Goal: Task Accomplishment & Management: Complete application form

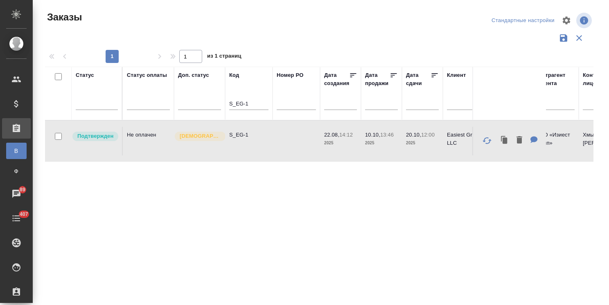
drag, startPoint x: 0, startPoint y: 0, endPoint x: 230, endPoint y: 60, distance: 237.5
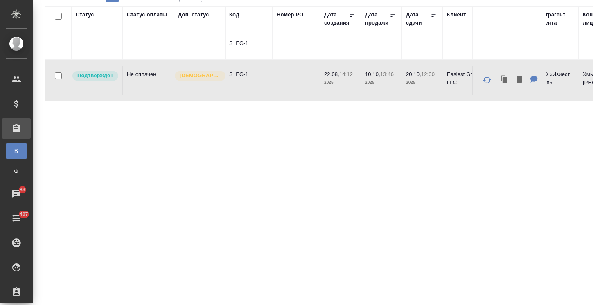
paste input "cmplx_bar-72"
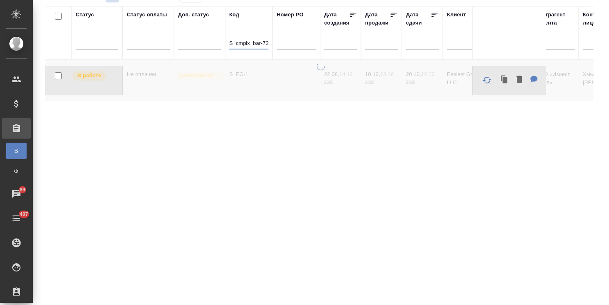
type input "S_cmplx_bar-72"
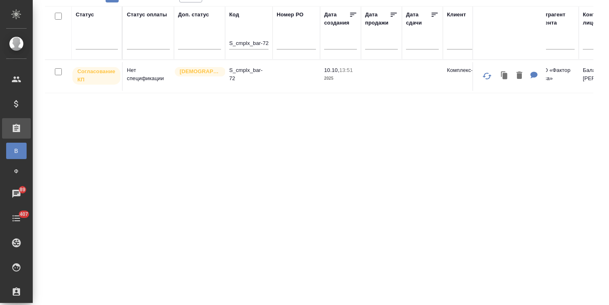
click at [254, 71] on p "S_cmplx_bar-72" at bounding box center [248, 74] width 39 height 16
drag, startPoint x: 230, startPoint y: 43, endPoint x: 301, endPoint y: 38, distance: 71.4
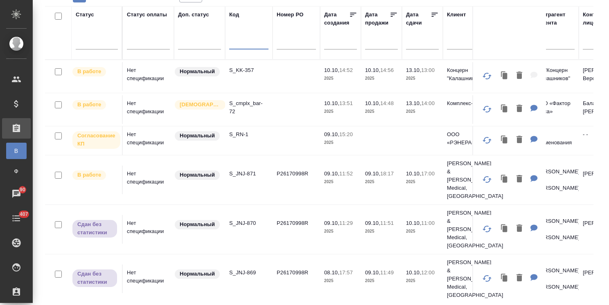
click at [239, 135] on p "S_RN-1" at bounding box center [248, 134] width 39 height 8
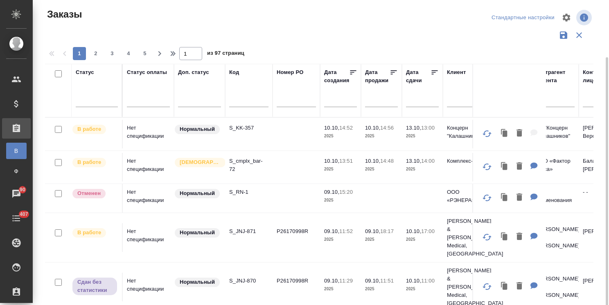
scroll to position [0, 0]
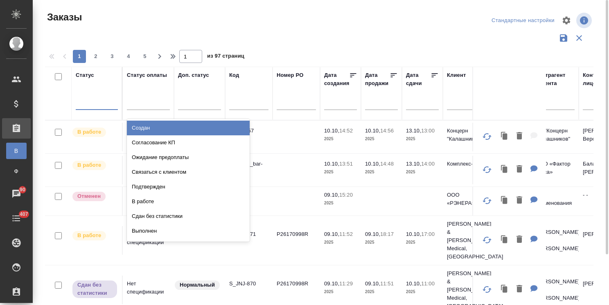
click at [107, 103] on div at bounding box center [97, 102] width 42 height 12
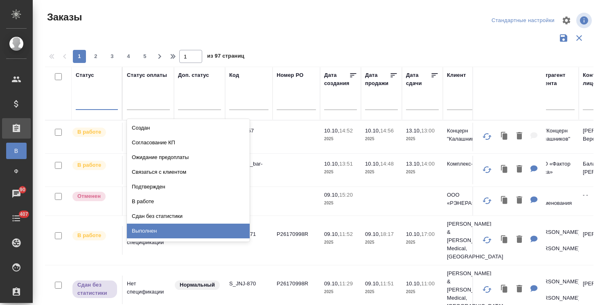
click at [145, 229] on div "Выполнен" at bounding box center [188, 231] width 123 height 15
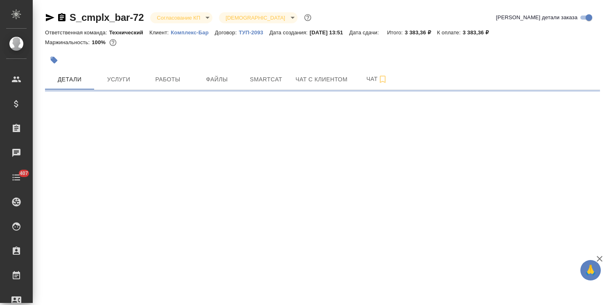
select select "RU"
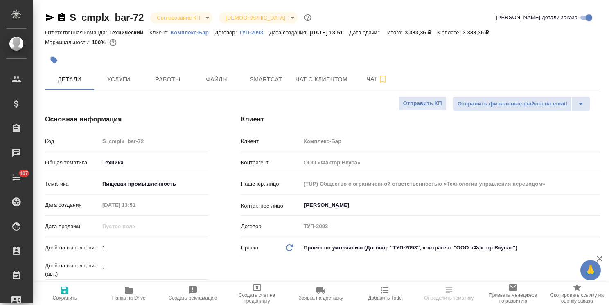
type textarea "x"
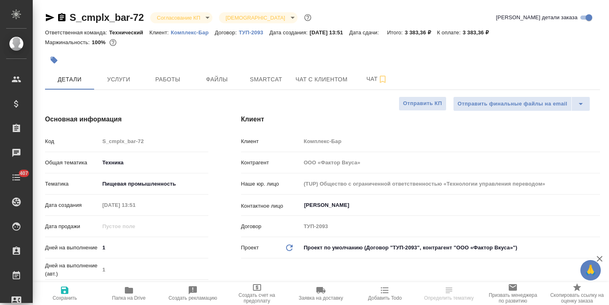
type textarea "x"
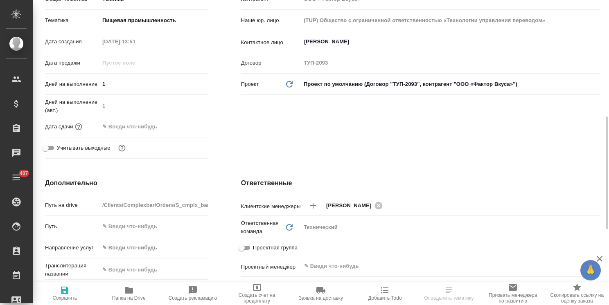
scroll to position [205, 0]
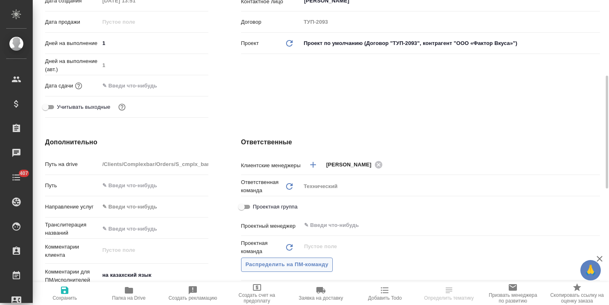
click at [257, 264] on span "Распределить на ПМ-команду" at bounding box center [286, 264] width 83 height 9
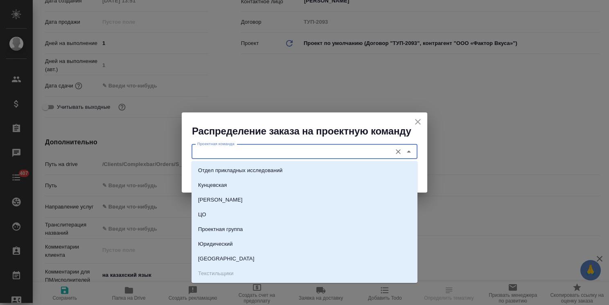
click at [222, 152] on input "Проектная команда" at bounding box center [290, 152] width 193 height 10
type input "е"
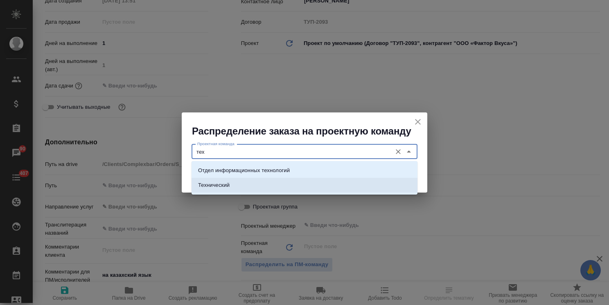
click at [224, 183] on p "Технический" at bounding box center [213, 185] width 31 height 8
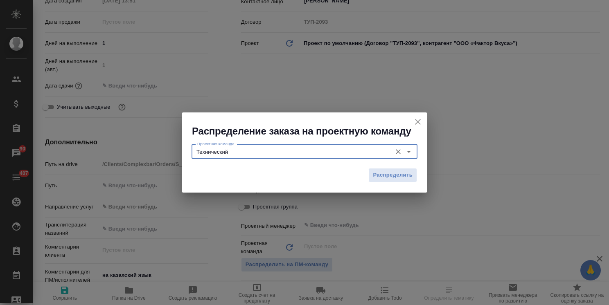
type input "Технический"
click at [64, 296] on div "Распределение заказа на проектную команду Проектная команда Технический Проектн…" at bounding box center [304, 152] width 609 height 305
click at [391, 178] on span "Распределить" at bounding box center [393, 175] width 40 height 9
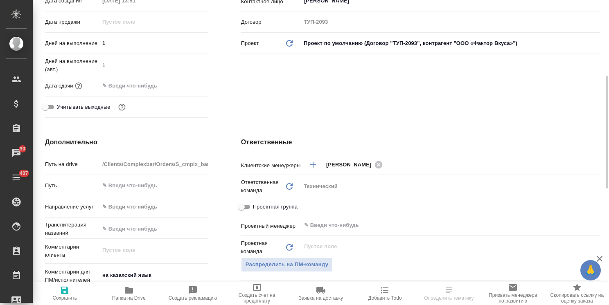
type textarea "x"
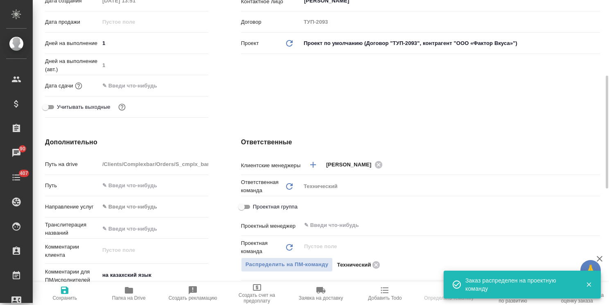
click at [65, 295] on span "Сохранить" at bounding box center [64, 298] width 25 height 6
type textarea "x"
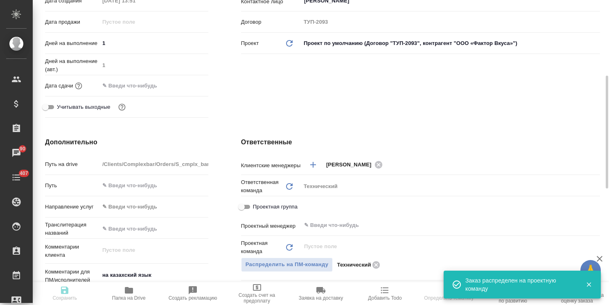
type textarea "x"
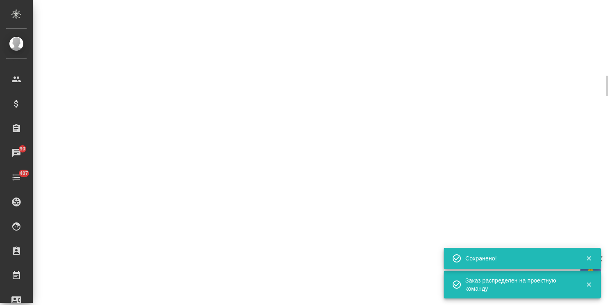
select select "RU"
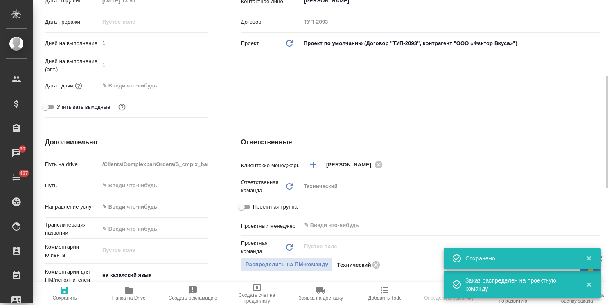
type textarea "x"
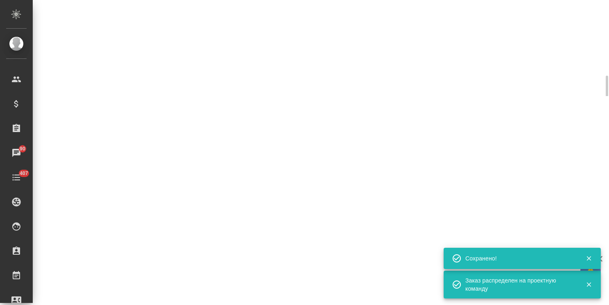
select select "RU"
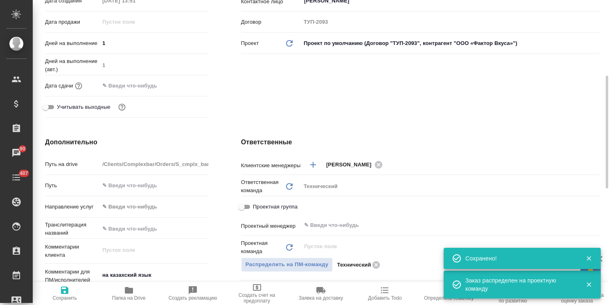
type textarea "x"
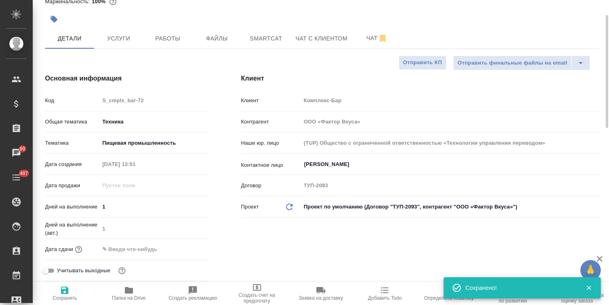
scroll to position [0, 0]
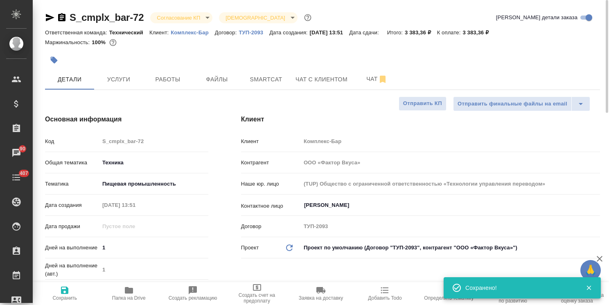
click at [159, 15] on body "🙏 .cls-1 fill:#fff; AWATERA Usmanova Olga Клиенты Спецификации Заказы 90 Чаты 4…" at bounding box center [304, 152] width 609 height 305
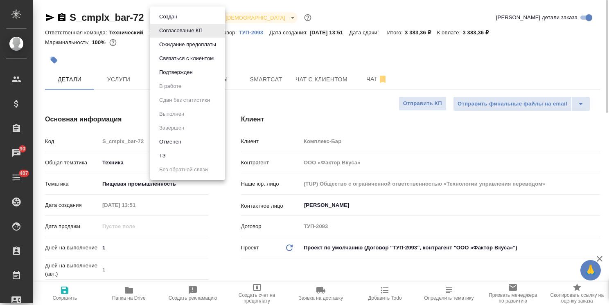
click at [189, 57] on button "Связаться с клиентом" at bounding box center [186, 58] width 59 height 9
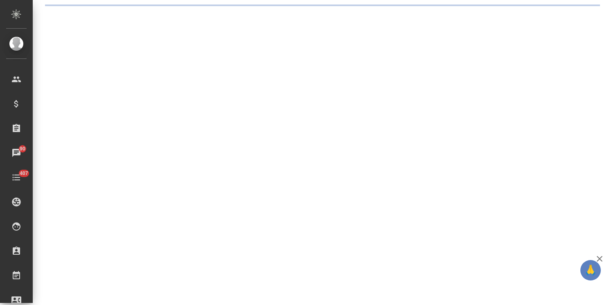
select select "RU"
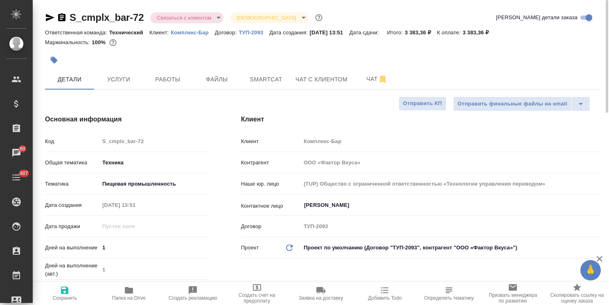
type textarea "x"
click at [182, 15] on body "🙏 .cls-1 fill:#fff; AWATERA Usmanova Olga Клиенты Спецификации Заказы 90 Чаты 4…" at bounding box center [304, 152] width 609 height 305
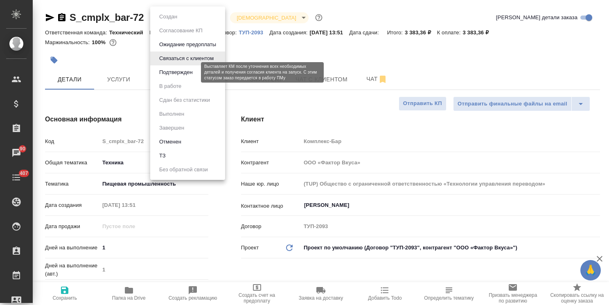
click at [175, 70] on button "Подтвержден" at bounding box center [176, 72] width 38 height 9
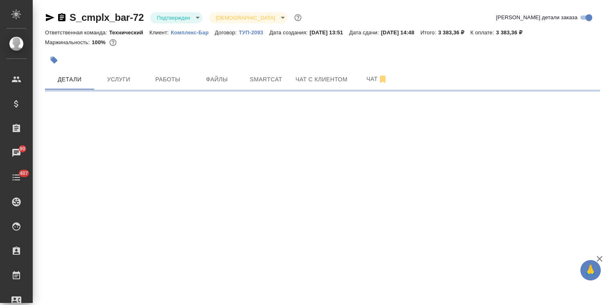
select select "RU"
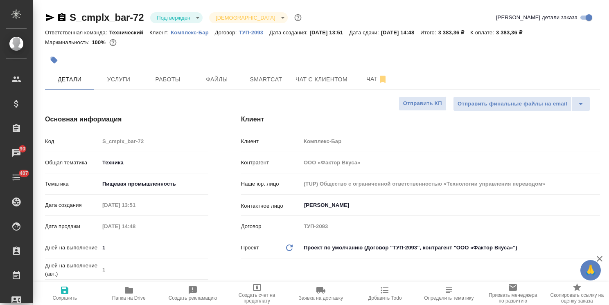
type textarea "x"
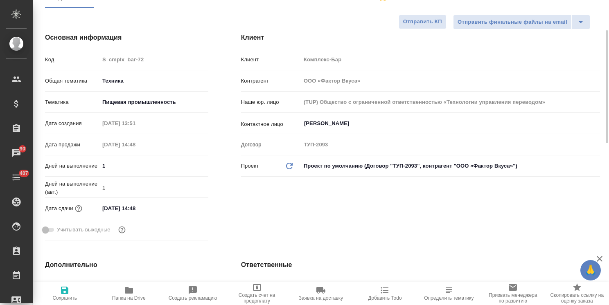
scroll to position [205, 0]
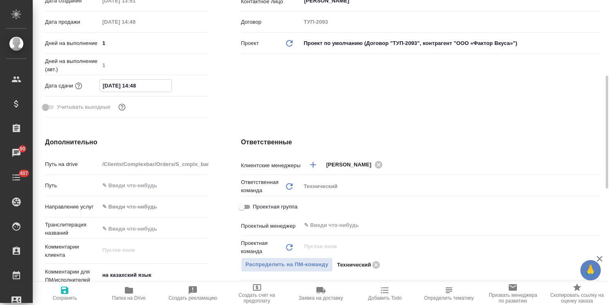
drag, startPoint x: 148, startPoint y: 85, endPoint x: 137, endPoint y: 88, distance: 11.3
click at [137, 88] on input "13.10.2025 14:48" at bounding box center [136, 86] width 72 height 12
click at [151, 83] on input "13.10.2025 14:48" at bounding box center [136, 86] width 72 height 12
drag, startPoint x: 148, startPoint y: 82, endPoint x: 138, endPoint y: 84, distance: 10.4
click at [138, 84] on input "13.10.2025 14:48" at bounding box center [136, 86] width 72 height 12
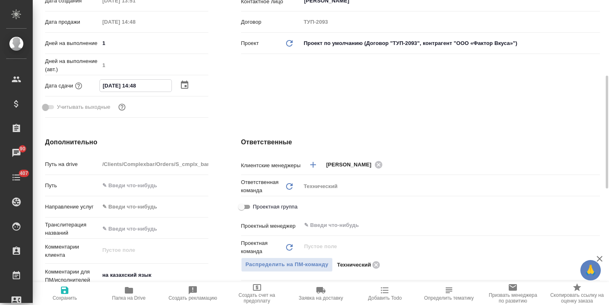
type input "13.10.2025 14:0_"
type textarea "x"
click at [147, 83] on input "13.10.2025 14:0_" at bounding box center [136, 86] width 72 height 12
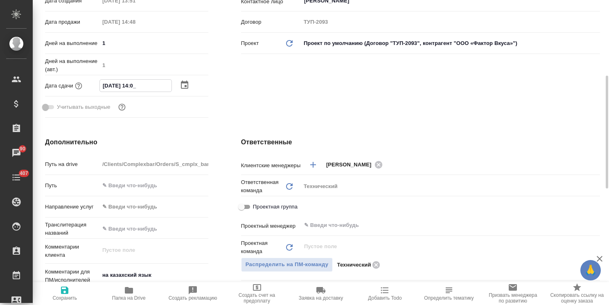
type input "13.10.2025 14:00"
type textarea "x"
type input "13.10.2025 14:00"
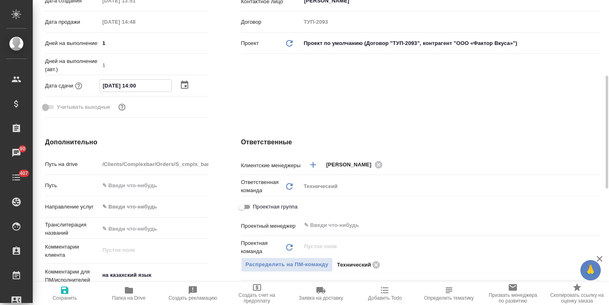
click at [62, 291] on icon "button" at bounding box center [64, 290] width 7 height 7
type textarea "x"
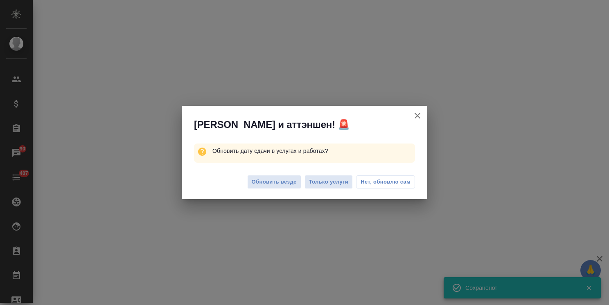
select select "RU"
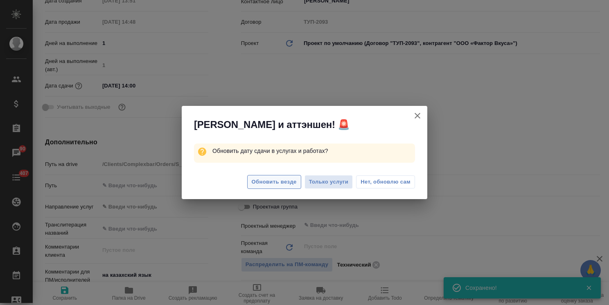
type textarea "x"
click at [273, 182] on span "Обновить везде" at bounding box center [274, 182] width 45 height 9
type textarea "x"
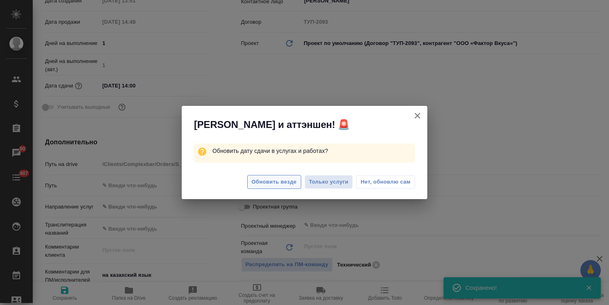
type textarea "x"
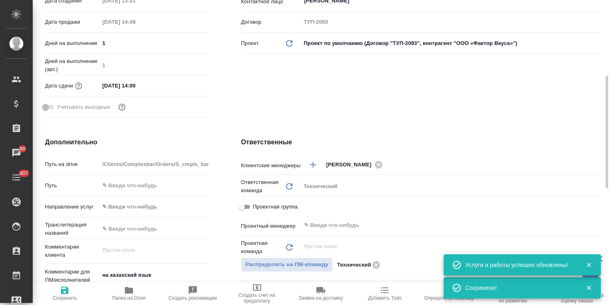
click at [63, 297] on span "Сохранить" at bounding box center [64, 298] width 25 height 6
type textarea "x"
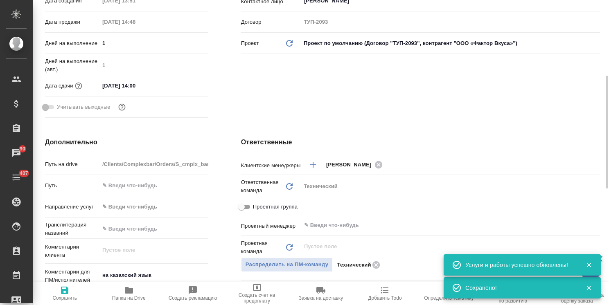
type textarea "x"
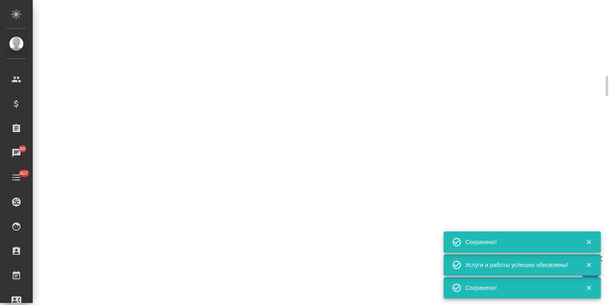
select select "RU"
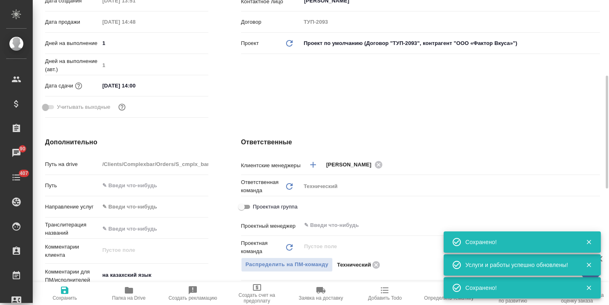
type textarea "x"
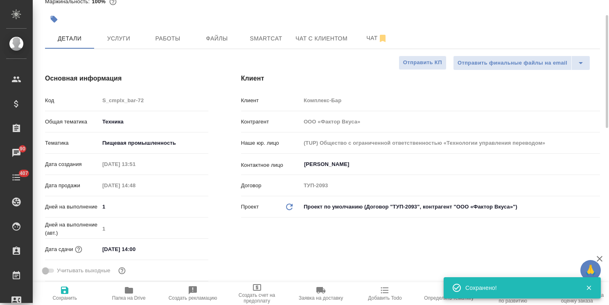
scroll to position [0, 0]
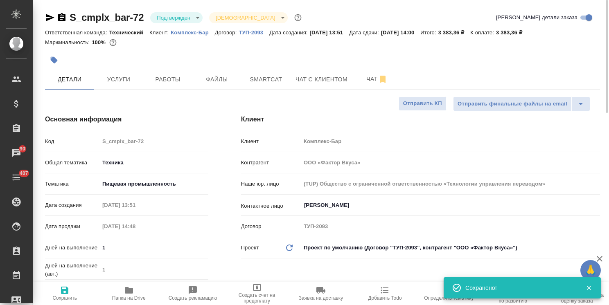
type textarea "x"
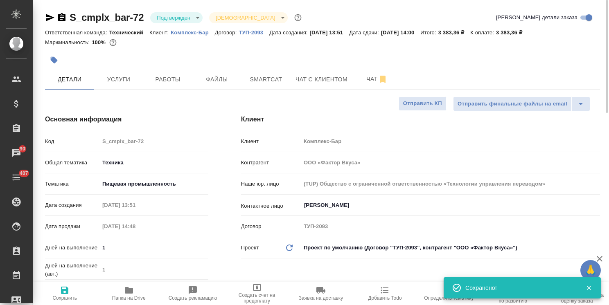
type textarea "x"
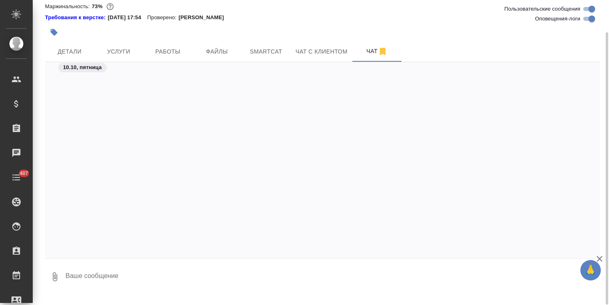
scroll to position [17447, 0]
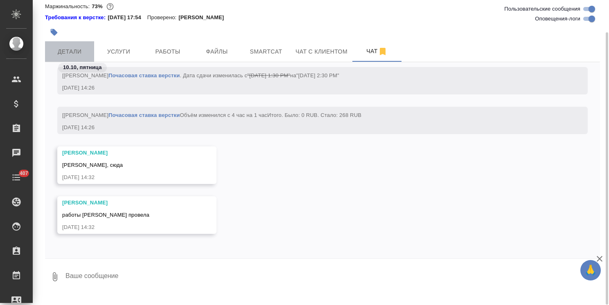
click at [82, 57] on span "Детали" at bounding box center [69, 52] width 39 height 10
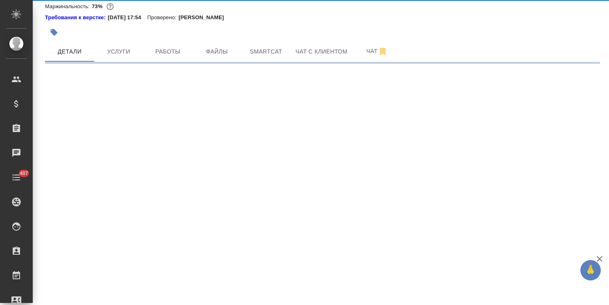
select select "RU"
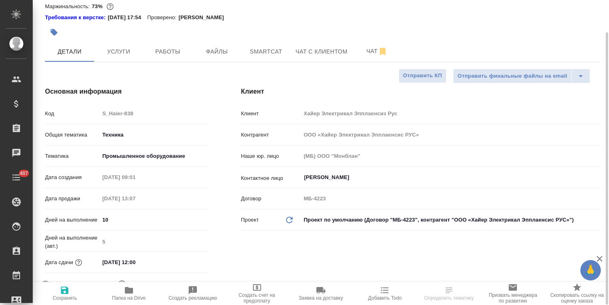
type textarea "x"
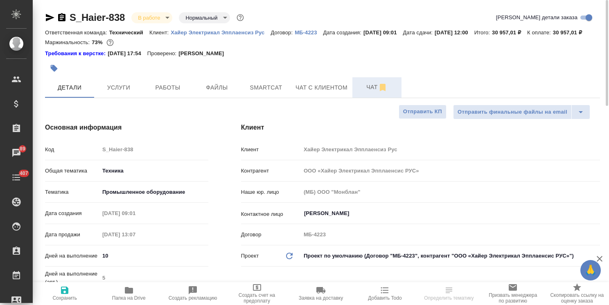
click at [369, 92] on span "Чат" at bounding box center [376, 87] width 39 height 10
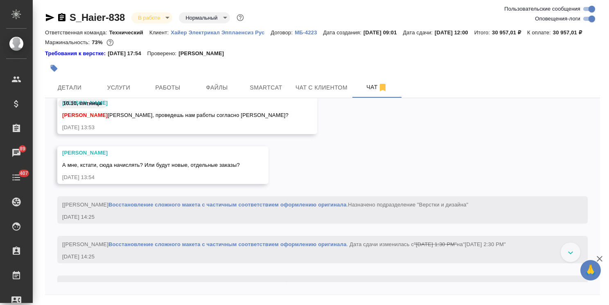
scroll to position [16470, 0]
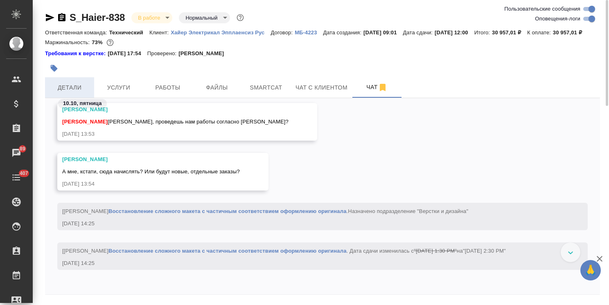
click at [60, 93] on span "Детали" at bounding box center [69, 88] width 39 height 10
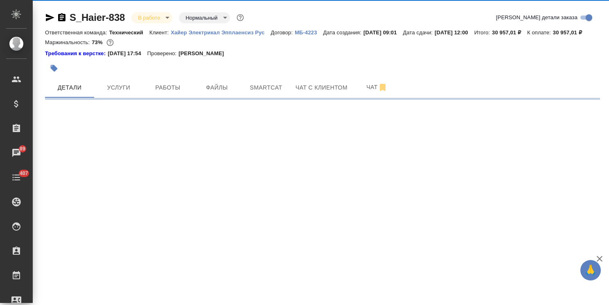
select select "RU"
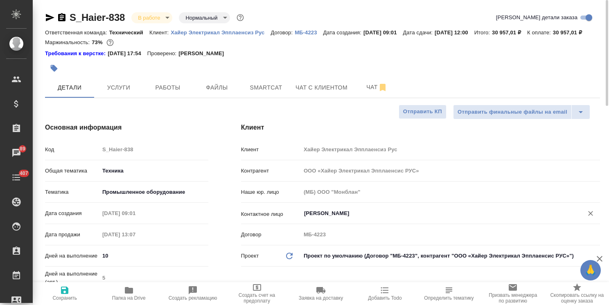
type textarea "x"
drag, startPoint x: 607, startPoint y: 175, endPoint x: 407, endPoint y: 34, distance: 244.0
click at [608, 0] on html "🙏 .cls-1 fill:#fff; AWATERA Usmanova Olga Клиенты Спецификации Заказы 89 Чаты 4…" at bounding box center [304, 152] width 609 height 305
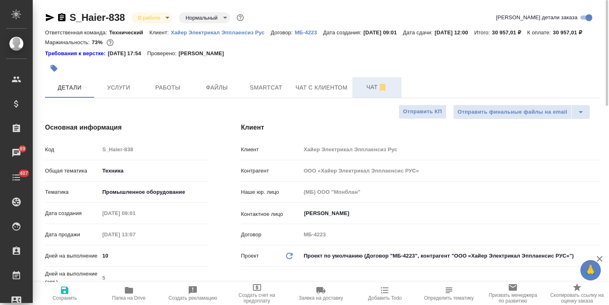
click at [363, 98] on button "Чат" at bounding box center [376, 87] width 49 height 20
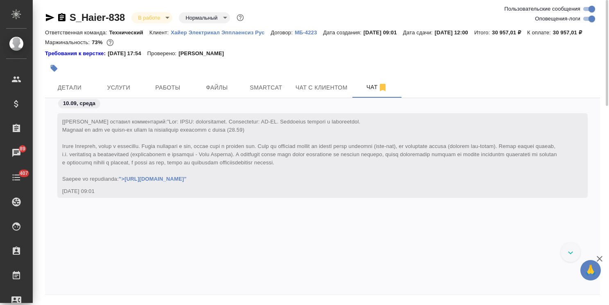
scroll to position [17447, 0]
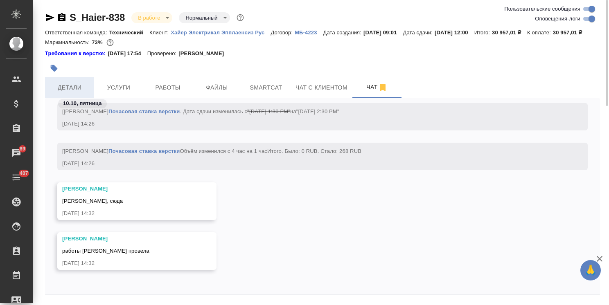
click at [74, 93] on span "Детали" at bounding box center [69, 88] width 39 height 10
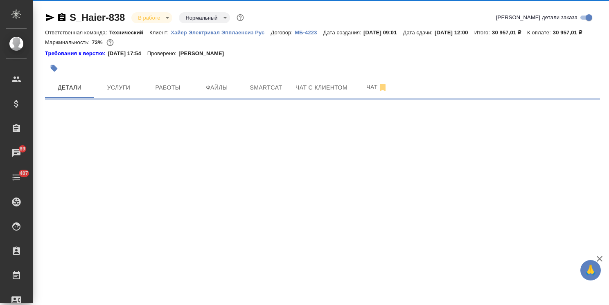
select select "RU"
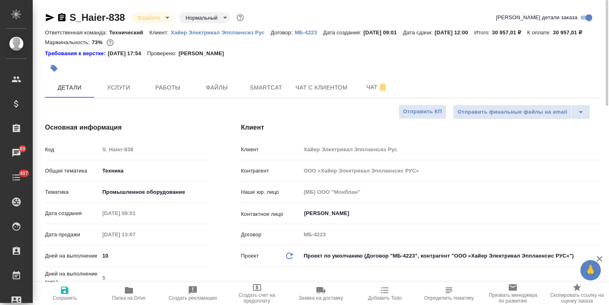
type textarea "x"
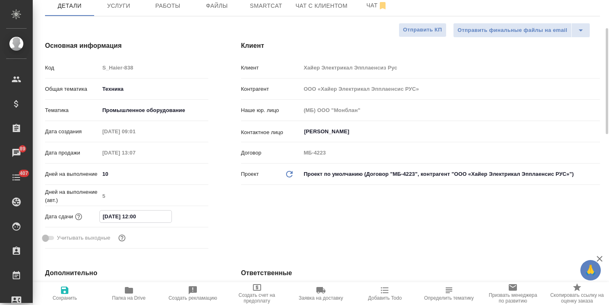
click at [135, 223] on input "14.10.2025 12:00" at bounding box center [136, 217] width 72 height 12
type input "14.10.2025 15:00"
type textarea "x"
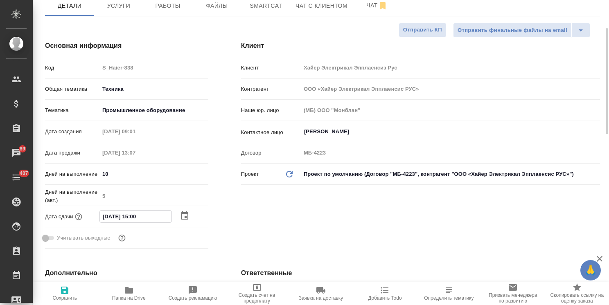
type input "14.10.2025 15:00"
click at [58, 299] on span "Сохранить" at bounding box center [64, 298] width 25 height 6
type textarea "x"
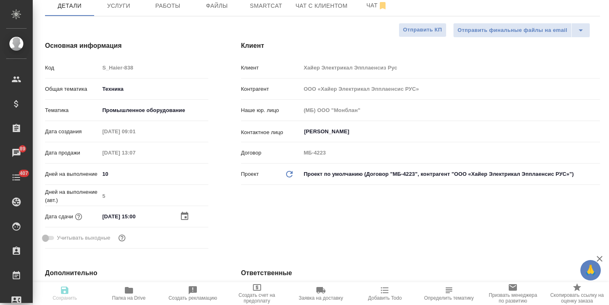
type textarea "x"
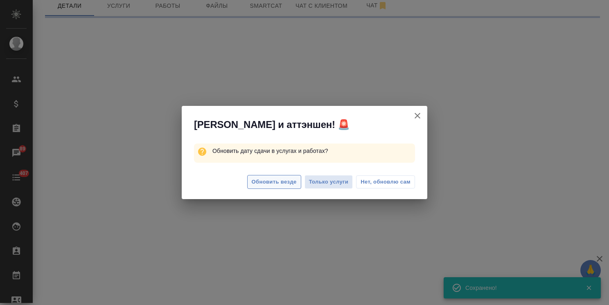
click at [277, 181] on span "Обновить везде" at bounding box center [274, 182] width 45 height 9
select select "RU"
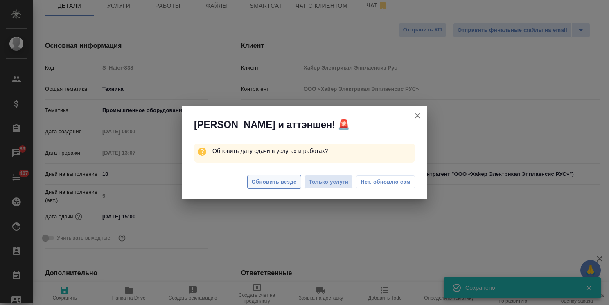
type textarea "x"
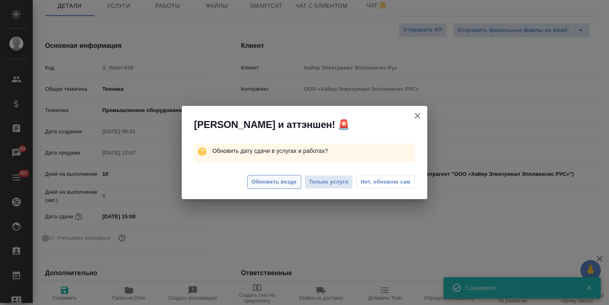
type textarea "x"
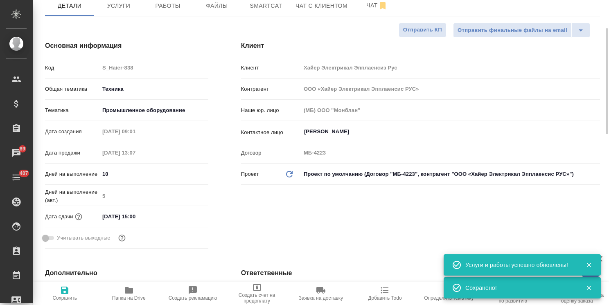
type textarea "x"
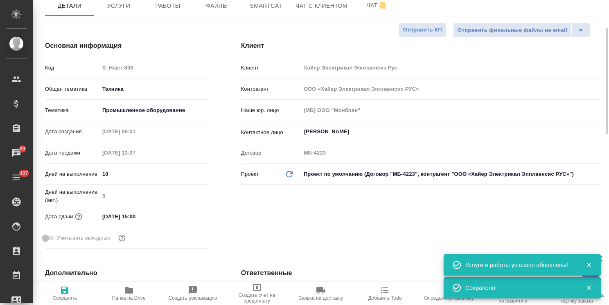
type textarea "x"
click at [80, 292] on span "Сохранить" at bounding box center [65, 294] width 54 height 16
type textarea "x"
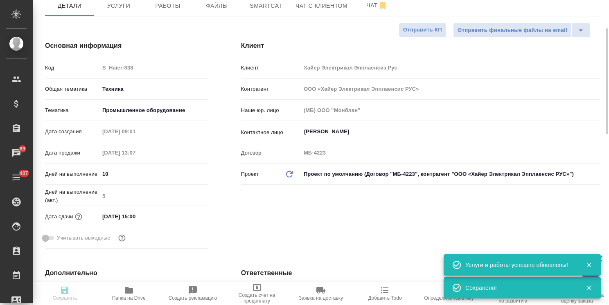
type textarea "x"
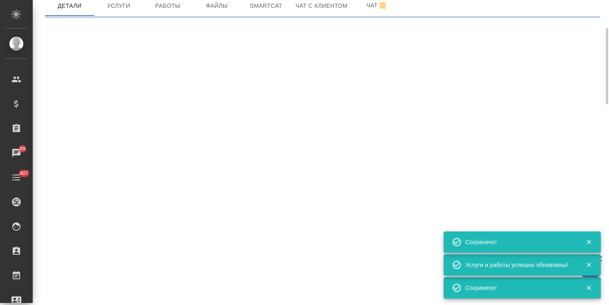
select select "RU"
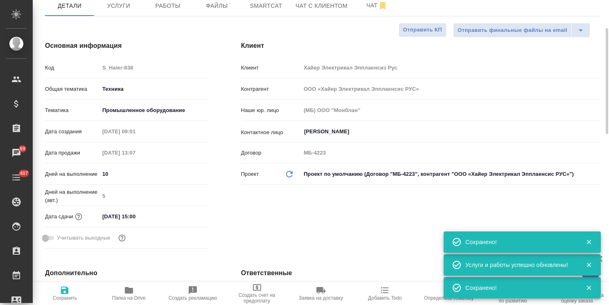
type textarea "x"
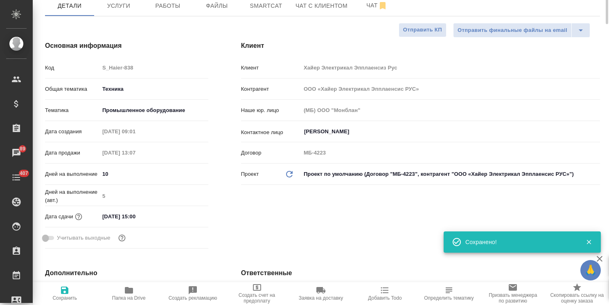
scroll to position [0, 0]
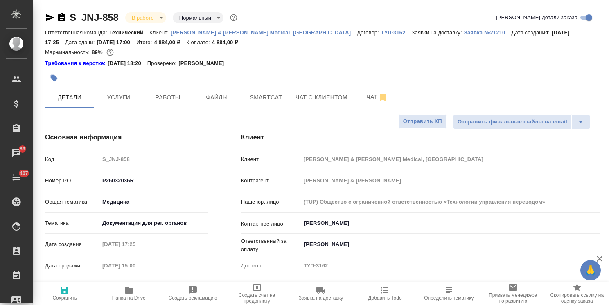
select select "RU"
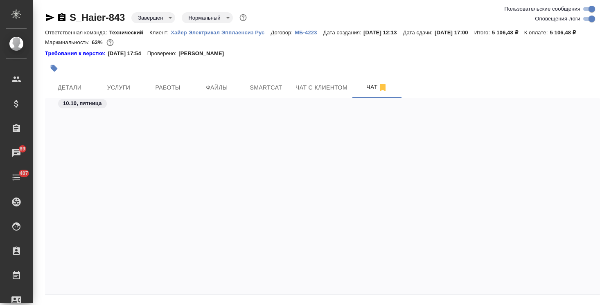
scroll to position [18861, 0]
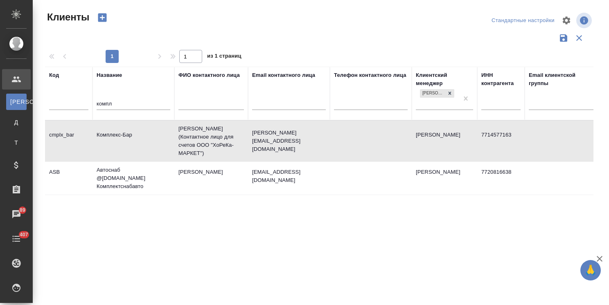
select select "RU"
drag, startPoint x: 133, startPoint y: 103, endPoint x: 57, endPoint y: 92, distance: 76.9
click at [57, 92] on tr "Код Название компл ФИО контактного лица Email контактного лица Телефон контактн…" at bounding box center [354, 94] width 618 height 54
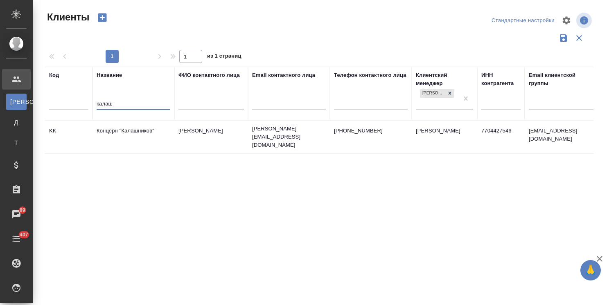
type input "калаш"
click at [124, 133] on td "Концерн "Калашников"" at bounding box center [133, 137] width 82 height 29
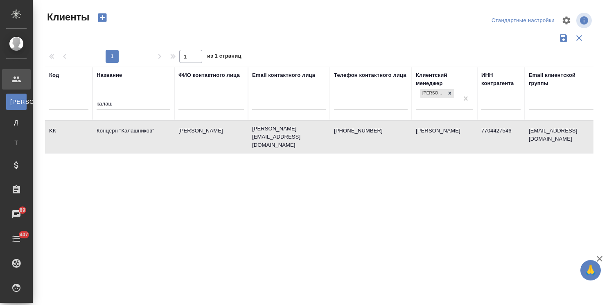
click at [124, 133] on td "Концерн "Калашников"" at bounding box center [133, 137] width 82 height 29
drag, startPoint x: 127, startPoint y: 109, endPoint x: 95, endPoint y: 106, distance: 32.1
click at [95, 106] on th "Название калаш" at bounding box center [133, 94] width 82 height 54
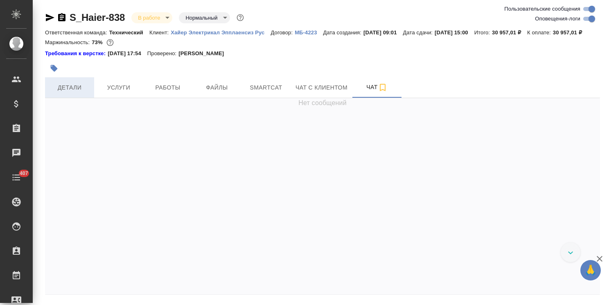
click at [71, 93] on span "Детали" at bounding box center [69, 88] width 39 height 10
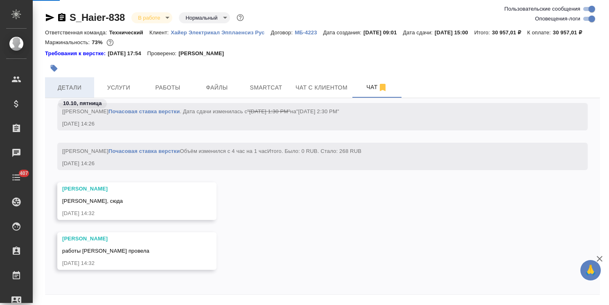
click at [76, 92] on span "Детали" at bounding box center [69, 88] width 39 height 10
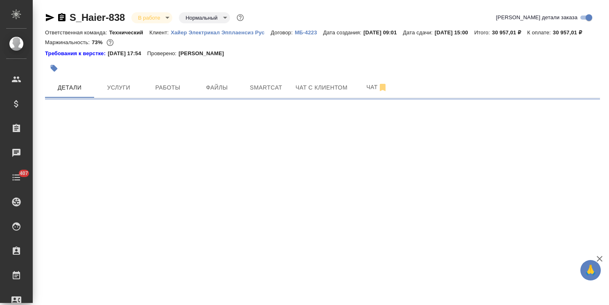
select select "RU"
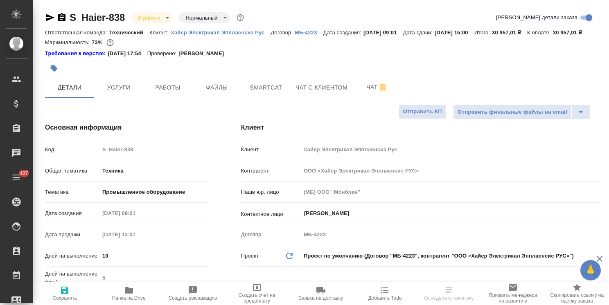
type textarea "x"
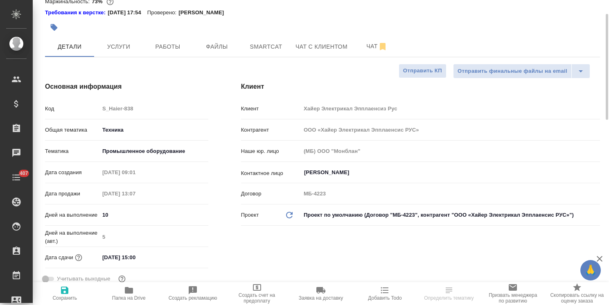
scroll to position [82, 0]
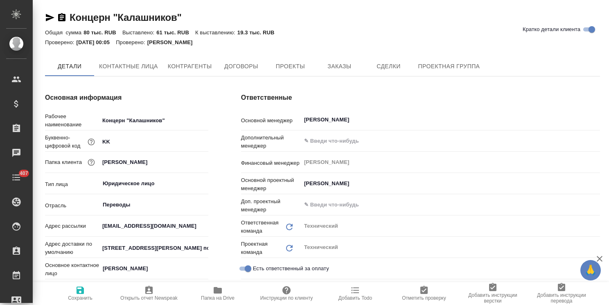
type textarea "x"
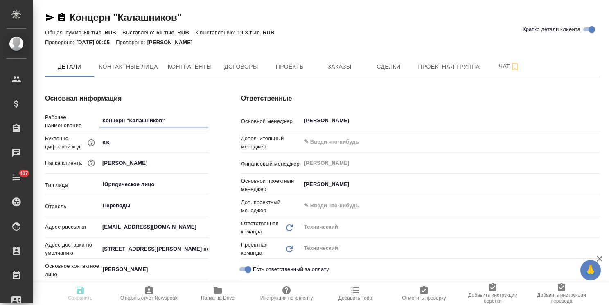
type textarea "x"
click at [598, 256] on icon "button" at bounding box center [599, 259] width 10 height 10
type textarea "x"
click at [353, 63] on span "Заказы" at bounding box center [338, 67] width 39 height 10
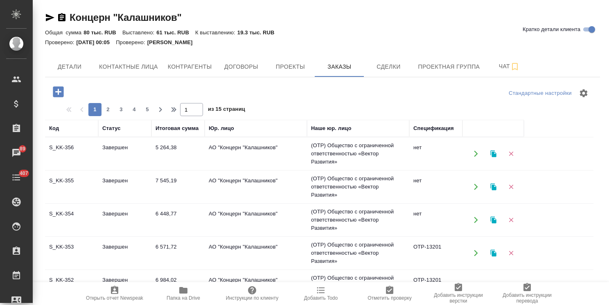
click at [494, 148] on button "button" at bounding box center [493, 154] width 17 height 17
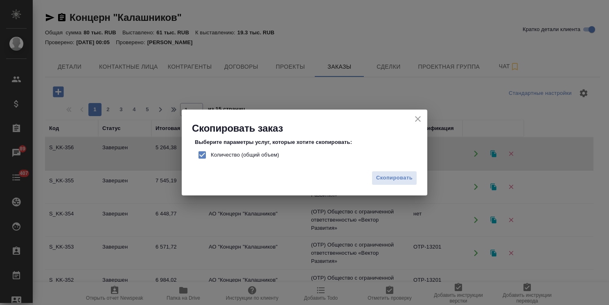
click at [242, 158] on span "Количество (общий объем)" at bounding box center [245, 155] width 68 height 8
click at [211, 158] on input "Количество (общий объем)" at bounding box center [201, 154] width 17 height 17
checkbox input "false"
click at [400, 178] on span "Скопировать" at bounding box center [394, 177] width 36 height 9
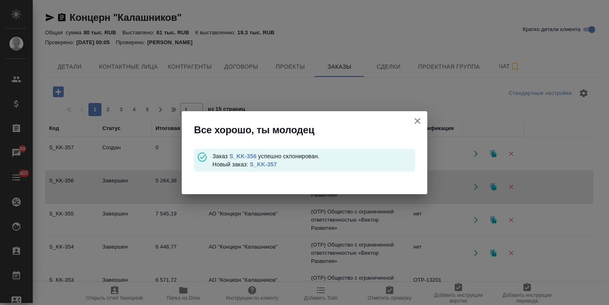
click at [267, 164] on link "S_KK-357" at bounding box center [263, 164] width 27 height 7
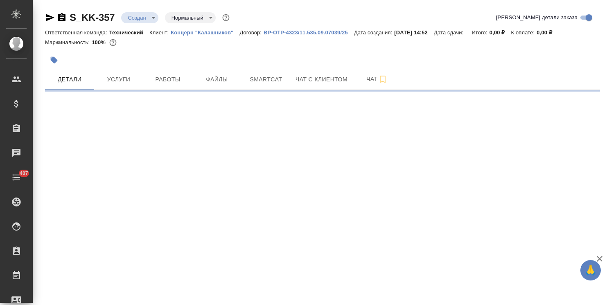
select select "RU"
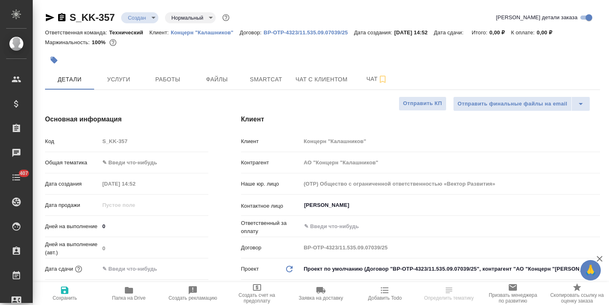
type textarea "x"
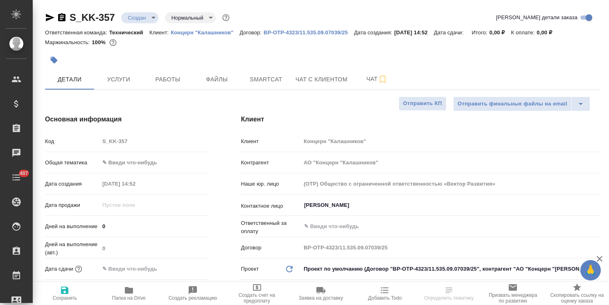
type textarea "x"
click at [139, 164] on body "🙏 .cls-1 fill:#fff; AWATERA Usmanova Olga Клиенты Спецификации Заказы Чаты 407 …" at bounding box center [304, 152] width 609 height 305
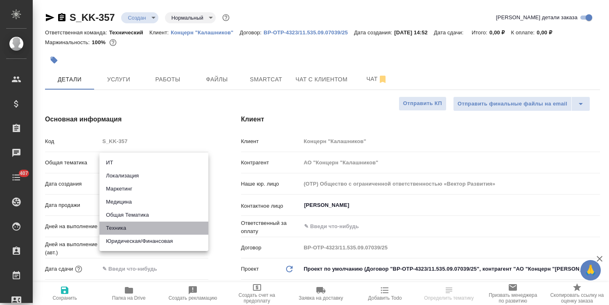
click at [128, 229] on li "Техника" at bounding box center [153, 228] width 109 height 13
type input "tech"
type textarea "x"
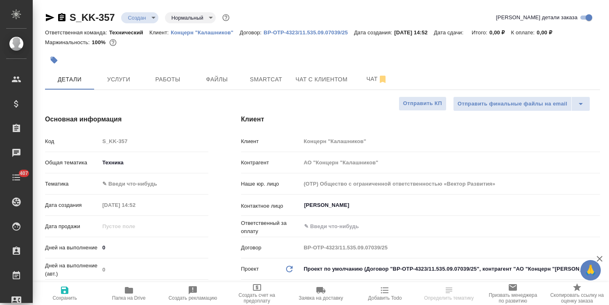
click at [136, 184] on body "🙏 .cls-1 fill:#fff; AWATERA Usmanova Olga Клиенты Спецификации Заказы Чаты 407 …" at bounding box center [304, 152] width 609 height 305
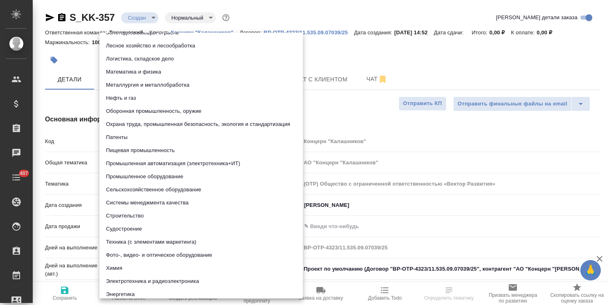
scroll to position [82, 0]
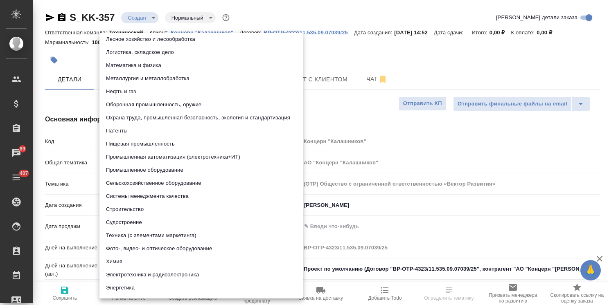
click at [141, 236] on li "Техника (с элементами маркетинга)" at bounding box center [200, 235] width 203 height 13
type textarea "x"
type input "60014f8f4811385ea454c731"
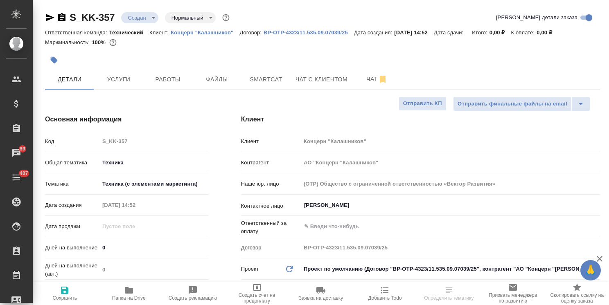
click at [69, 294] on icon "button" at bounding box center [65, 291] width 10 height 10
type textarea "x"
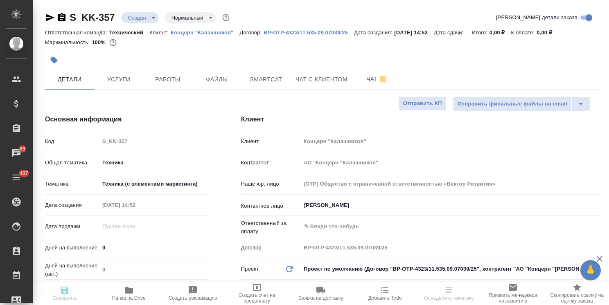
type textarea "x"
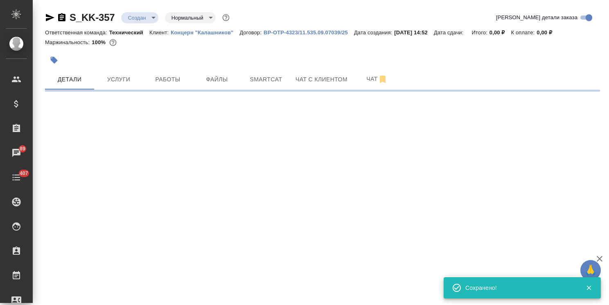
select select "RU"
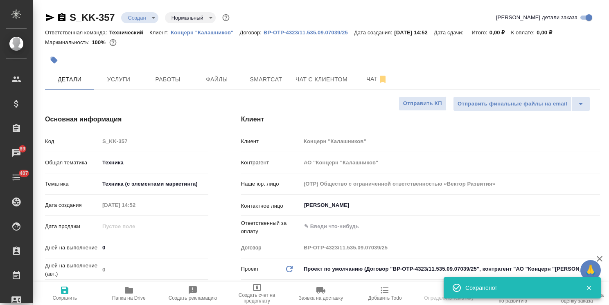
type textarea "x"
select select "RU"
type textarea "x"
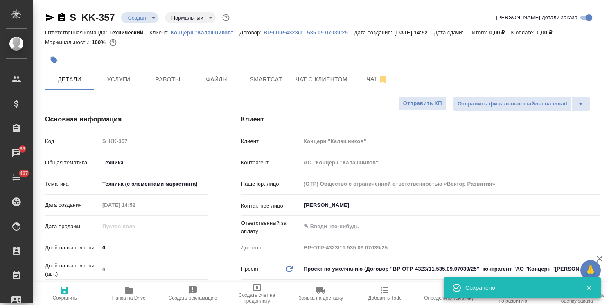
type textarea "x"
click at [220, 74] on button "Файлы" at bounding box center [216, 79] width 49 height 20
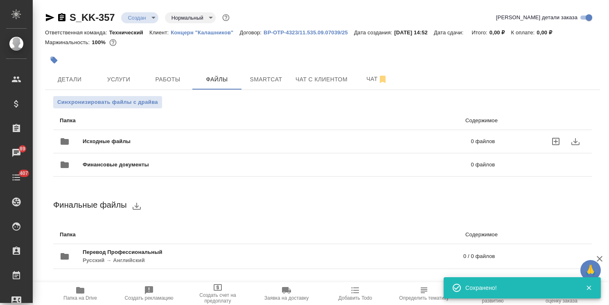
click at [101, 139] on span "Исходные файлы" at bounding box center [192, 141] width 218 height 8
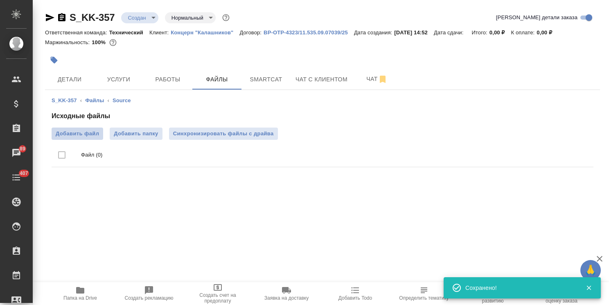
click at [77, 134] on span "Добавить файл" at bounding box center [77, 134] width 43 height 8
click at [0, 0] on input "Добавить файл" at bounding box center [0, 0] width 0 height 0
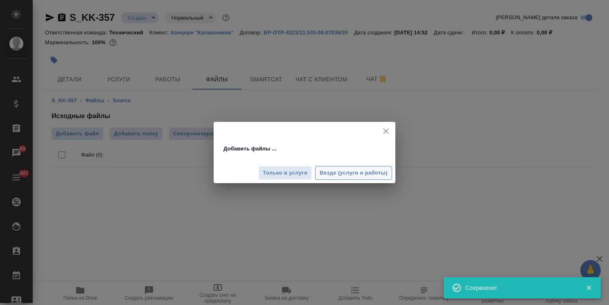
click at [328, 169] on span "Везде (услуги и работы)" at bounding box center [353, 173] width 68 height 9
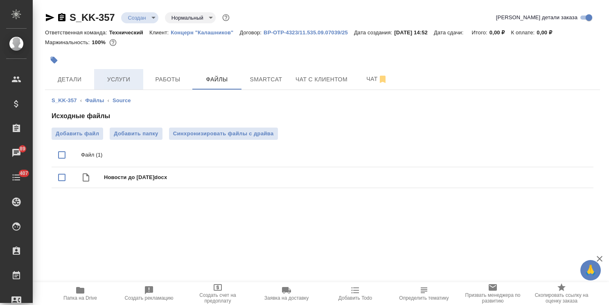
click at [123, 77] on span "Услуги" at bounding box center [118, 79] width 39 height 10
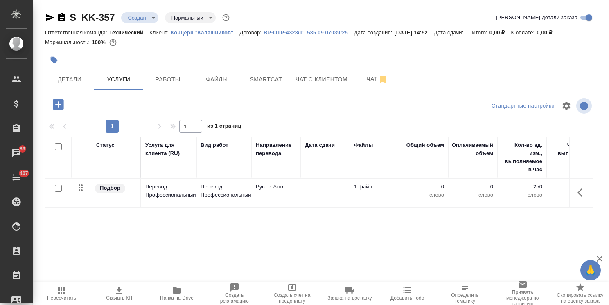
click at [57, 187] on input "checkbox" at bounding box center [58, 188] width 7 height 7
checkbox input "true"
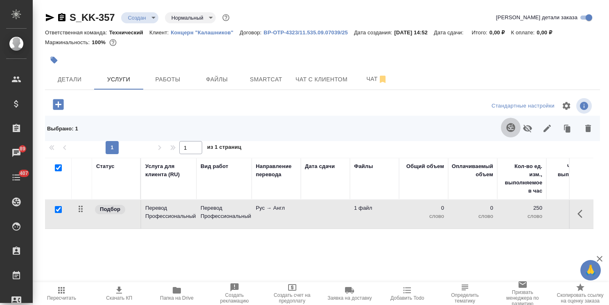
click at [515, 127] on icon "button" at bounding box center [510, 127] width 9 height 9
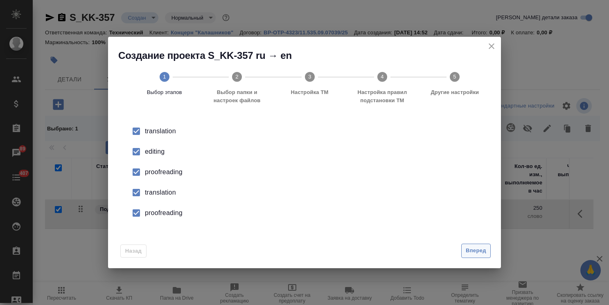
click at [477, 251] on span "Вперед" at bounding box center [476, 250] width 20 height 9
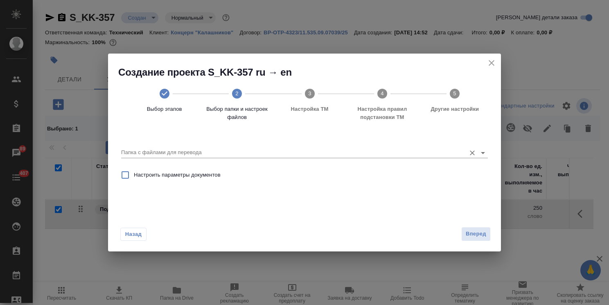
click at [242, 150] on input "Папка с файлами для перевода" at bounding box center [291, 153] width 340 height 10
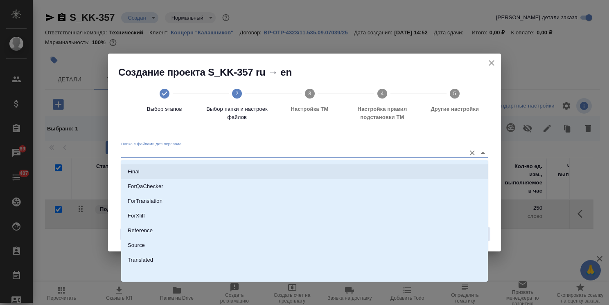
scroll to position [72, 0]
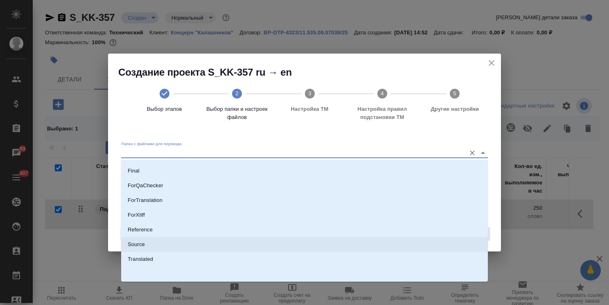
click at [160, 243] on li "Source" at bounding box center [304, 244] width 367 height 15
type input "Source"
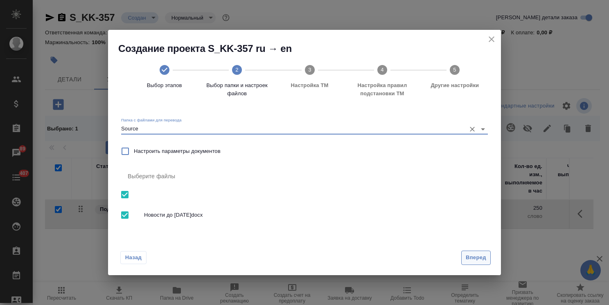
click at [474, 257] on span "Вперед" at bounding box center [476, 257] width 20 height 9
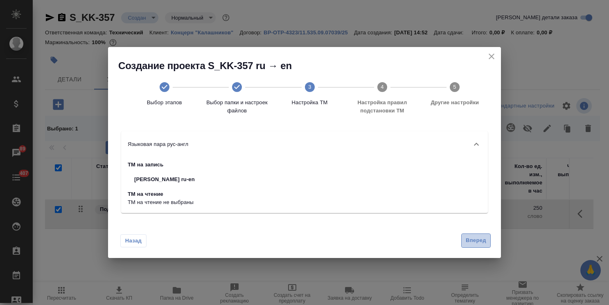
click at [479, 242] on span "Вперед" at bounding box center [476, 240] width 20 height 9
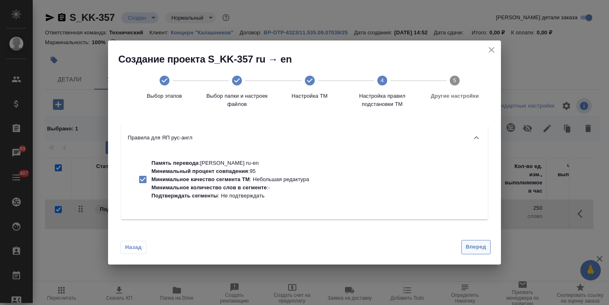
click at [477, 249] on span "Вперед" at bounding box center [476, 247] width 20 height 9
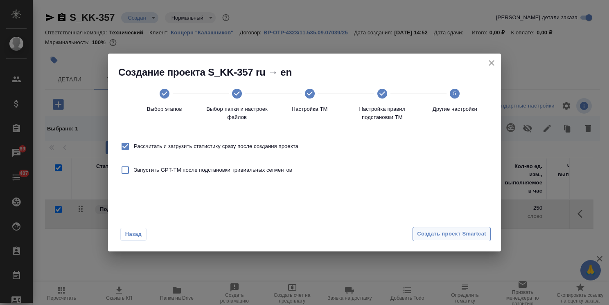
click at [458, 230] on span "Создать проект Smartcat" at bounding box center [451, 233] width 69 height 9
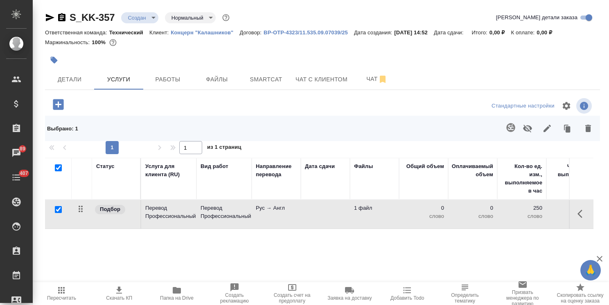
click at [58, 171] on input "checkbox" at bounding box center [58, 167] width 7 height 7
checkbox input "false"
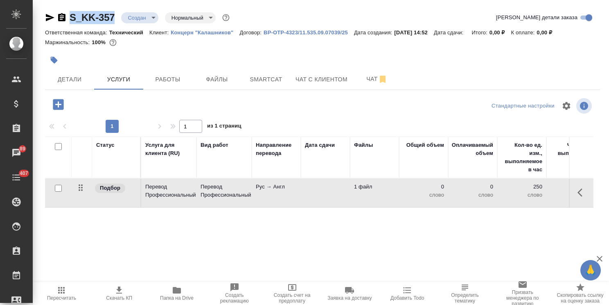
drag, startPoint x: 121, startPoint y: 9, endPoint x: 64, endPoint y: -1, distance: 57.6
click at [64, 0] on html "🙏 .cls-1 fill:#fff; AWATERA Usmanova Olga Клиенты Спецификации Заказы 89 Чаты 4…" at bounding box center [304, 152] width 609 height 305
copy link "S_KK-357"
click at [216, 77] on span "Файлы" at bounding box center [216, 79] width 39 height 10
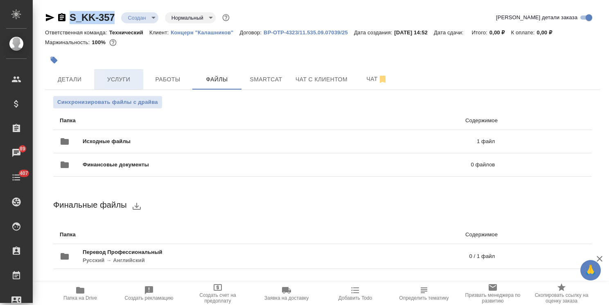
click at [127, 81] on span "Услуги" at bounding box center [118, 79] width 39 height 10
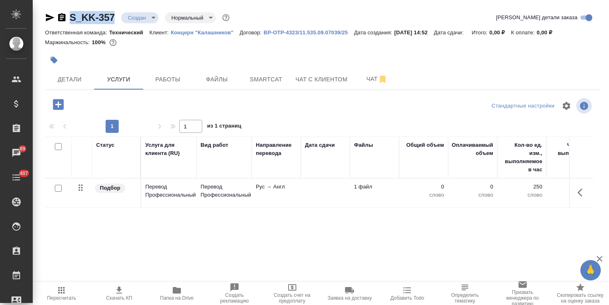
click at [330, 196] on td at bounding box center [325, 193] width 49 height 29
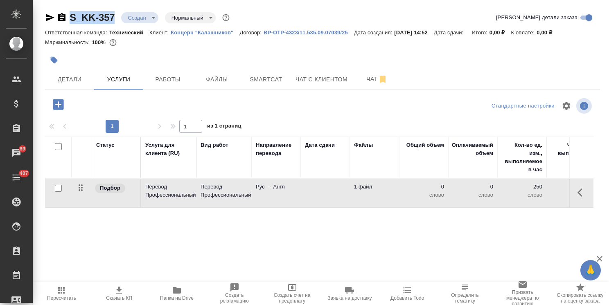
click at [330, 196] on td at bounding box center [325, 193] width 49 height 29
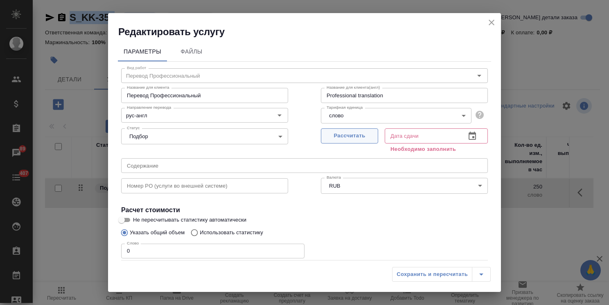
click at [326, 132] on span "Рассчитать" at bounding box center [349, 135] width 48 height 9
type input "10.10.2025 14:55"
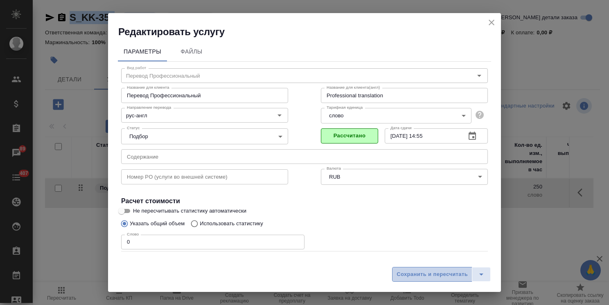
click at [416, 274] on span "Сохранить и пересчитать" at bounding box center [431, 274] width 71 height 9
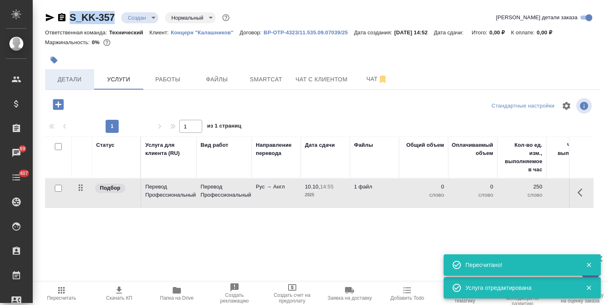
click at [66, 78] on span "Детали" at bounding box center [69, 79] width 39 height 10
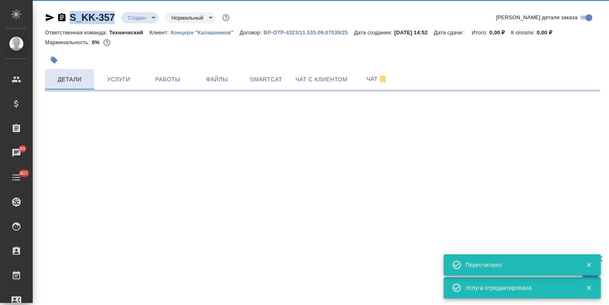
select select "RU"
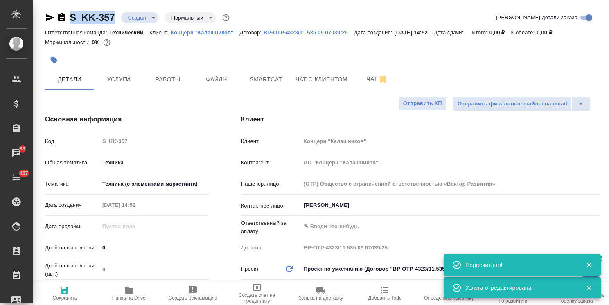
type textarea "x"
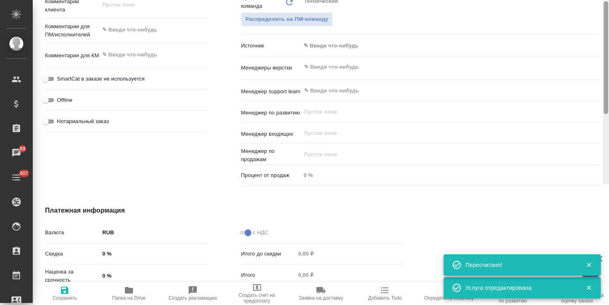
scroll to position [17, 0]
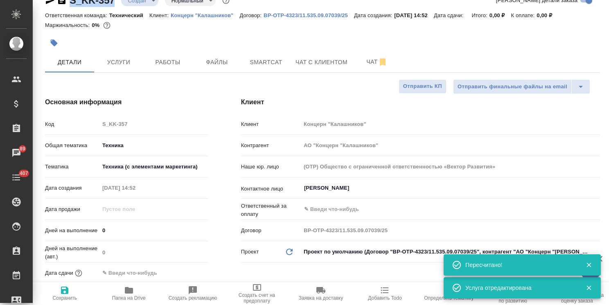
drag, startPoint x: 605, startPoint y: 216, endPoint x: 620, endPoint y: -23, distance: 239.4
click at [608, 0] on html "🙏 .cls-1 fill:#fff; AWATERA Usmanova Olga Клиенты Спецификации Заказы 89 Чаты 4…" at bounding box center [304, 152] width 609 height 305
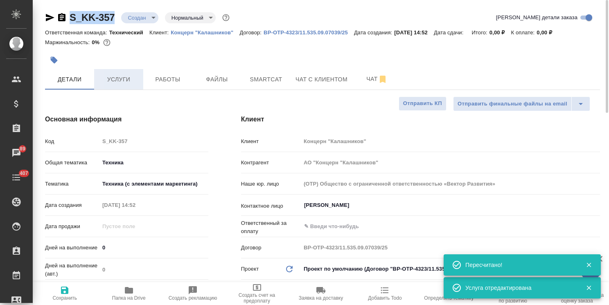
click at [129, 80] on span "Услуги" at bounding box center [118, 79] width 39 height 10
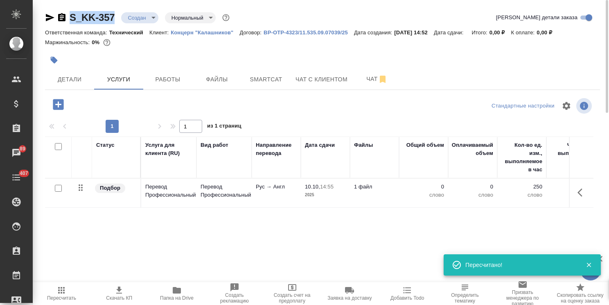
click at [62, 294] on icon "button" at bounding box center [61, 291] width 10 height 10
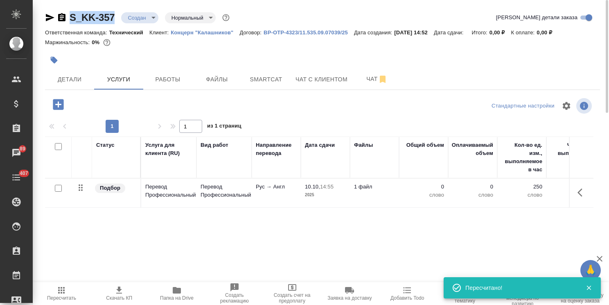
click at [63, 295] on span "Пересчитать" at bounding box center [61, 298] width 29 height 6
click at [83, 296] on span "Пересчитать" at bounding box center [62, 294] width 48 height 16
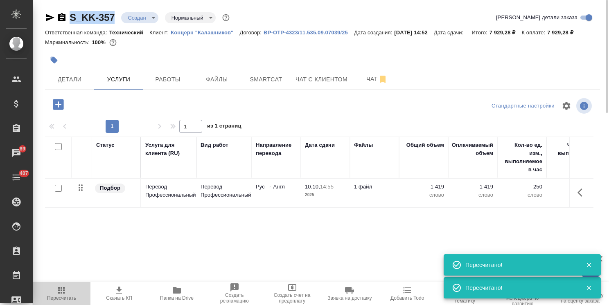
click at [74, 296] on span "Пересчитать" at bounding box center [61, 298] width 29 height 6
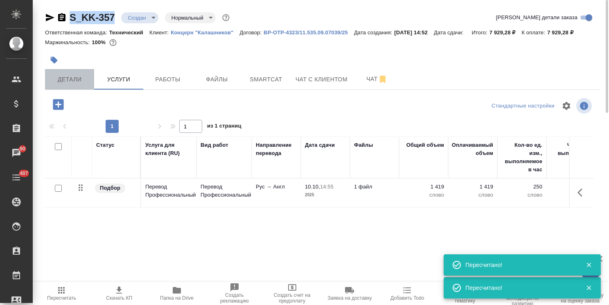
click at [77, 82] on span "Детали" at bounding box center [69, 79] width 39 height 10
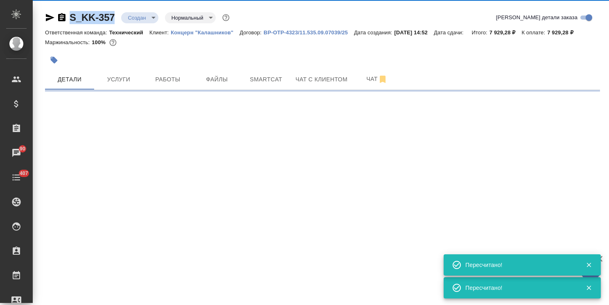
select select "RU"
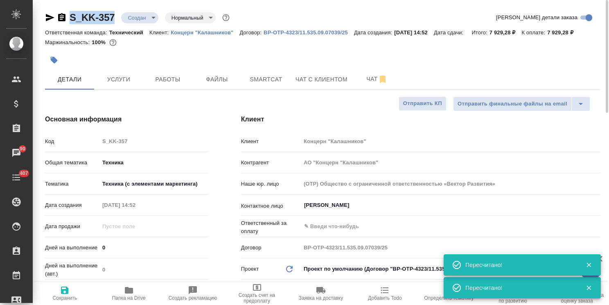
type textarea "x"
drag, startPoint x: 115, startPoint y: 248, endPoint x: 57, endPoint y: 253, distance: 58.3
click at [67, 248] on div "Дней на выполнение 0" at bounding box center [126, 248] width 163 height 14
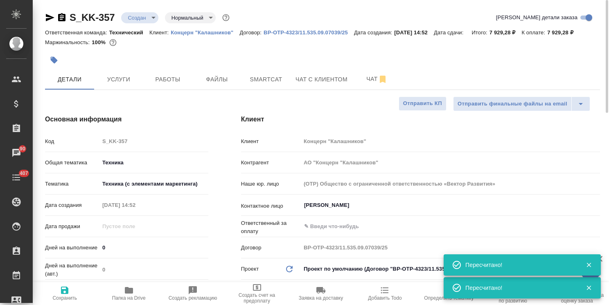
type input "1"
type textarea "x"
type input "1"
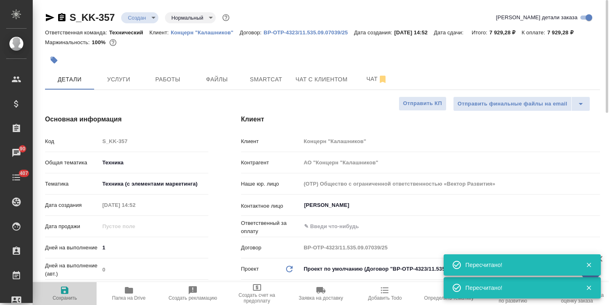
click at [53, 299] on span "Сохранить" at bounding box center [64, 298] width 25 height 6
type textarea "x"
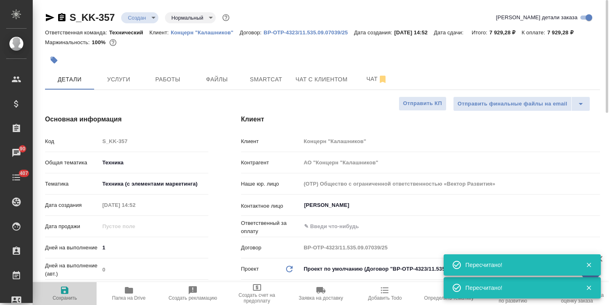
type textarea "x"
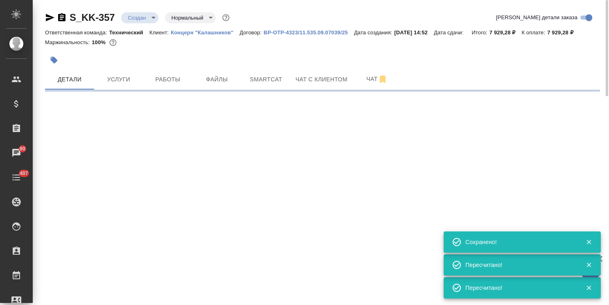
select select "RU"
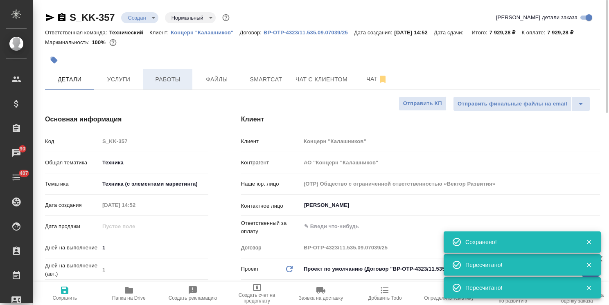
type textarea "x"
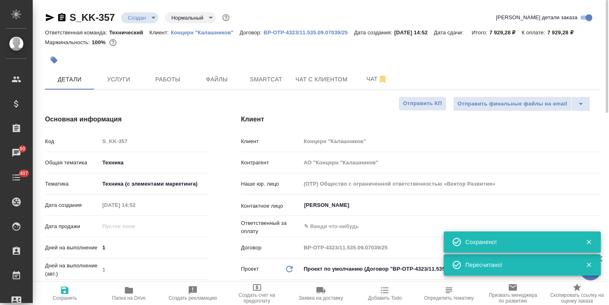
click at [135, 18] on body "🙏 .cls-1 fill:#fff; AWATERA Usmanova Olga Клиенты Спецификации Заказы 90 Чаты 4…" at bounding box center [304, 152] width 609 height 305
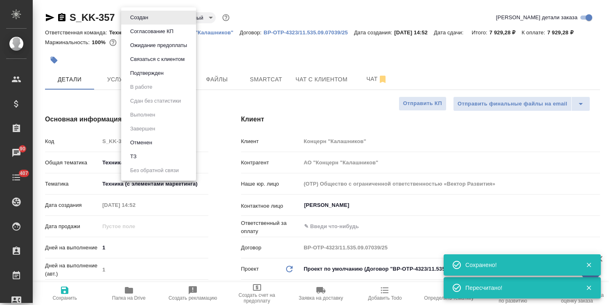
click at [147, 42] on button "Ожидание предоплаты" at bounding box center [159, 45] width 62 height 9
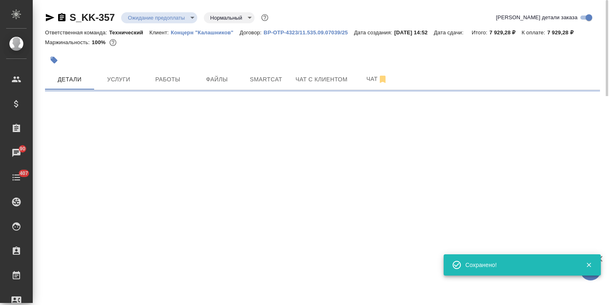
click at [143, 19] on body "🙏 .cls-1 fill:#fff; AWATERA Usmanova Olga Клиенты Спецификации Заказы 90 Чаты 4…" at bounding box center [304, 152] width 609 height 305
select select "RU"
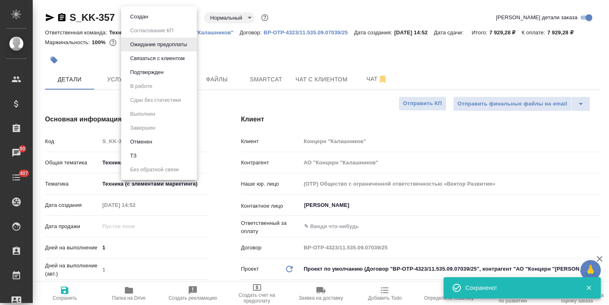
click at [149, 72] on button "Подтвержден" at bounding box center [147, 72] width 38 height 9
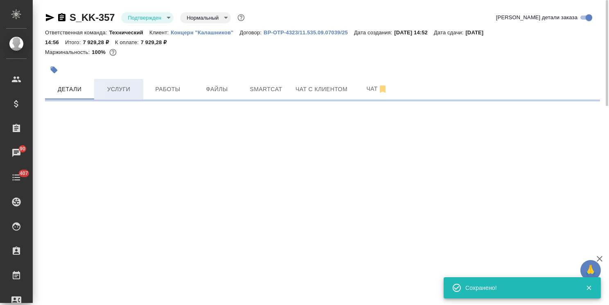
select select "RU"
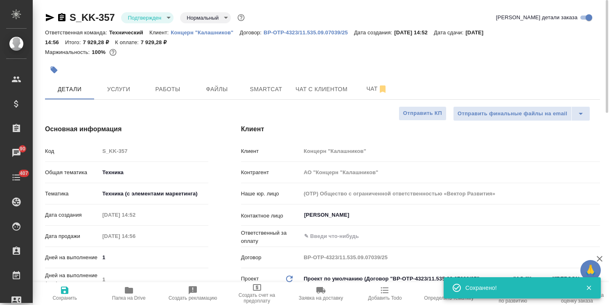
type textarea "x"
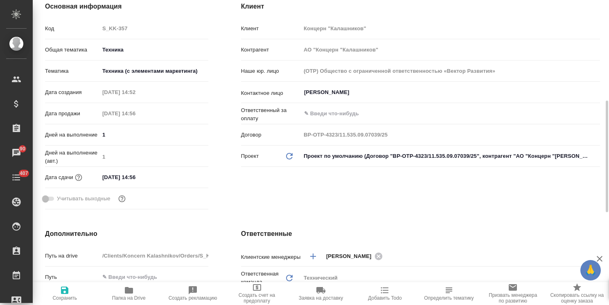
scroll to position [164, 0]
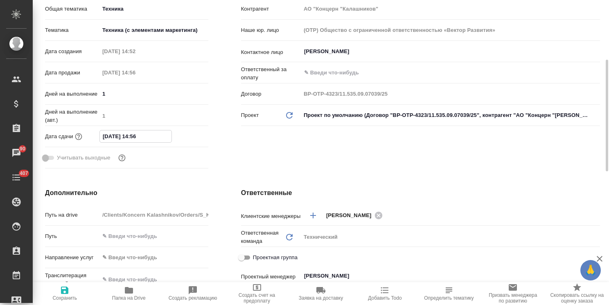
click at [134, 137] on input "13.10.2025 14:56" at bounding box center [136, 136] width 72 height 12
type input "13.10.2025 13:56"
type textarea "x"
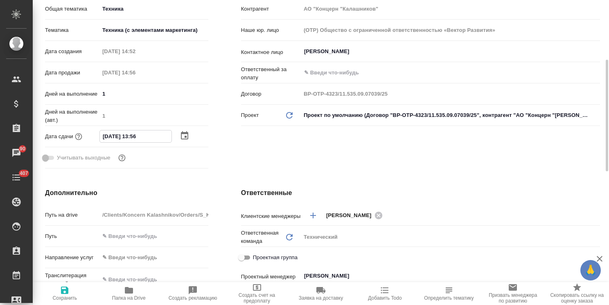
drag, startPoint x: 152, startPoint y: 135, endPoint x: 139, endPoint y: 136, distance: 12.7
click at [139, 136] on input "13.10.2025 13:56" at bounding box center [136, 136] width 72 height 12
type input "13.10.2025 13:0_"
type textarea "x"
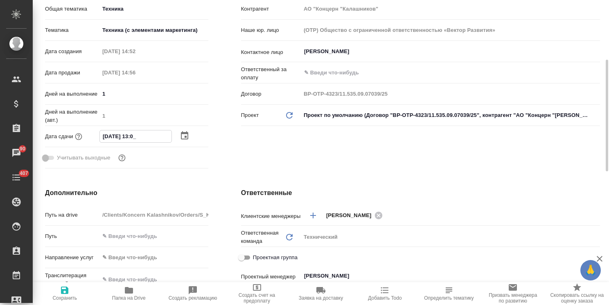
type textarea "x"
type input "13.10.2025 13:00"
type textarea "x"
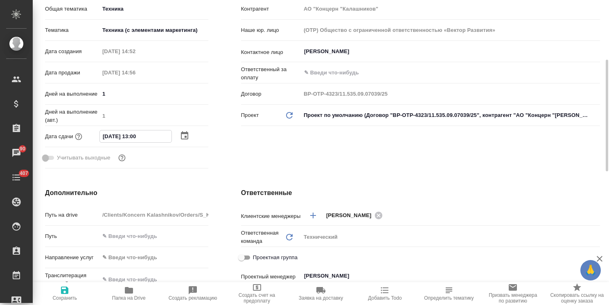
type input "13.10.2025 13:00"
click at [59, 295] on span "Сохранить" at bounding box center [64, 298] width 25 height 6
type textarea "x"
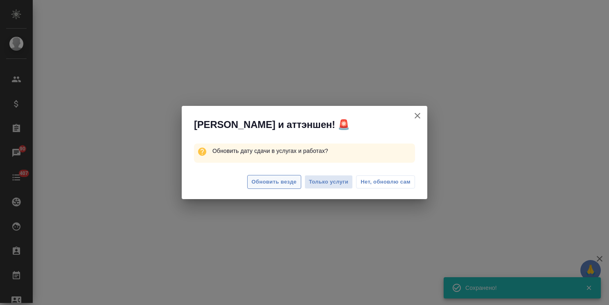
select select "RU"
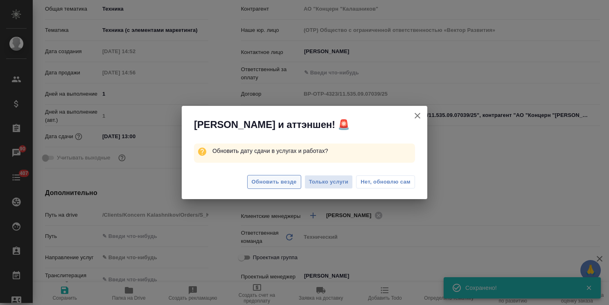
type textarea "x"
click at [290, 182] on span "Обновить везде" at bounding box center [274, 182] width 45 height 9
type textarea "x"
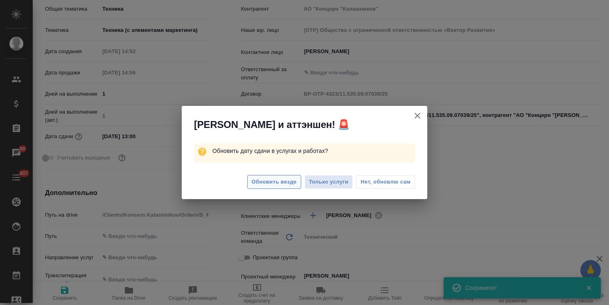
type textarea "x"
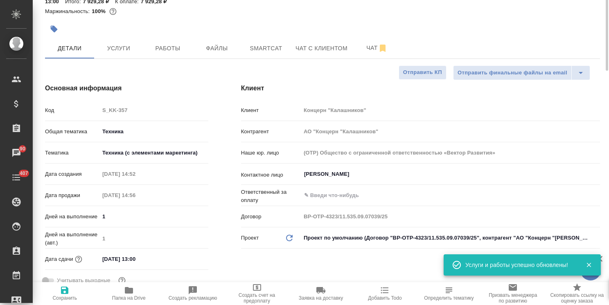
scroll to position [0, 0]
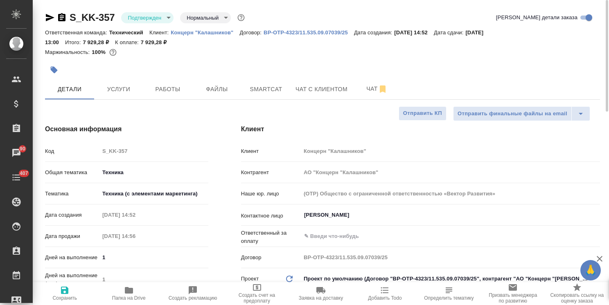
click at [63, 297] on span "Сохранить" at bounding box center [64, 298] width 25 height 6
type textarea "x"
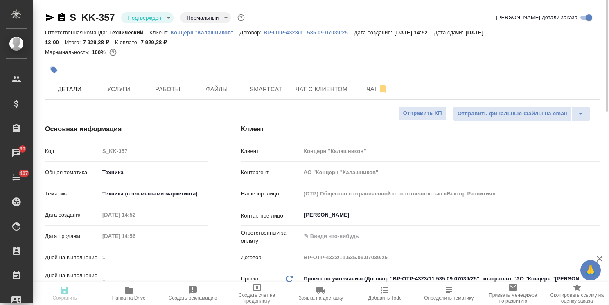
type textarea "x"
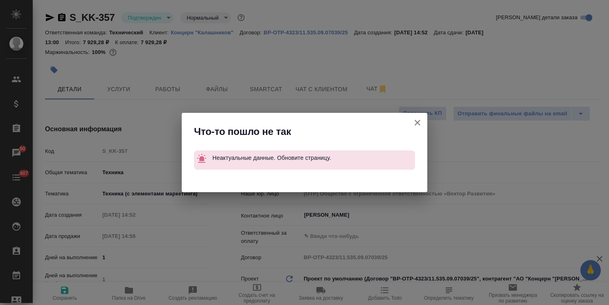
click at [418, 118] on icon "button" at bounding box center [417, 123] width 10 height 10
type textarea "x"
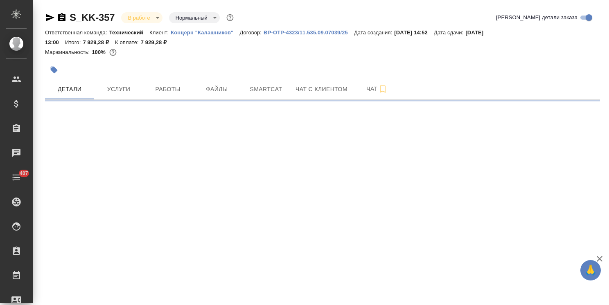
select select "RU"
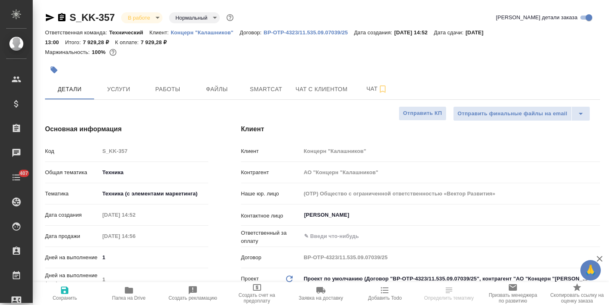
type textarea "x"
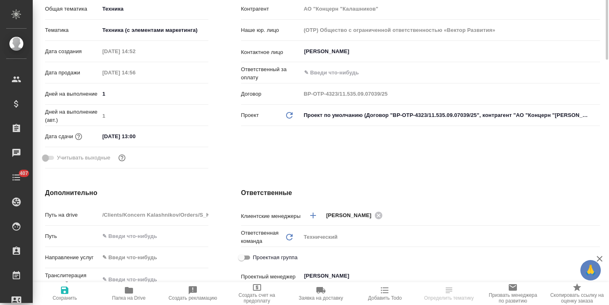
type textarea "x"
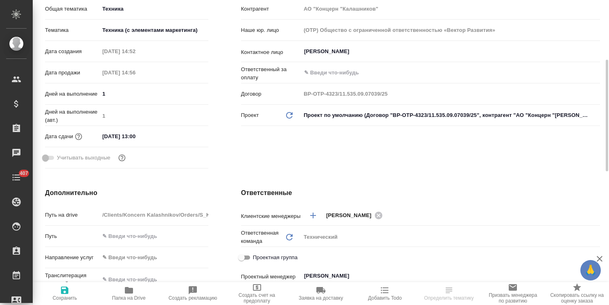
type textarea "x"
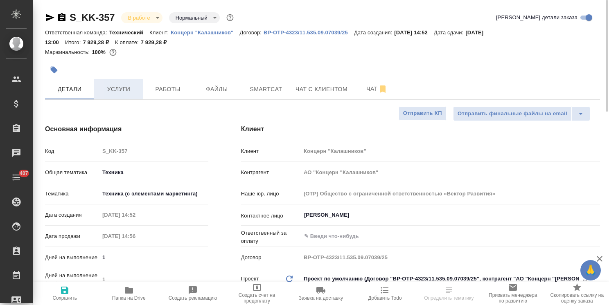
click at [123, 82] on button "Услуги" at bounding box center [118, 89] width 49 height 20
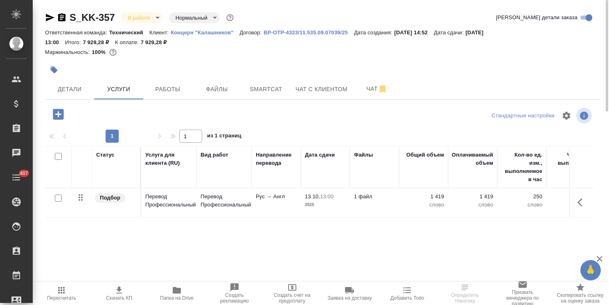
click at [121, 296] on span "Скачать КП" at bounding box center [119, 298] width 26 height 6
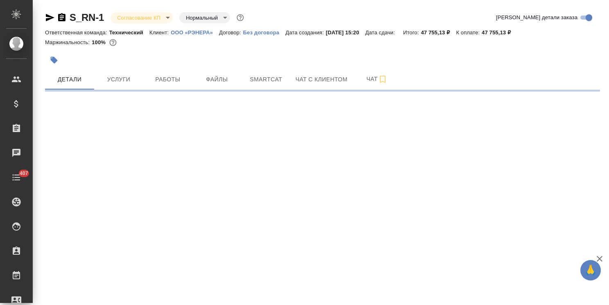
select select "RU"
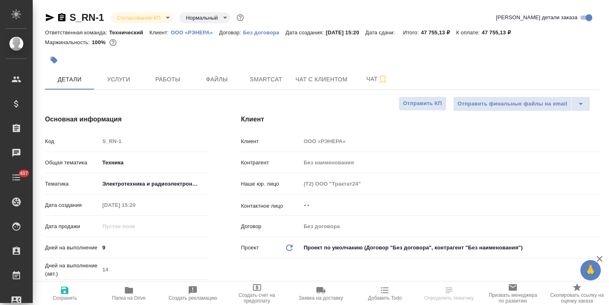
type textarea "x"
click at [142, 16] on body "🙏 .cls-1 fill:#fff; AWATERA [PERSON_NAME] Спецификации Заказы Чаты 407 Todo Про…" at bounding box center [304, 152] width 609 height 305
type textarea "x"
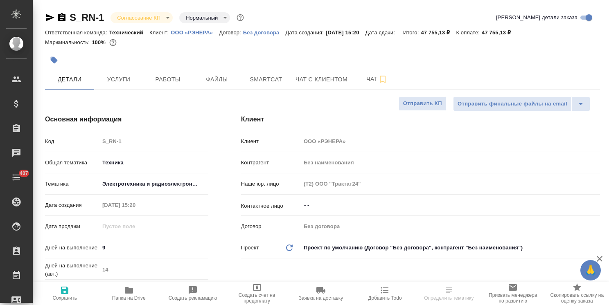
type textarea "x"
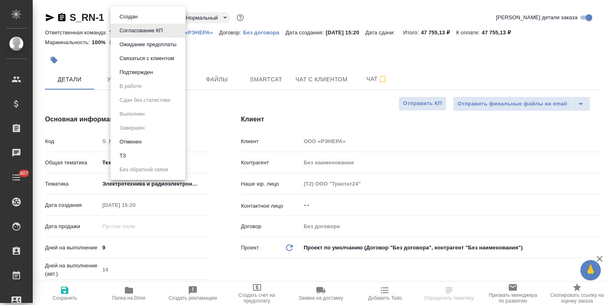
type textarea "x"
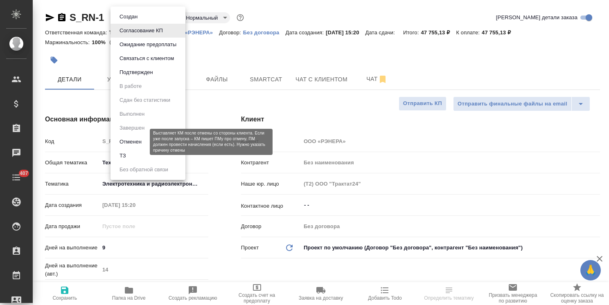
click at [135, 144] on button "Отменен" at bounding box center [130, 141] width 27 height 9
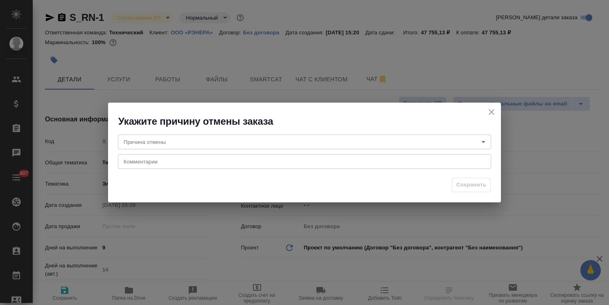
click at [173, 141] on body "🙏 .cls-1 fill:#fff; AWATERA [PERSON_NAME] Спецификации Заказы Чаты 407 Todo Про…" at bounding box center [304, 152] width 609 height 305
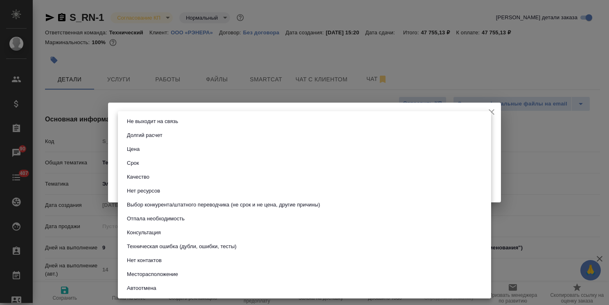
click at [182, 247] on button "Техническая ошибка (дубли, ошибки, тесты)" at bounding box center [181, 246] width 115 height 9
type input "technicalError"
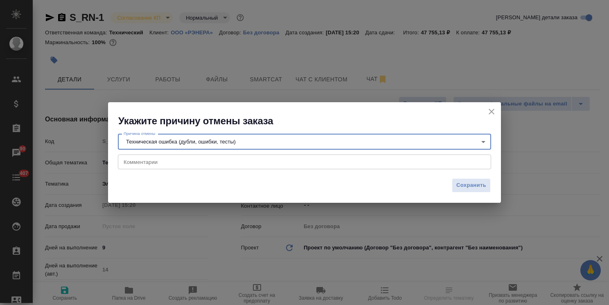
click at [150, 166] on div "x Комментарии" at bounding box center [304, 162] width 373 height 15
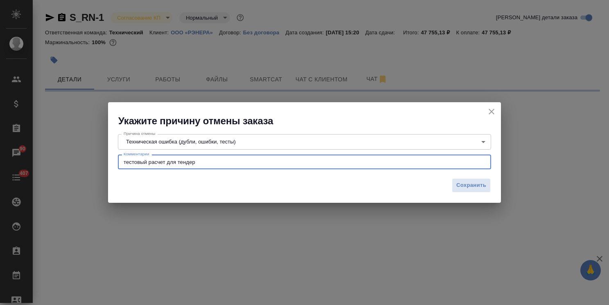
type textarea "тестовый расчет для тендера"
select select "RU"
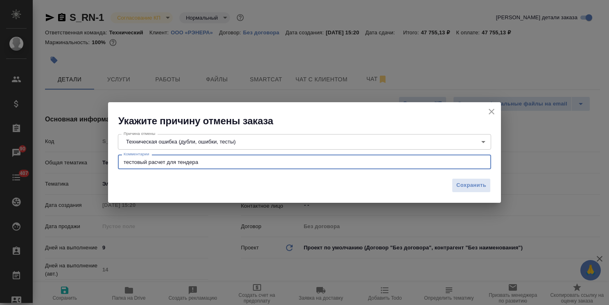
type textarea "x"
type textarea "тестовый расчет для тендера"
click at [470, 182] on span "Сохранить" at bounding box center [471, 185] width 30 height 9
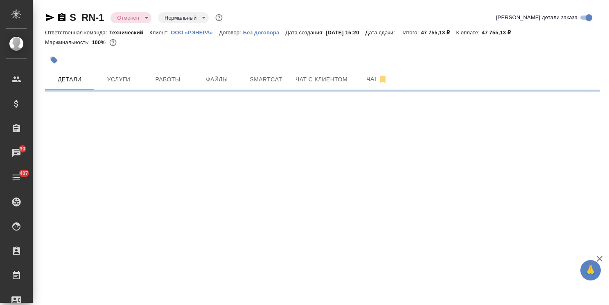
select select "RU"
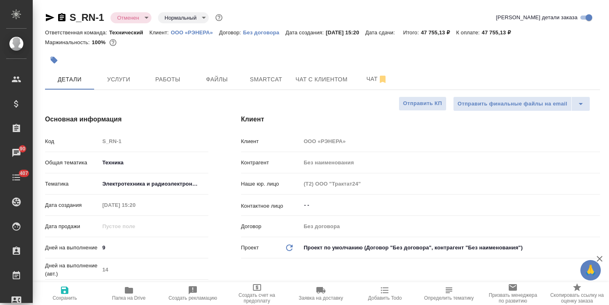
type textarea "x"
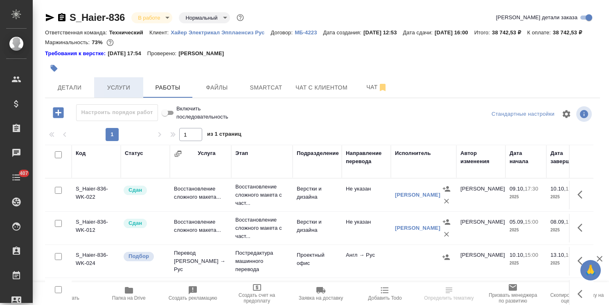
click at [134, 93] on span "Услуги" at bounding box center [118, 88] width 39 height 10
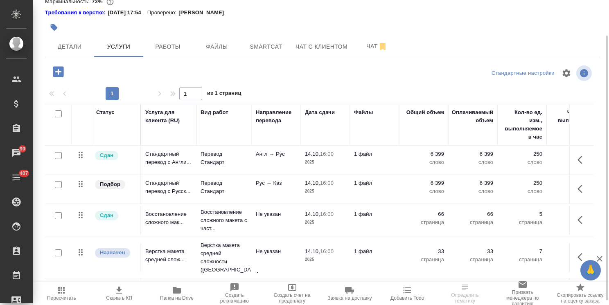
scroll to position [46, 0]
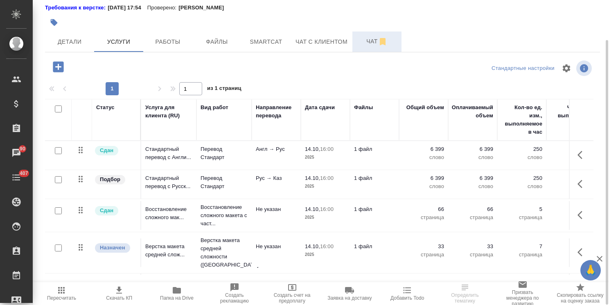
click at [365, 47] on span "Чат" at bounding box center [376, 41] width 39 height 10
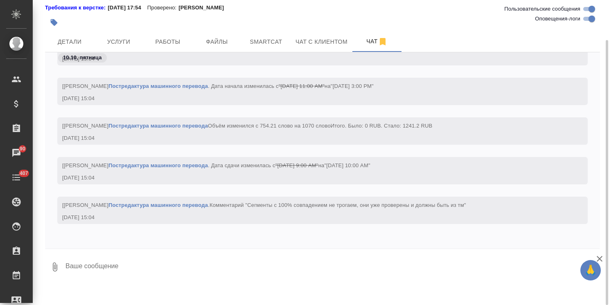
scroll to position [5, 0]
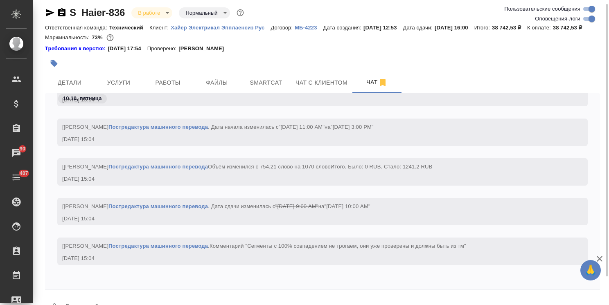
click at [602, 256] on icon "button" at bounding box center [599, 259] width 10 height 10
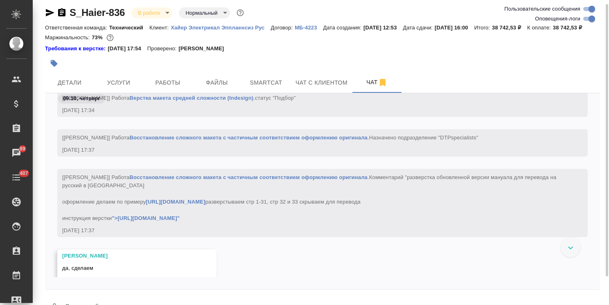
scroll to position [21009, 0]
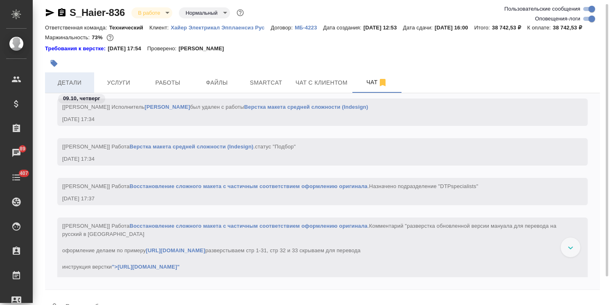
click at [86, 88] on span "Детали" at bounding box center [69, 83] width 39 height 10
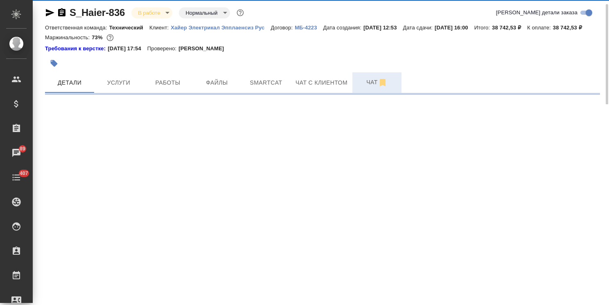
select select "RU"
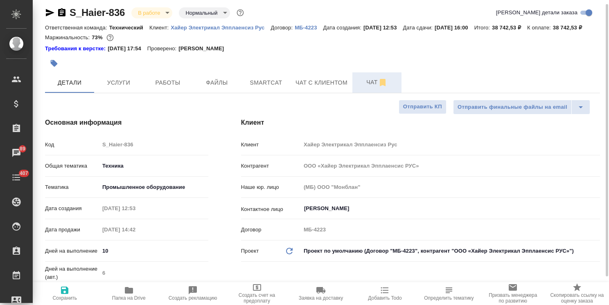
type textarea "x"
click at [367, 88] on span "Чат" at bounding box center [376, 82] width 39 height 10
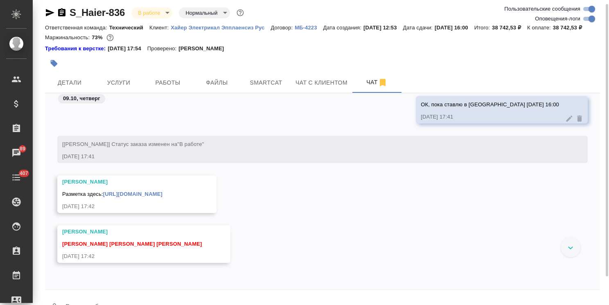
scroll to position [22116, 0]
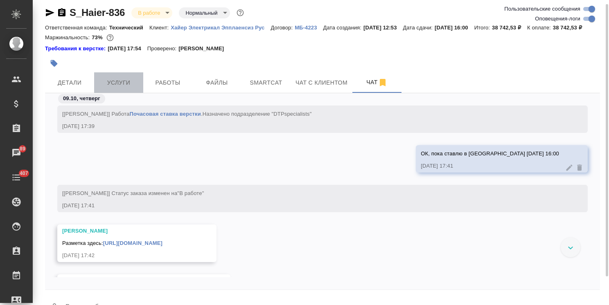
click at [128, 93] on button "Услуги" at bounding box center [118, 82] width 49 height 20
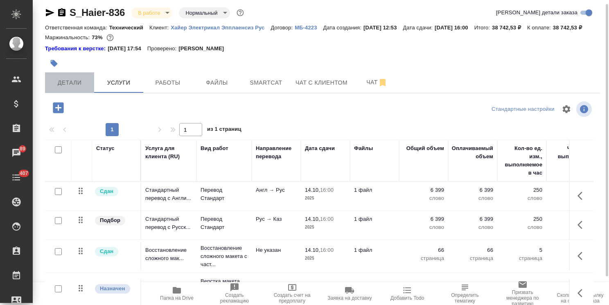
click at [72, 88] on span "Детали" at bounding box center [69, 83] width 39 height 10
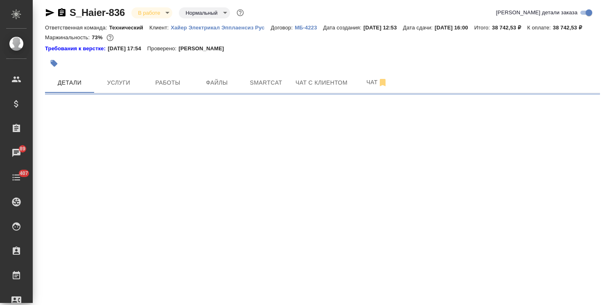
select select "RU"
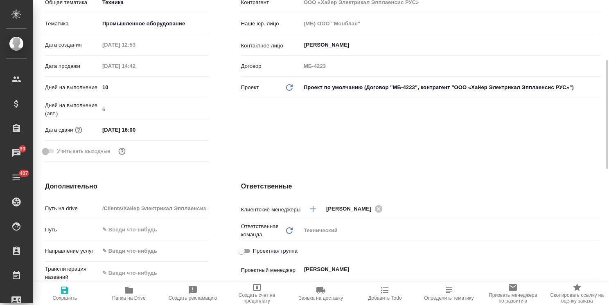
scroll to position [209, 0]
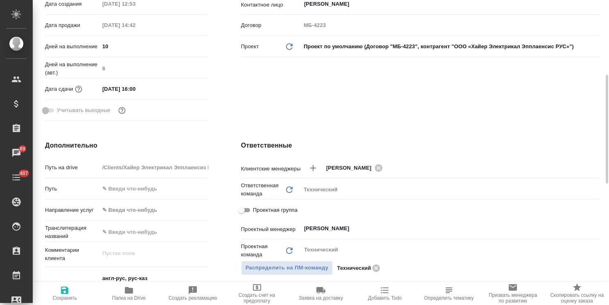
type textarea "x"
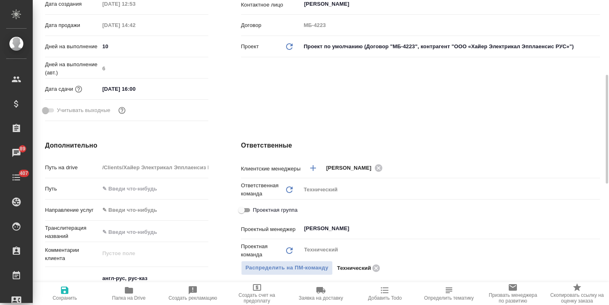
type textarea "x"
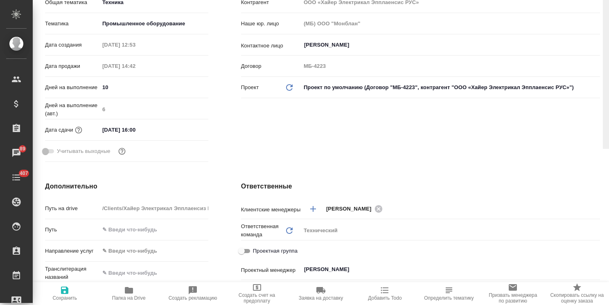
scroll to position [0, 0]
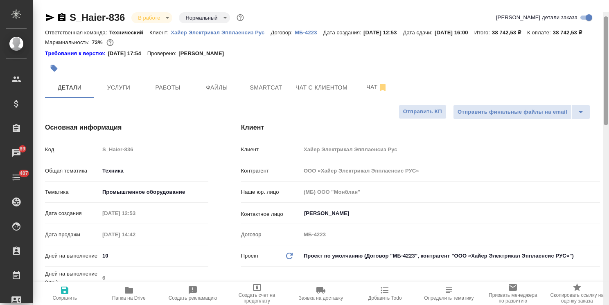
drag, startPoint x: 603, startPoint y: 161, endPoint x: 594, endPoint y: 0, distance: 161.5
click at [605, 16] on div at bounding box center [605, 70] width 4 height 109
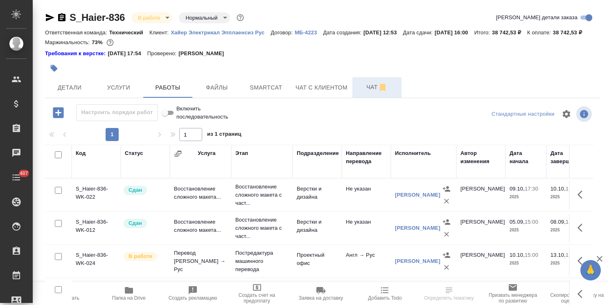
click at [363, 98] on button "Чат" at bounding box center [376, 87] width 49 height 20
click at [598, 260] on icon "button" at bounding box center [599, 259] width 6 height 6
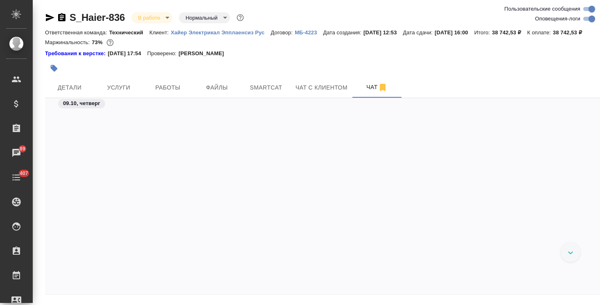
scroll to position [22671, 0]
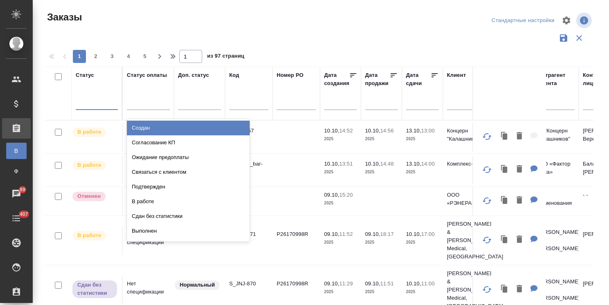
click at [97, 101] on div at bounding box center [97, 102] width 42 height 12
click at [149, 233] on div "Выполнен" at bounding box center [188, 231] width 123 height 15
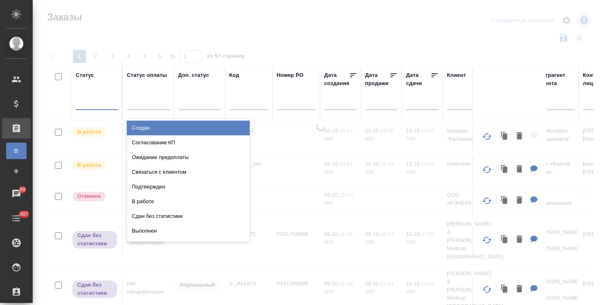
click at [90, 102] on div at bounding box center [97, 102] width 42 height 12
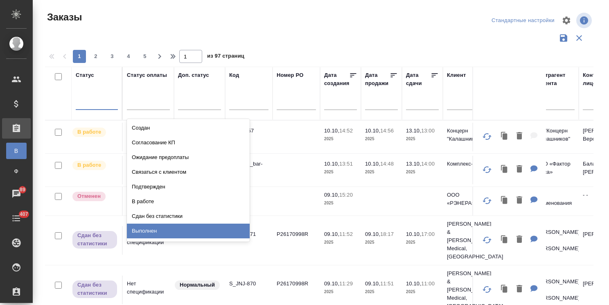
click at [137, 228] on div "Выполнен" at bounding box center [188, 231] width 123 height 15
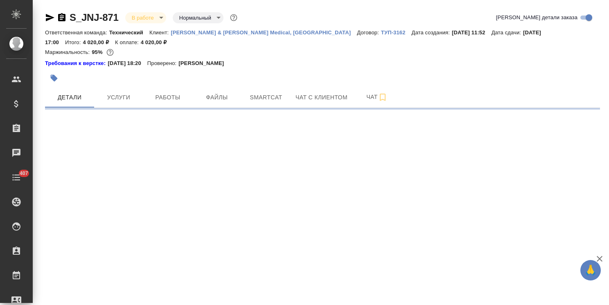
select select "RU"
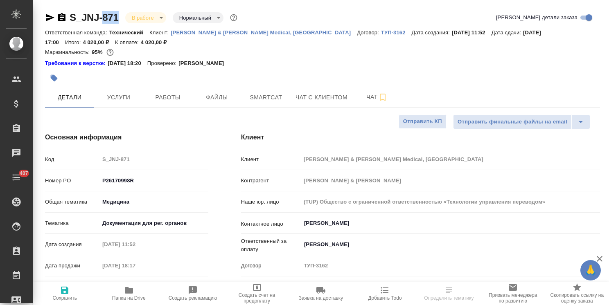
type textarea "x"
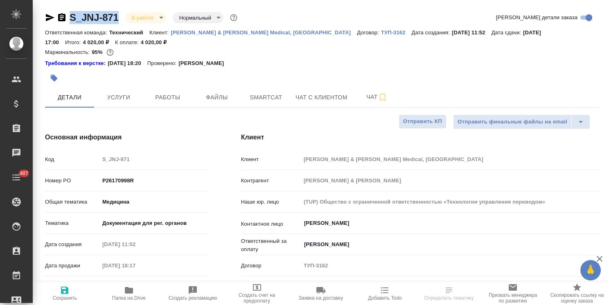
type textarea "x"
drag, startPoint x: 116, startPoint y: 12, endPoint x: 53, endPoint y: 10, distance: 63.4
type textarea "x"
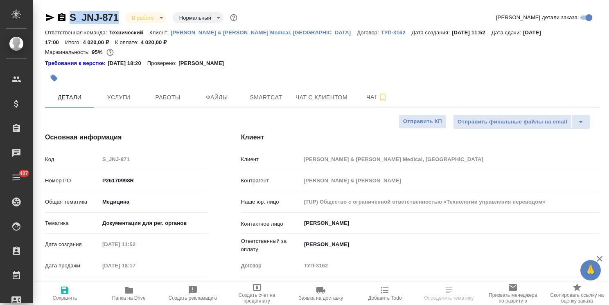
type textarea "x"
select select "RU"
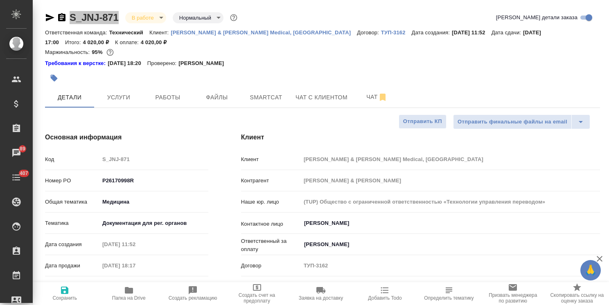
type textarea "x"
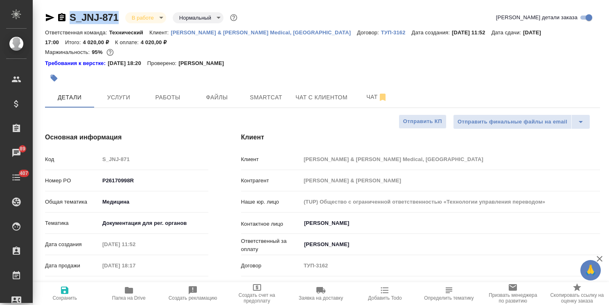
type textarea "x"
click at [65, 17] on icon "button" at bounding box center [61, 17] width 7 height 8
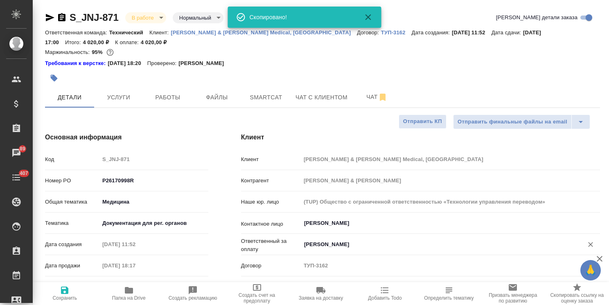
type textarea "x"
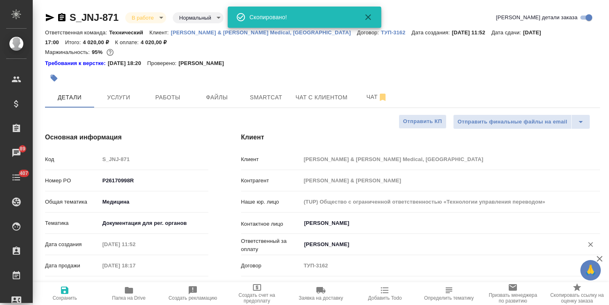
type textarea "x"
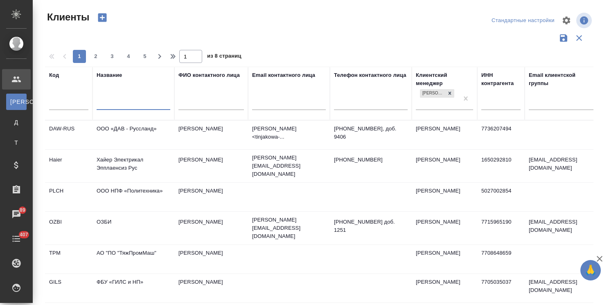
select select "RU"
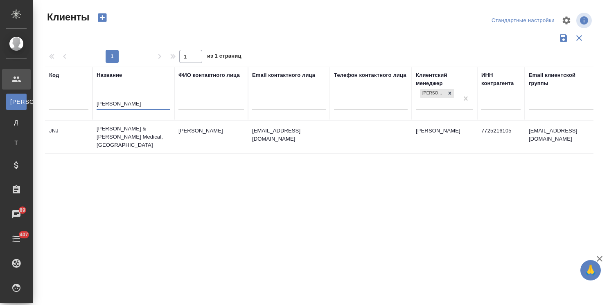
type input "[PERSON_NAME]"
click at [117, 133] on td "[PERSON_NAME] & [PERSON_NAME] Medical, [GEOGRAPHIC_DATA]" at bounding box center [133, 137] width 82 height 33
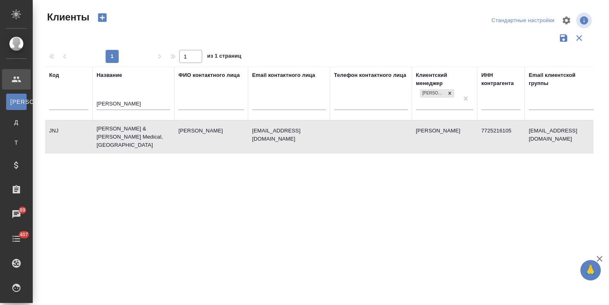
drag, startPoint x: 108, startPoint y: 102, endPoint x: 90, endPoint y: 102, distance: 18.0
click at [90, 102] on tr "Код Название [PERSON_NAME] контактного лица Email контактного лица Телефон конт…" at bounding box center [354, 94] width 618 height 54
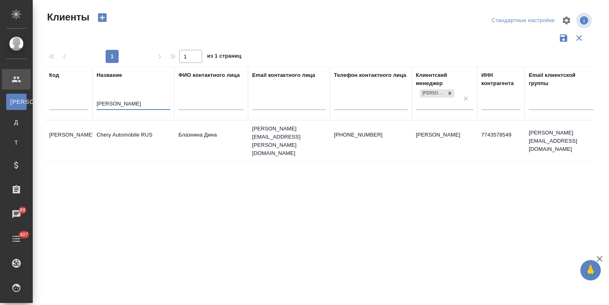
type input "[PERSON_NAME]"
click at [126, 136] on td "Chery Automobile RUS" at bounding box center [133, 141] width 82 height 29
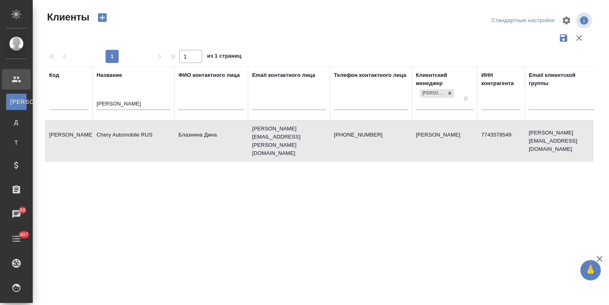
click at [126, 136] on td "Chery Automobile RUS" at bounding box center [133, 141] width 82 height 29
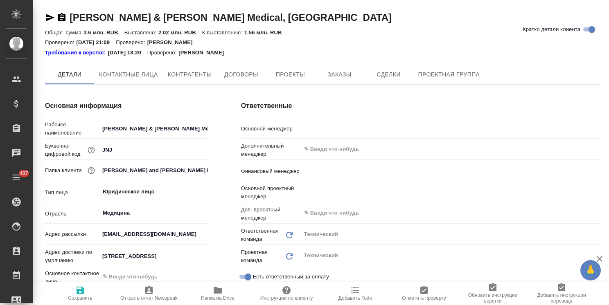
type textarea "x"
type input "[PERSON_NAME]"
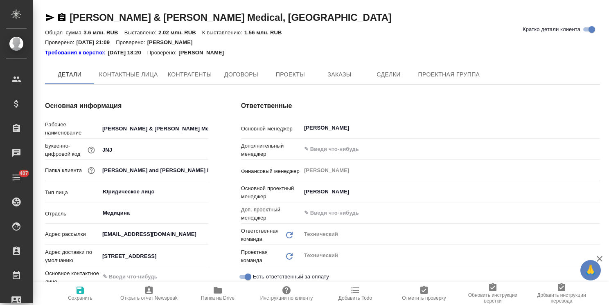
type textarea "x"
click at [218, 297] on span "Папка на Drive" at bounding box center [218, 298] width 34 height 6
type textarea "x"
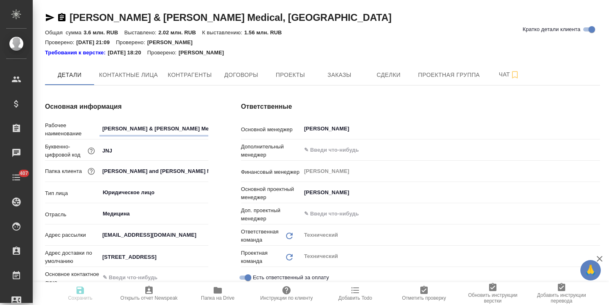
type textarea "x"
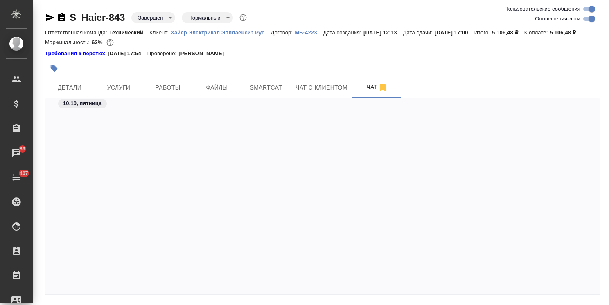
scroll to position [18861, 0]
click at [597, 256] on icon "button" at bounding box center [599, 259] width 10 height 10
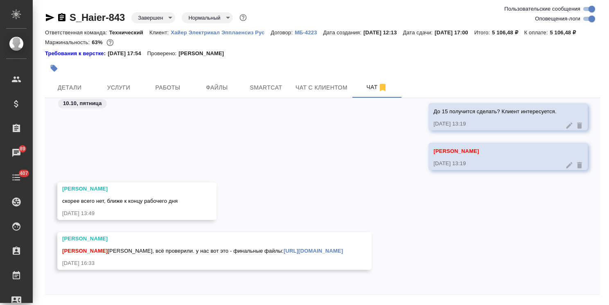
scroll to position [18952, 0]
click at [283, 248] on link "https://drive.awatera.com/apps/files/files/10670613?dir=/Shares/%D0%A5%D0%B0%D0…" at bounding box center [312, 251] width 59 height 6
drag, startPoint x: 129, startPoint y: 11, endPoint x: 62, endPoint y: 9, distance: 67.1
click at [63, 9] on div "S_Haier-843 Завершен closed Нормальный normal Ответственная команда: Технически…" at bounding box center [322, 166] width 564 height 332
copy link "S_Haier-843"
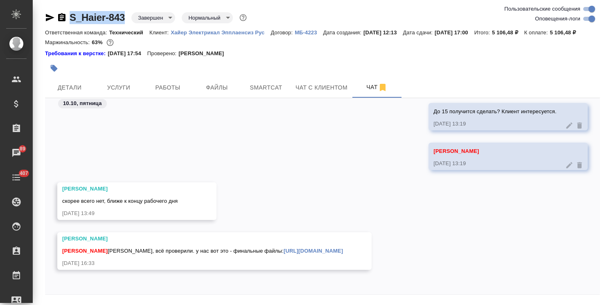
click at [283, 253] on link "https://drive.awatera.com/apps/files/files/10670613?dir=/Shares/%D0%A5%D0%B0%D0…" at bounding box center [312, 251] width 59 height 6
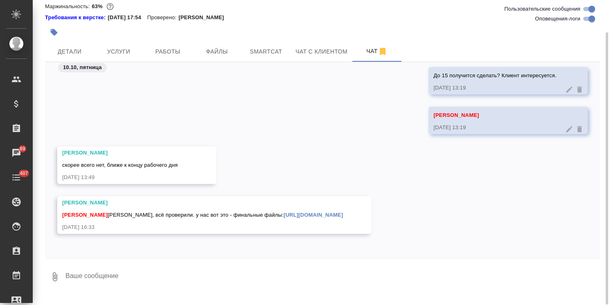
click at [187, 274] on textarea at bounding box center [332, 277] width 535 height 28
type textarea "поняла, спасибо"
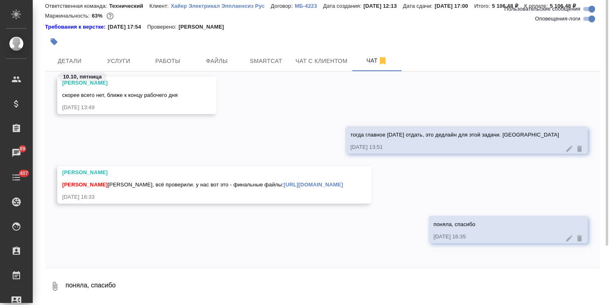
scroll to position [0, 0]
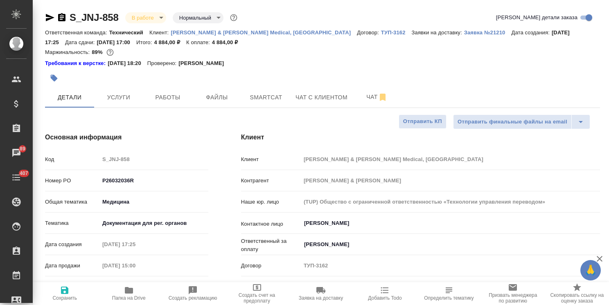
select select "RU"
drag, startPoint x: 108, startPoint y: 6, endPoint x: 65, endPoint y: 1, distance: 43.6
copy link "S_JNJ-858"
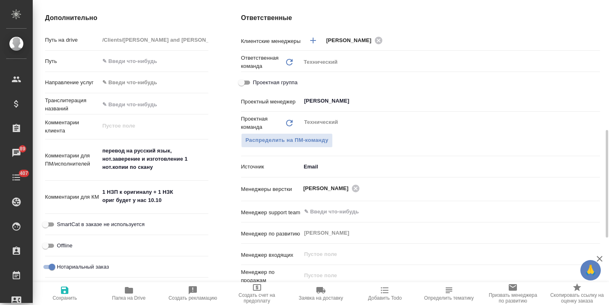
scroll to position [450, 0]
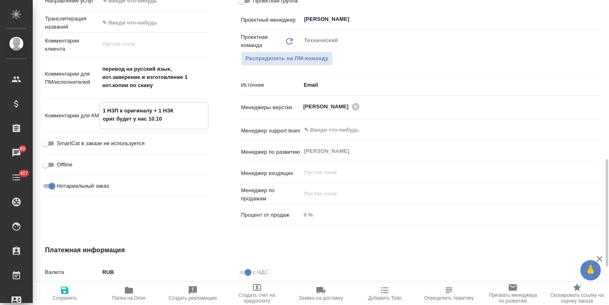
drag, startPoint x: 101, startPoint y: 106, endPoint x: 203, endPoint y: 114, distance: 102.2
click at [203, 114] on textarea "1 НЗП к оригиналу + 1 НЗК ориг будет у нас 10.10" at bounding box center [154, 115] width 108 height 22
click at [123, 293] on span "Папка на Drive" at bounding box center [128, 294] width 54 height 16
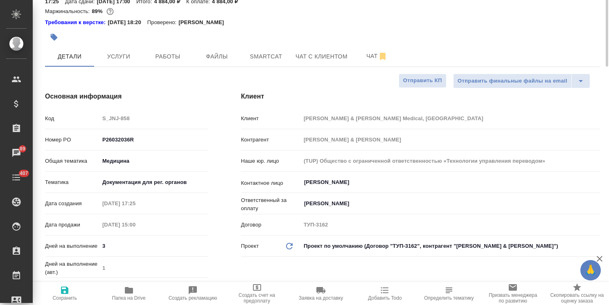
scroll to position [0, 0]
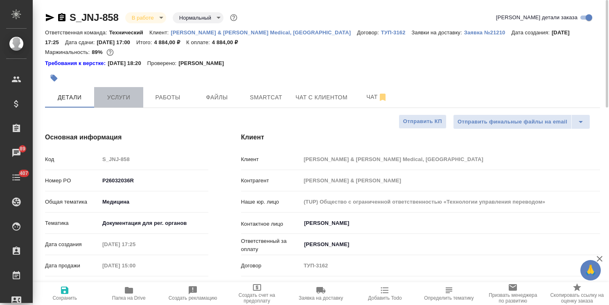
click at [115, 95] on span "Услуги" at bounding box center [118, 97] width 39 height 10
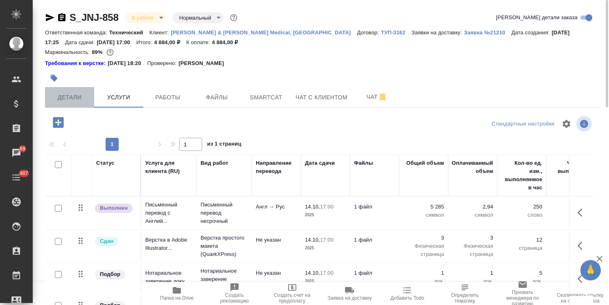
click at [80, 101] on span "Детали" at bounding box center [69, 97] width 39 height 10
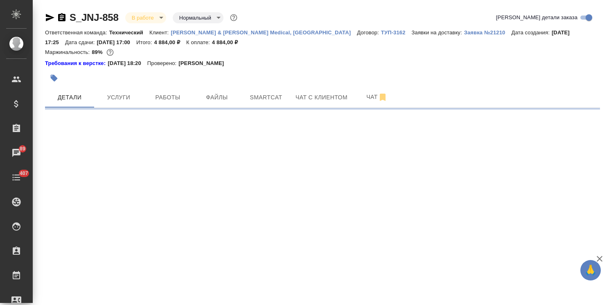
select select "RU"
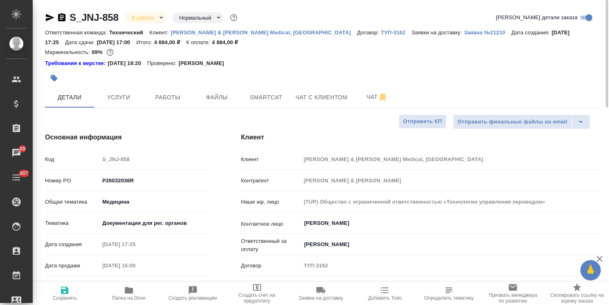
type textarea "x"
click at [168, 108] on hr at bounding box center [322, 108] width 555 height 0
click at [170, 95] on span "Работы" at bounding box center [167, 97] width 39 height 10
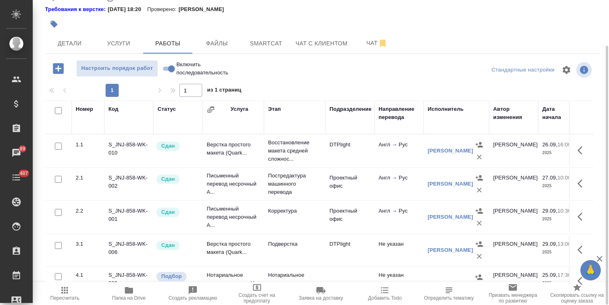
scroll to position [46, 0]
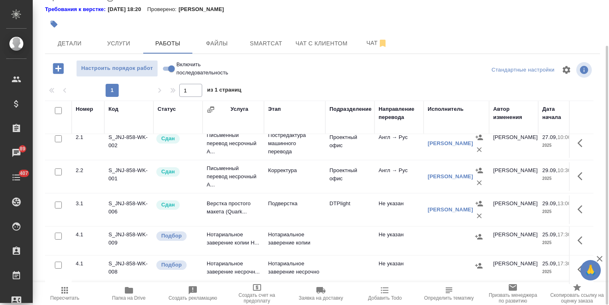
click at [126, 32] on div at bounding box center [230, 24] width 370 height 18
click at [117, 38] on span "Услуги" at bounding box center [118, 43] width 39 height 10
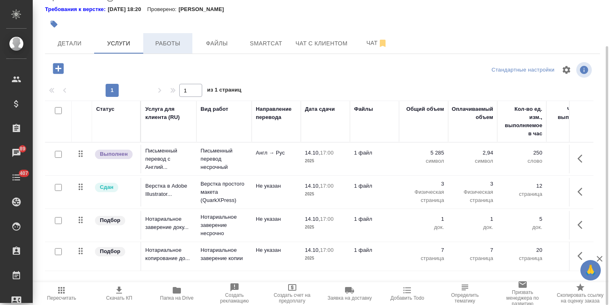
click at [184, 46] on span "Работы" at bounding box center [167, 43] width 39 height 10
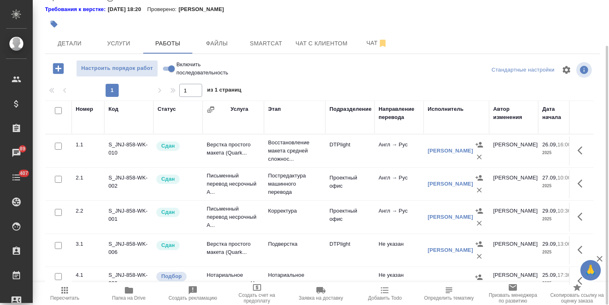
scroll to position [46, 0]
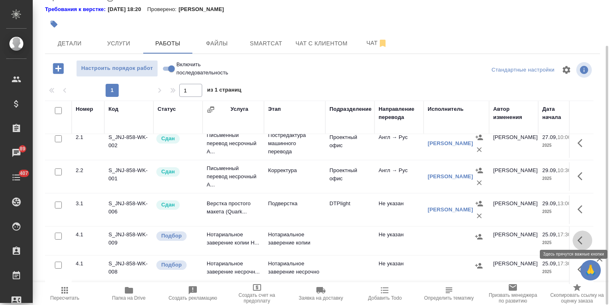
click at [577, 237] on icon "button" at bounding box center [579, 240] width 5 height 8
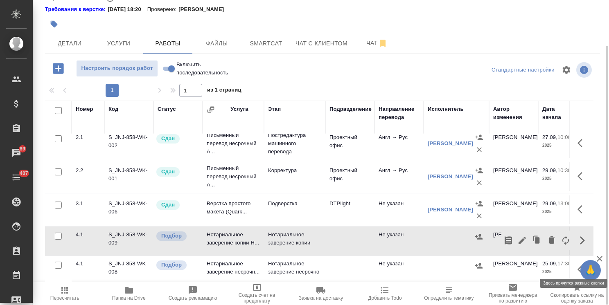
click at [577, 265] on icon "button" at bounding box center [582, 270] width 10 height 10
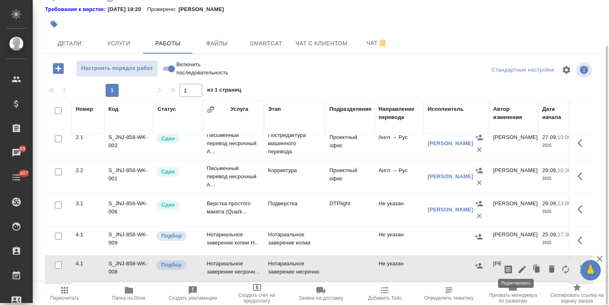
click at [517, 265] on icon "button" at bounding box center [522, 270] width 10 height 10
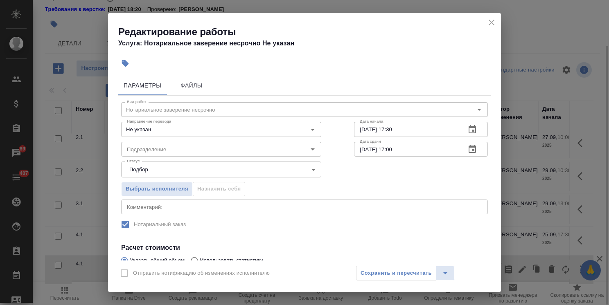
click at [148, 157] on div "Статус Подбор recruiting Статус" at bounding box center [221, 168] width 233 height 53
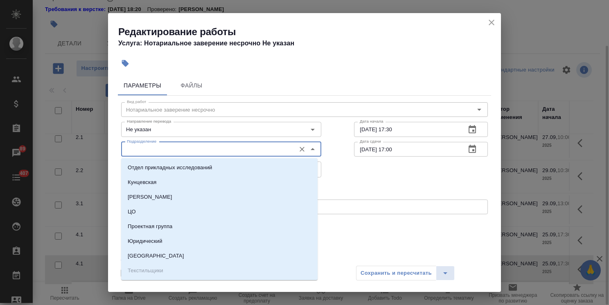
click at [155, 151] on input "Подразделение" at bounding box center [208, 149] width 168 height 10
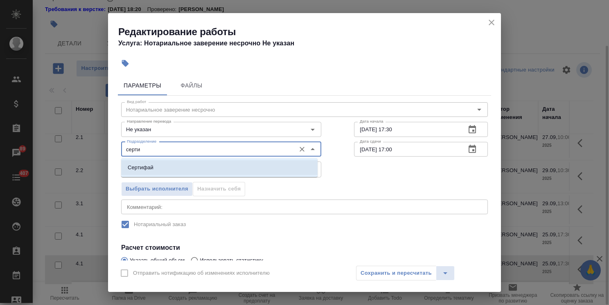
click at [166, 173] on li "Сертифай" at bounding box center [219, 167] width 196 height 15
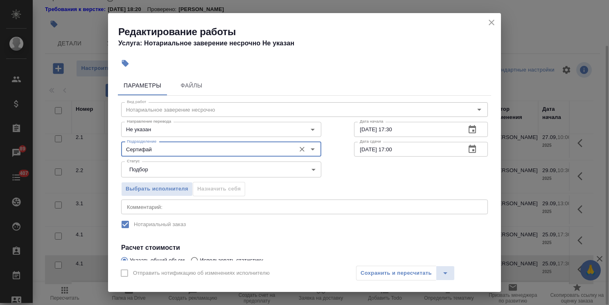
type input "Сертифай"
click at [468, 154] on icon "button" at bounding box center [472, 149] width 10 height 10
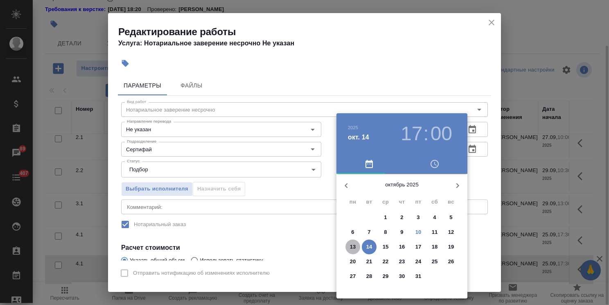
click at [353, 245] on p "13" at bounding box center [353, 247] width 6 height 8
type input "13.10.2025 17:00"
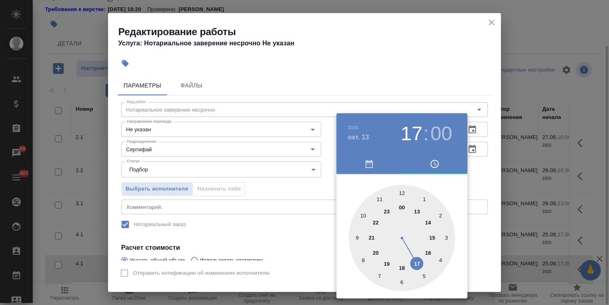
click at [313, 82] on div at bounding box center [304, 152] width 609 height 305
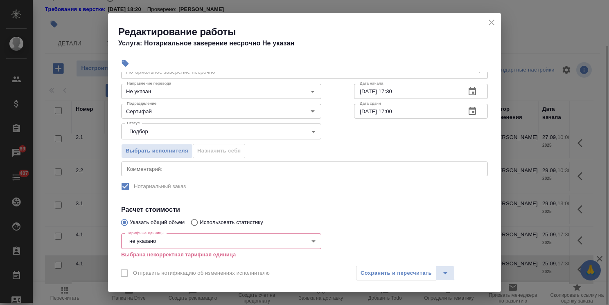
scroll to position [105, 0]
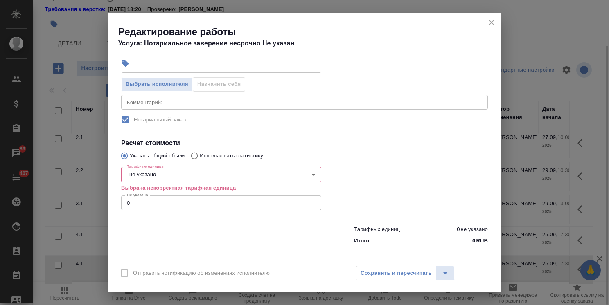
click at [145, 171] on body "🙏 .cls-1 fill:#fff; AWATERA Usmanova Olga Клиенты Спецификации Заказы 89 Чаты 4…" at bounding box center [304, 152] width 609 height 305
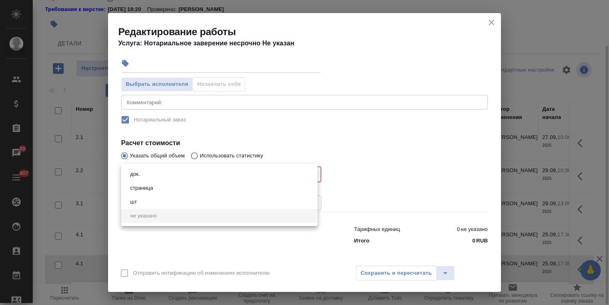
click at [141, 176] on button "док." at bounding box center [135, 174] width 15 height 9
type input "5a8b1489cc6b4906c91bfd8b"
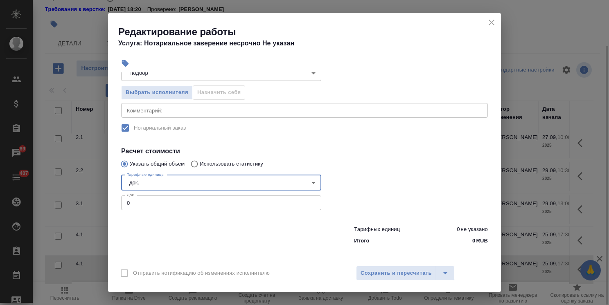
drag, startPoint x: 141, startPoint y: 204, endPoint x: 214, endPoint y: 232, distance: 78.3
click at [80, 201] on div "Редактирование работы Услуга: Нотариальное заверение несрочно Не указан Парамет…" at bounding box center [304, 152] width 609 height 305
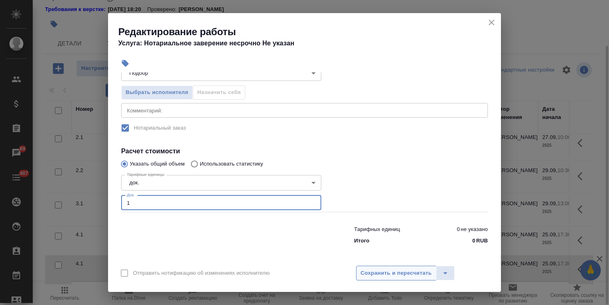
type input "1"
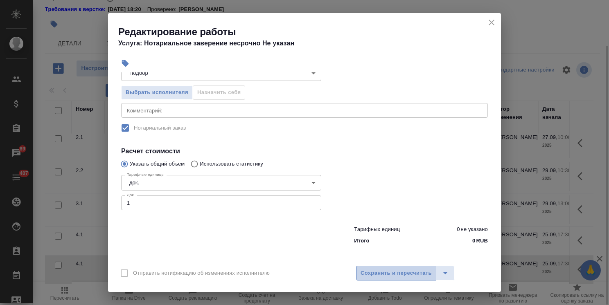
click at [414, 271] on span "Сохранить и пересчитать" at bounding box center [395, 273] width 71 height 9
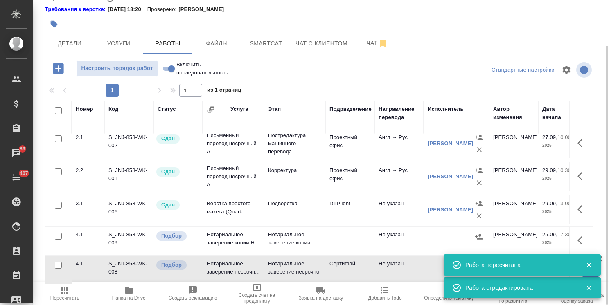
click at [589, 263] on icon "button" at bounding box center [588, 264] width 7 height 7
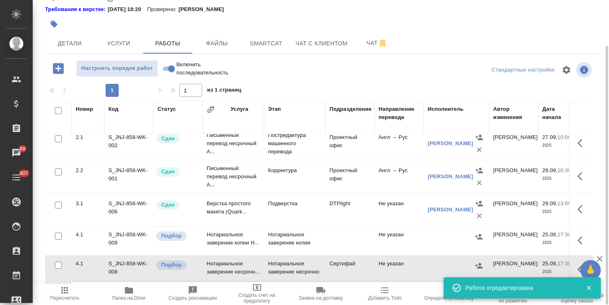
click at [587, 284] on icon "button" at bounding box center [588, 287] width 7 height 7
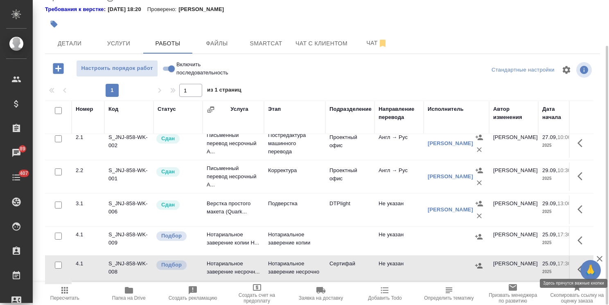
click at [577, 265] on icon "button" at bounding box center [582, 270] width 10 height 10
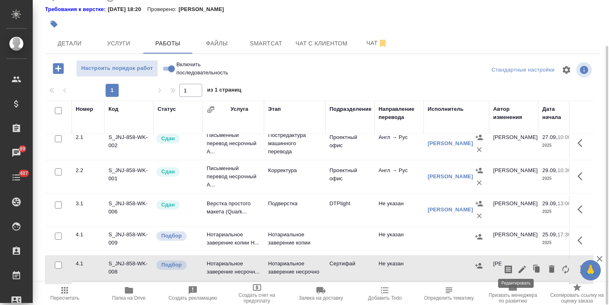
click at [518, 266] on icon "button" at bounding box center [521, 269] width 7 height 7
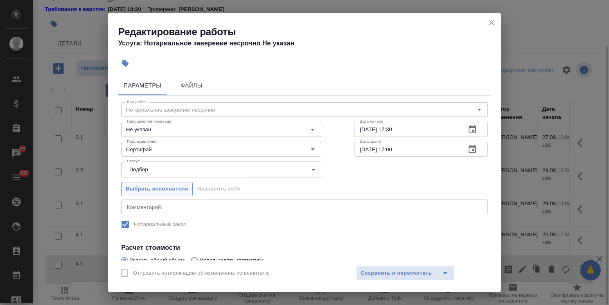
click at [185, 190] on span "Выбрать исполнителя" at bounding box center [157, 188] width 63 height 9
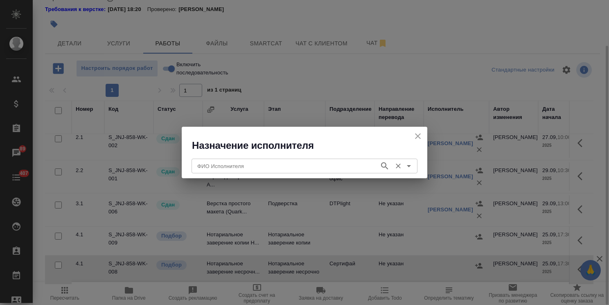
click at [239, 167] on input "ФИО Исполнителя" at bounding box center [284, 166] width 181 height 10
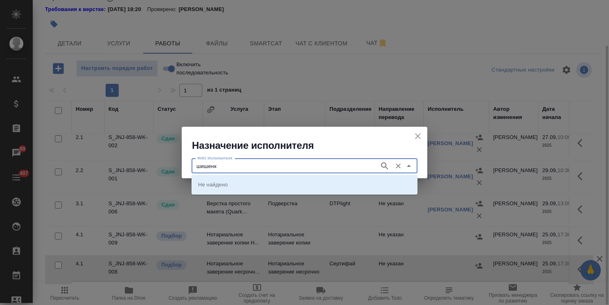
type input "шишенк"
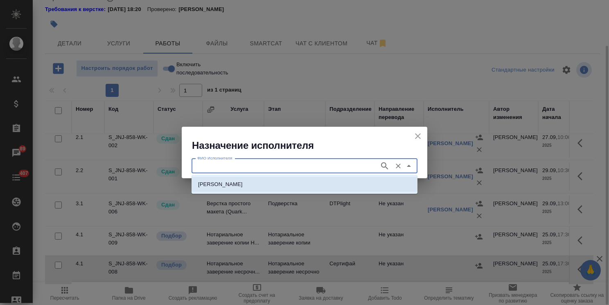
click at [243, 184] on p "НОТАРИУС Шишенков Леонид Васильевич" at bounding box center [220, 184] width 45 height 8
type input "НОТАРИУС Шишенков Леонид Васильевич"
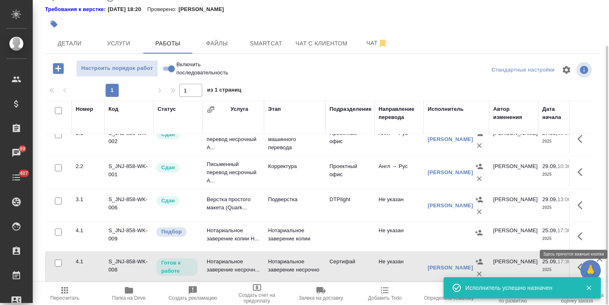
click at [572, 236] on button "button" at bounding box center [582, 237] width 20 height 20
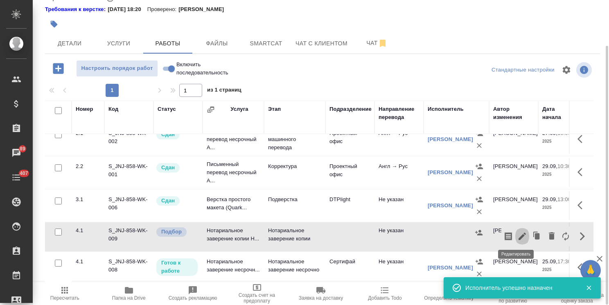
click at [517, 232] on icon "button" at bounding box center [522, 237] width 10 height 10
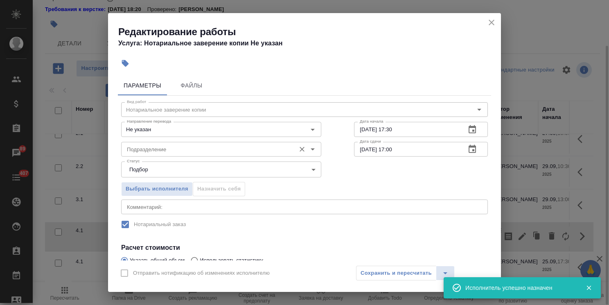
click at [173, 155] on div "Подразделение" at bounding box center [221, 149] width 200 height 15
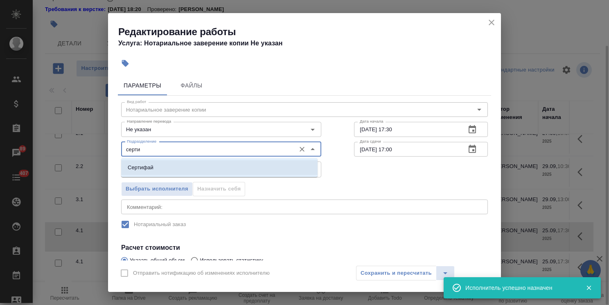
click at [178, 164] on li "Сертифай" at bounding box center [219, 167] width 196 height 15
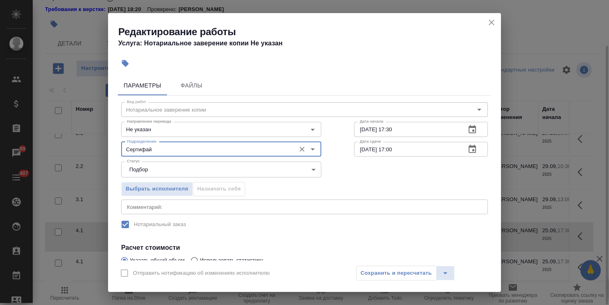
type input "Сертифай"
click at [467, 151] on icon "button" at bounding box center [472, 149] width 10 height 10
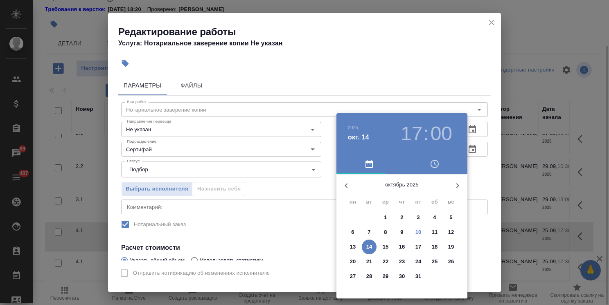
click at [354, 247] on p "13" at bounding box center [353, 247] width 6 height 8
type input "13.10.2025 17:00"
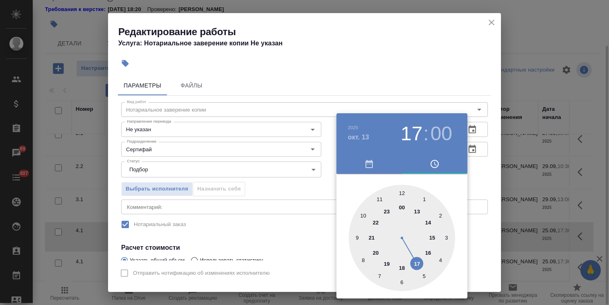
click at [355, 51] on div at bounding box center [304, 152] width 609 height 305
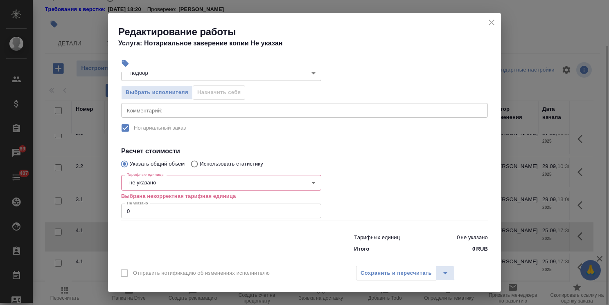
scroll to position [105, 0]
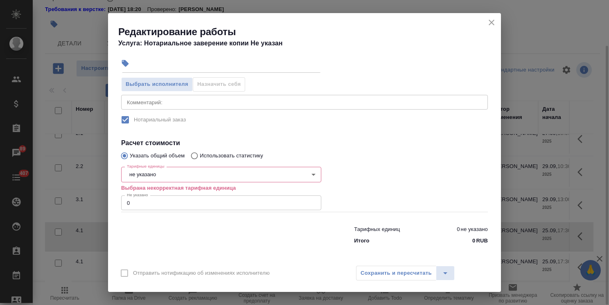
click at [152, 171] on body "🙏 .cls-1 fill:#fff; AWATERA Usmanova Olga Клиенты Спецификации Заказы 89 Чаты 4…" at bounding box center [304, 152] width 609 height 305
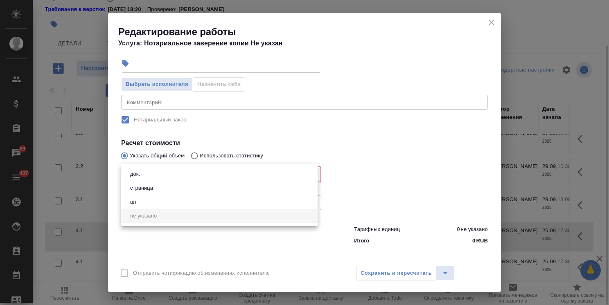
click at [147, 188] on button "страница" at bounding box center [142, 188] width 28 height 9
type input "5a8b1489cc6b4906c91bfdb2"
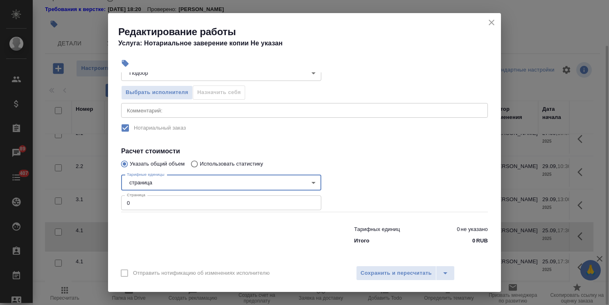
drag, startPoint x: 143, startPoint y: 203, endPoint x: 102, endPoint y: 200, distance: 41.4
click at [111, 201] on div "Параметры Файлы Вид работ Нотариальное заверение копии Вид работ Направление пе…" at bounding box center [304, 166] width 393 height 188
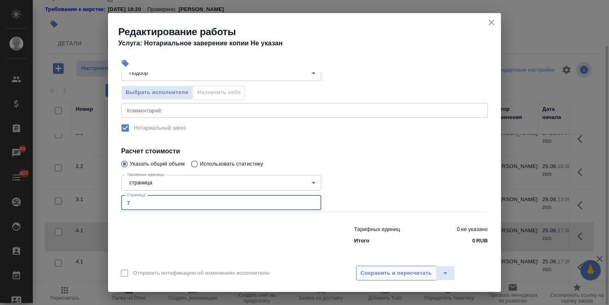
type input "7"
click at [417, 272] on span "Сохранить и пересчитать" at bounding box center [395, 273] width 71 height 9
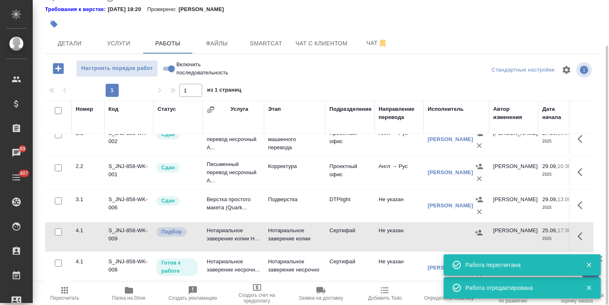
drag, startPoint x: 571, startPoint y: 232, endPoint x: 566, endPoint y: 234, distance: 5.5
click at [577, 232] on icon "button" at bounding box center [582, 237] width 10 height 10
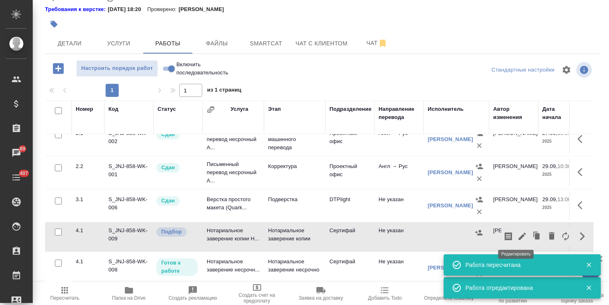
click at [517, 233] on icon "button" at bounding box center [522, 237] width 10 height 10
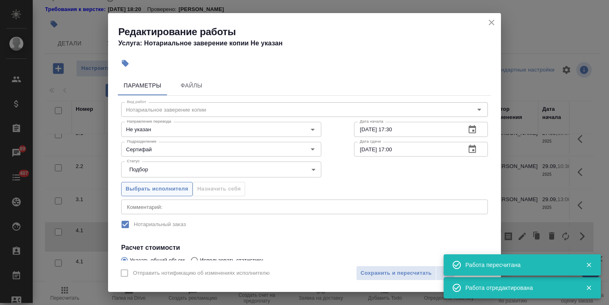
click at [173, 184] on span "Выбрать исполнителя" at bounding box center [157, 188] width 63 height 9
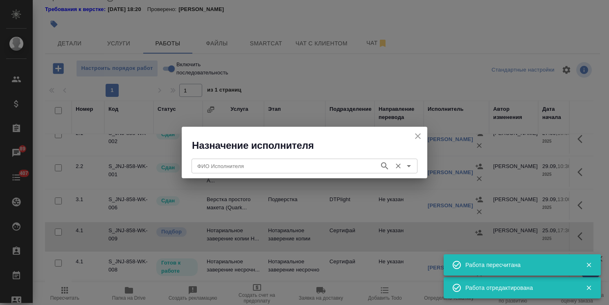
click at [218, 162] on input "ФИО Исполнителя" at bounding box center [284, 166] width 181 height 10
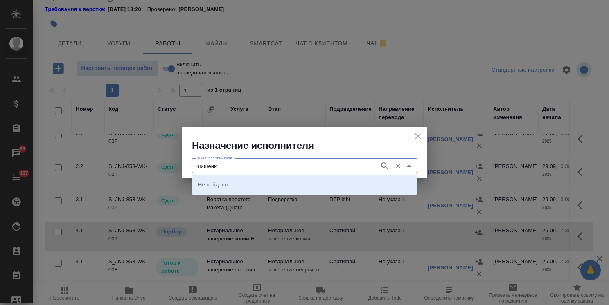
type input "шишенк"
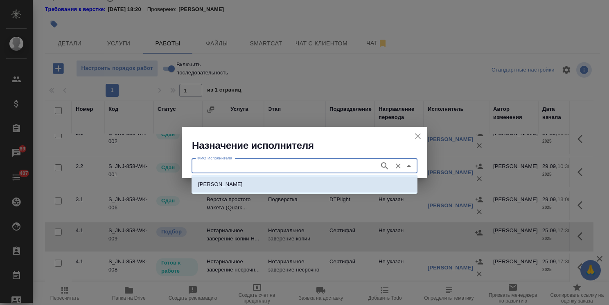
click at [234, 188] on p "НОТАРИУС Шишенков Леонид Васильевич" at bounding box center [220, 184] width 45 height 8
type input "НОТАРИУС Шишенков Леонид Васильевич"
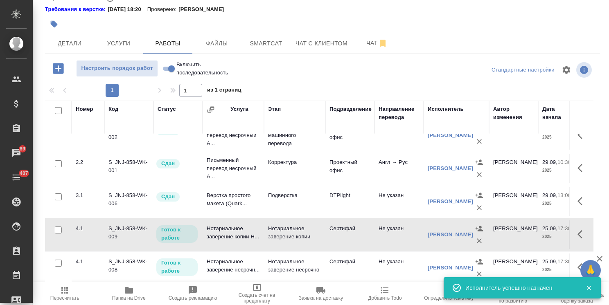
scroll to position [70, 0]
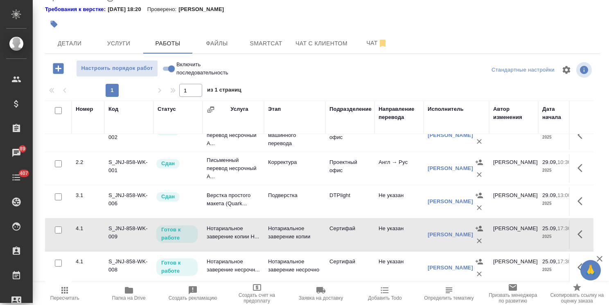
click at [596, 256] on icon "button" at bounding box center [599, 259] width 6 height 6
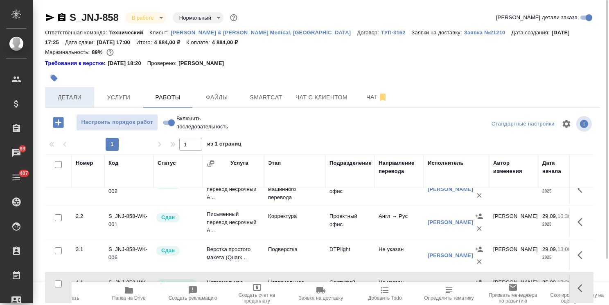
click at [76, 101] on span "Детали" at bounding box center [69, 97] width 39 height 10
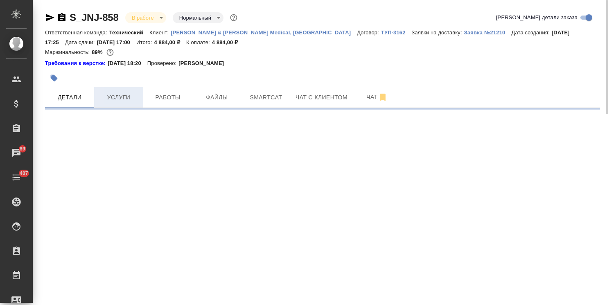
select select "RU"
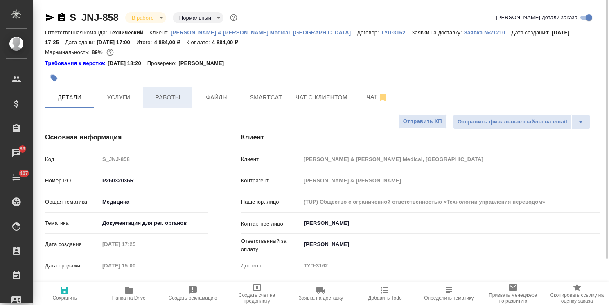
type textarea "x"
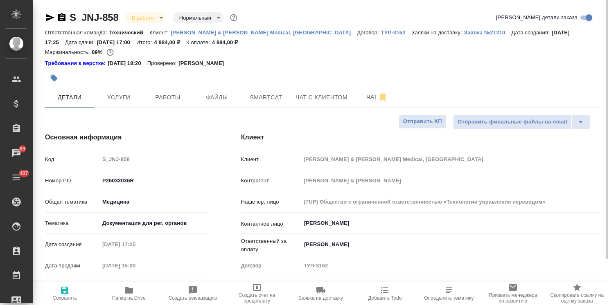
type textarea "x"
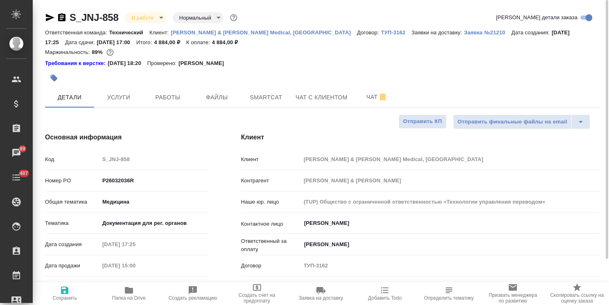
type textarea "x"
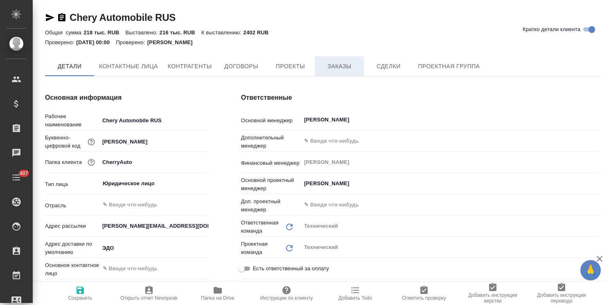
click at [346, 64] on span "Заказы" at bounding box center [338, 66] width 39 height 10
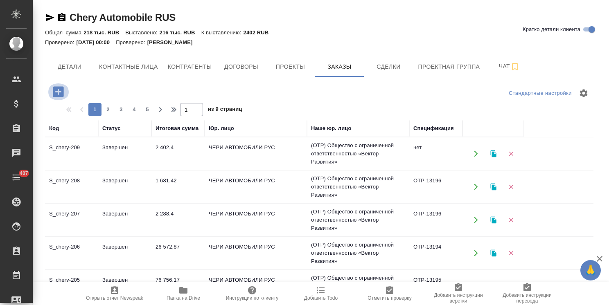
click at [61, 92] on icon "button" at bounding box center [58, 91] width 11 height 11
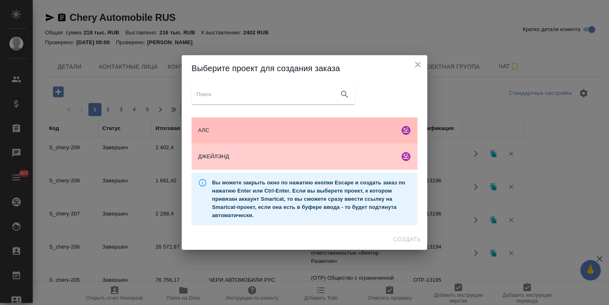
click at [326, 125] on div "АЛС" at bounding box center [304, 130] width 226 height 26
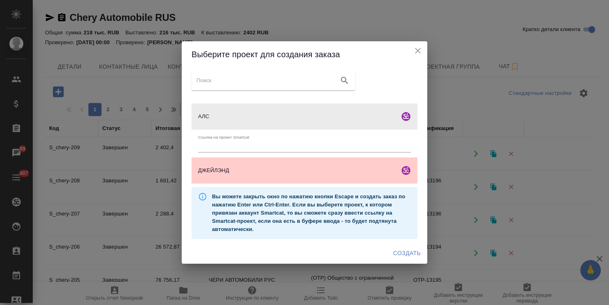
click at [419, 253] on span "Создать" at bounding box center [406, 253] width 27 height 10
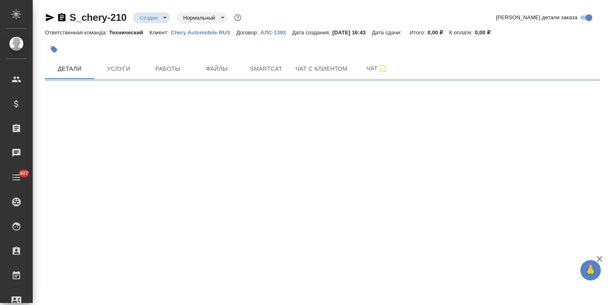
select select "RU"
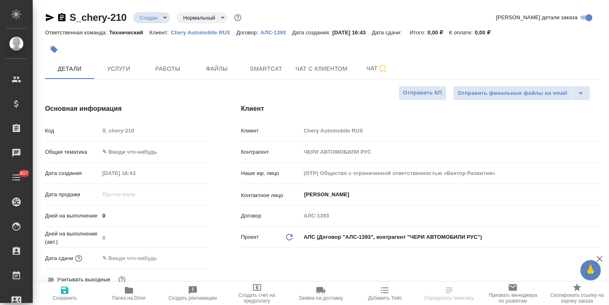
type textarea "x"
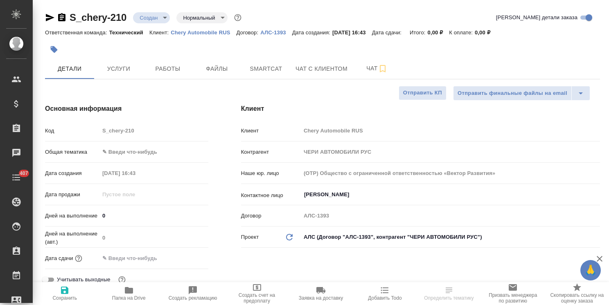
type textarea "x"
click at [336, 192] on input "[PERSON_NAME]" at bounding box center [436, 195] width 267 height 10
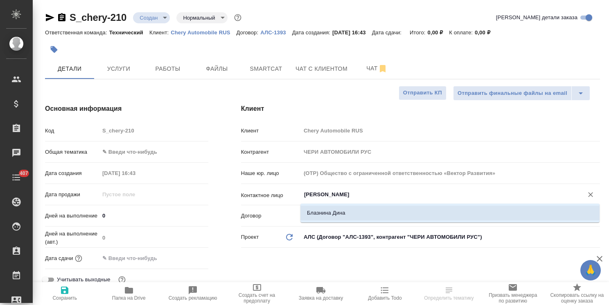
click at [326, 216] on li "Блазнина Дина" at bounding box center [449, 213] width 299 height 15
type input "Блазнина Дина"
type textarea "x"
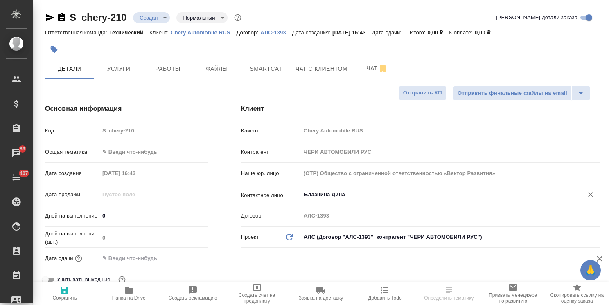
type input "Блазнина Дина"
click at [74, 296] on span "Сохранить" at bounding box center [64, 298] width 25 height 6
type textarea "x"
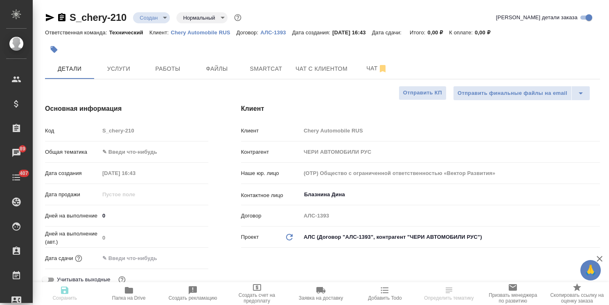
type textarea "x"
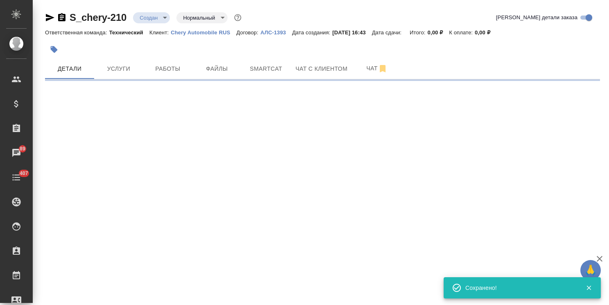
select select "RU"
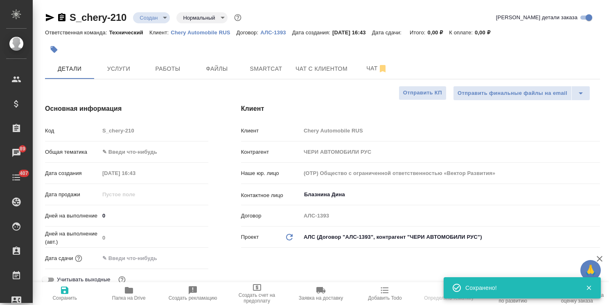
type textarea "x"
drag, startPoint x: 100, startPoint y: 7, endPoint x: 61, endPoint y: 0, distance: 40.3
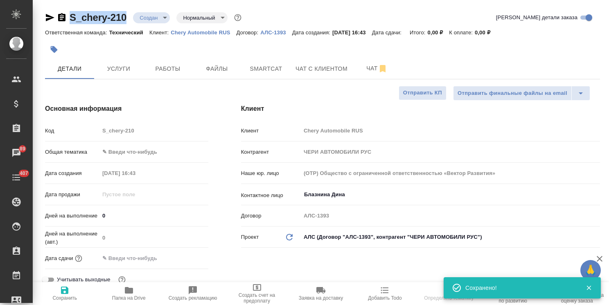
copy link "S_chery-210"
type textarea "x"
select select "RU"
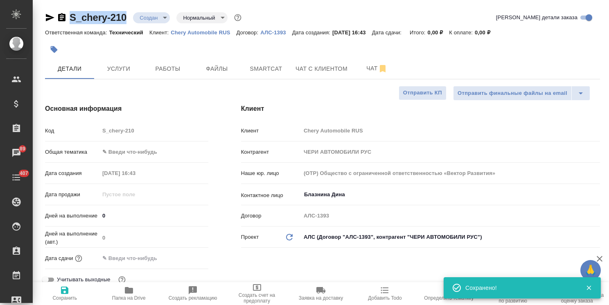
type textarea "x"
click at [217, 63] on button "Файлы" at bounding box center [216, 68] width 49 height 20
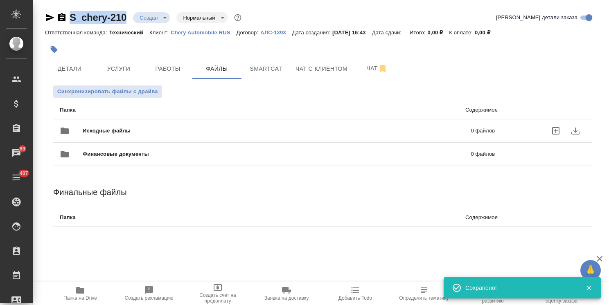
click at [98, 132] on span "Исходные файлы" at bounding box center [192, 131] width 218 height 8
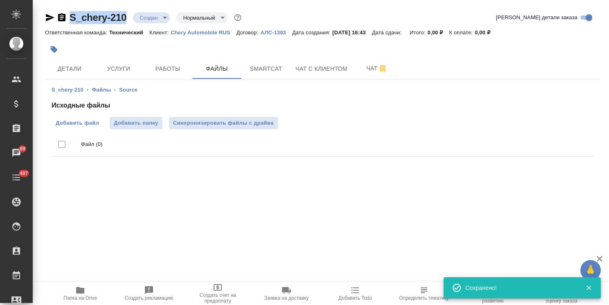
click at [79, 124] on span "Добавить файл" at bounding box center [77, 123] width 43 height 8
click at [0, 0] on input "Добавить файл" at bounding box center [0, 0] width 0 height 0
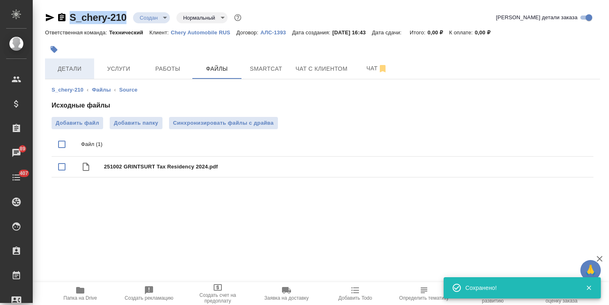
click at [69, 72] on span "Детали" at bounding box center [69, 69] width 39 height 10
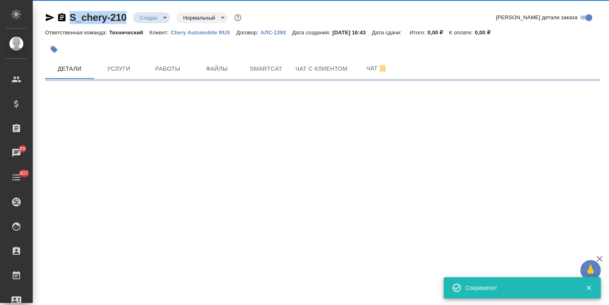
select select "RU"
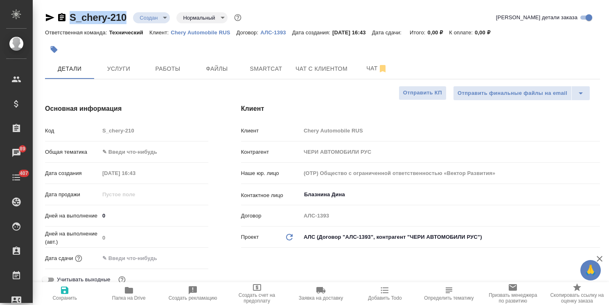
type textarea "x"
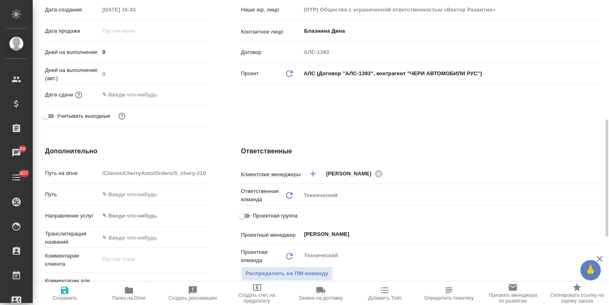
scroll to position [245, 0]
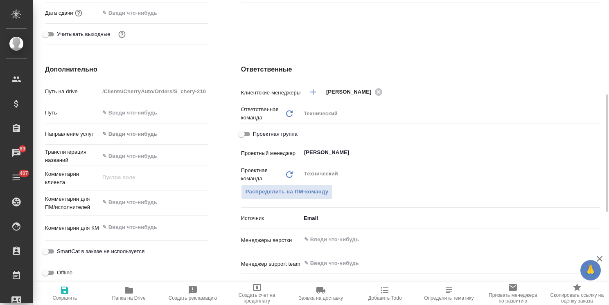
click at [348, 238] on input "text" at bounding box center [436, 240] width 267 height 10
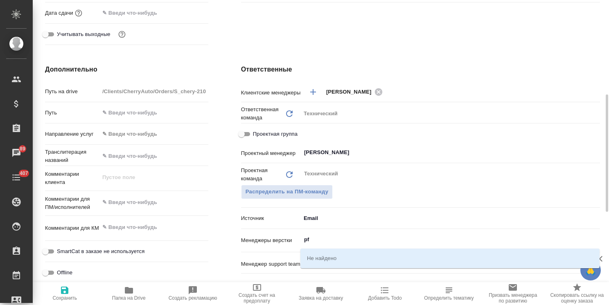
type input "p"
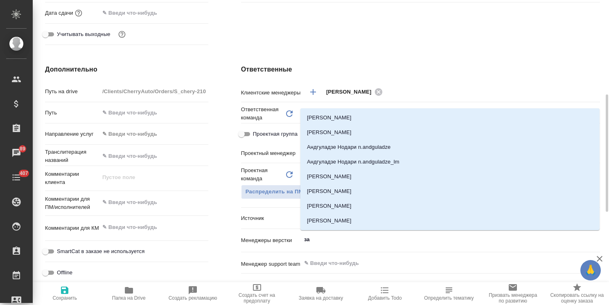
type input "заб"
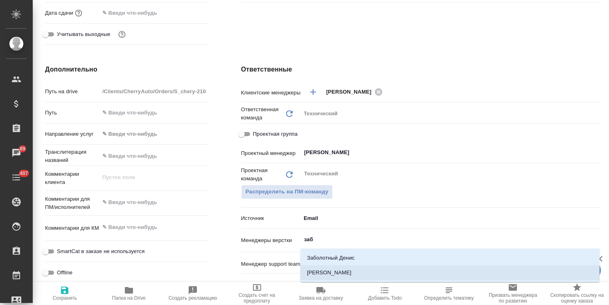
click at [339, 282] on ul "[PERSON_NAME] [PERSON_NAME]" at bounding box center [449, 271] width 299 height 29
click at [346, 275] on li "[PERSON_NAME]" at bounding box center [449, 272] width 299 height 15
type textarea "x"
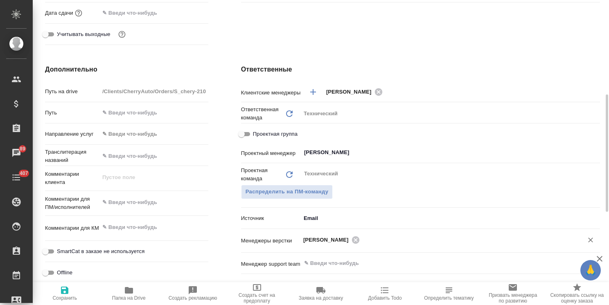
click at [61, 294] on icon "button" at bounding box center [65, 291] width 10 height 10
type textarea "x"
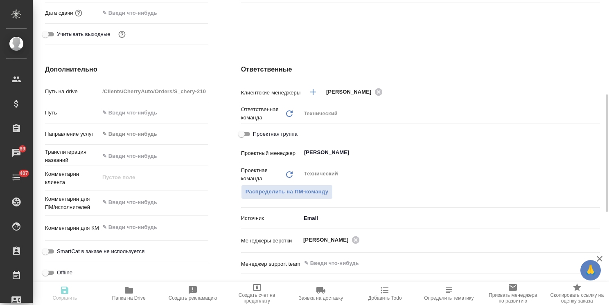
type textarea "x"
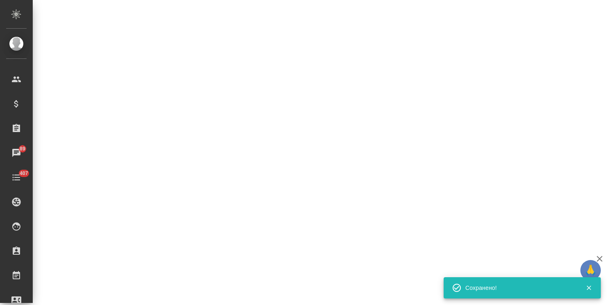
select select "RU"
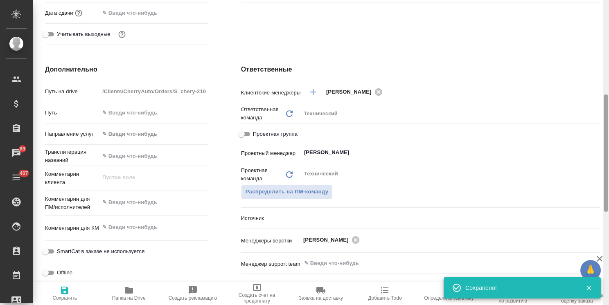
type textarea "x"
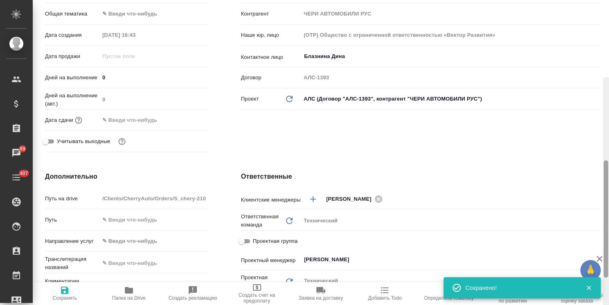
drag, startPoint x: 604, startPoint y: 176, endPoint x: 425, endPoint y: 43, distance: 223.2
click at [576, 9] on div "S_chery-210 Создан new Нормальный normal Кратко детали заказа Ответственная ком…" at bounding box center [321, 152] width 576 height 305
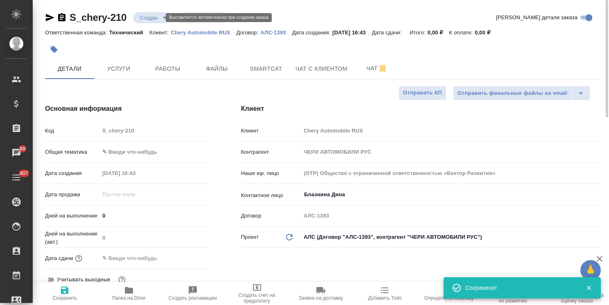
click at [137, 14] on body "🙏 .cls-1 fill:#fff; AWATERA [PERSON_NAME] Спецификации Заказы 89 Чаты 407 Todo …" at bounding box center [304, 152] width 609 height 305
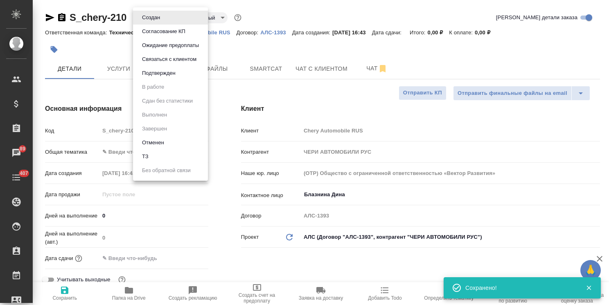
click at [155, 156] on li "ТЗ" at bounding box center [170, 157] width 75 height 14
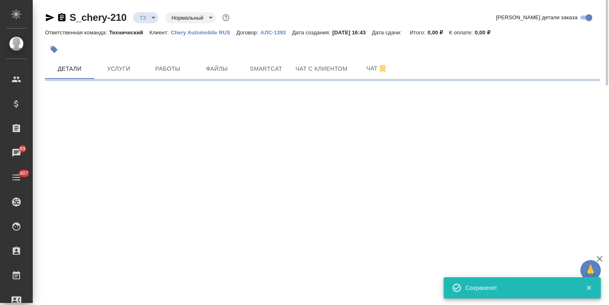
click at [211, 79] on div "S_chery-210 ТЗ tz Нормальный normal Кратко детали заказа Ответственная команда:…" at bounding box center [322, 42] width 564 height 85
select select "RU"
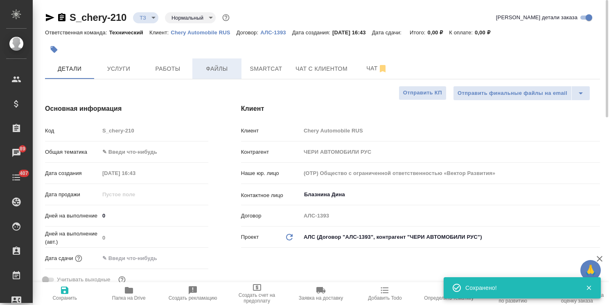
click at [216, 70] on span "Файлы" at bounding box center [216, 69] width 39 height 10
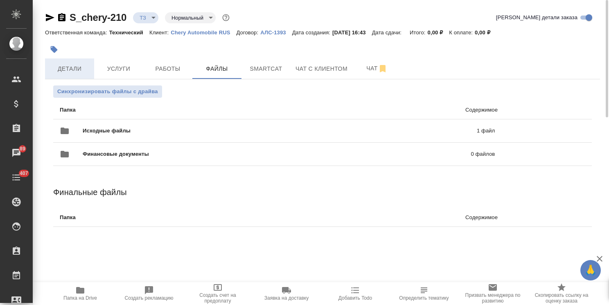
click at [83, 74] on button "Детали" at bounding box center [69, 68] width 49 height 20
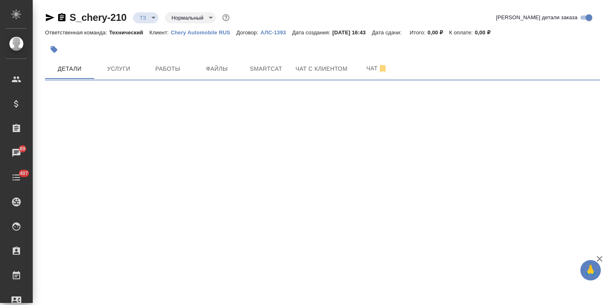
select select "RU"
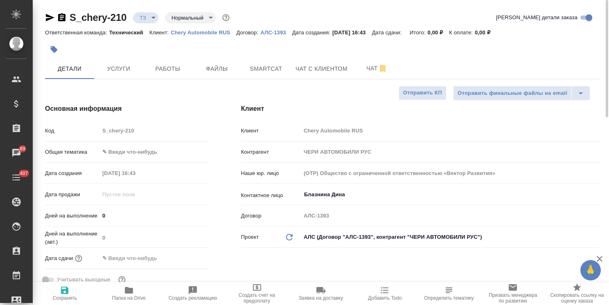
click at [147, 154] on body "🙏 .cls-1 fill:#fff; AWATERA [PERSON_NAME] Спецификации Заказы 89 Чаты 407 Todo …" at bounding box center [304, 152] width 609 height 305
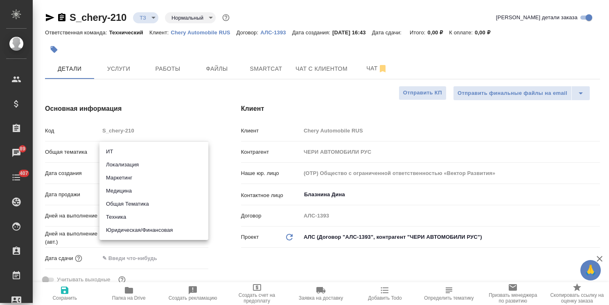
click at [154, 230] on li "Юридическая/Финансовая" at bounding box center [153, 230] width 109 height 13
type input "yr-fn"
type textarea "x"
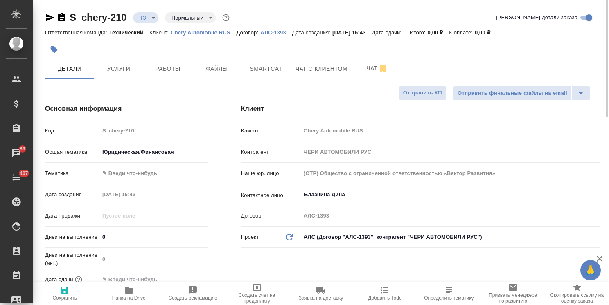
click at [149, 173] on body "🙏 .cls-1 fill:#fff; AWATERA [PERSON_NAME] Спецификации Заказы 89 Чаты 407 Todo …" at bounding box center [304, 152] width 609 height 305
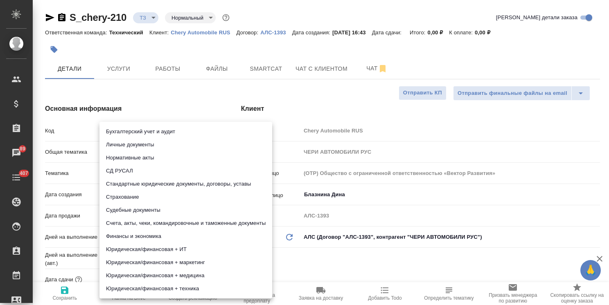
click at [180, 186] on li "Стандартные юридические документы, договоры, уставы" at bounding box center [185, 184] width 173 height 13
type textarea "x"
type input "5f647205b73bc97568ca66bf"
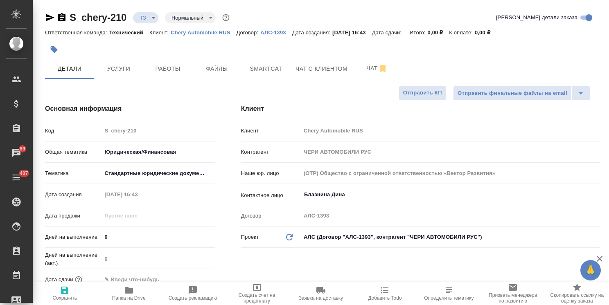
click at [65, 290] on icon "button" at bounding box center [64, 290] width 7 height 7
type textarea "x"
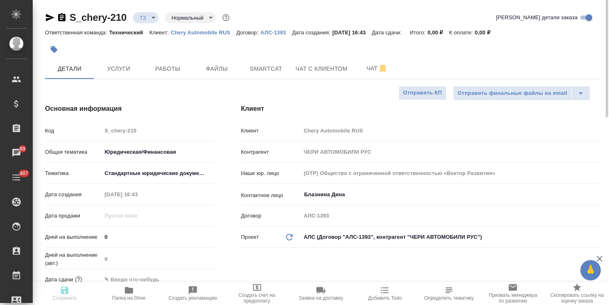
type textarea "x"
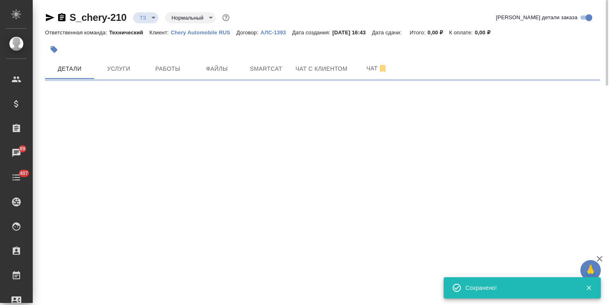
select select "RU"
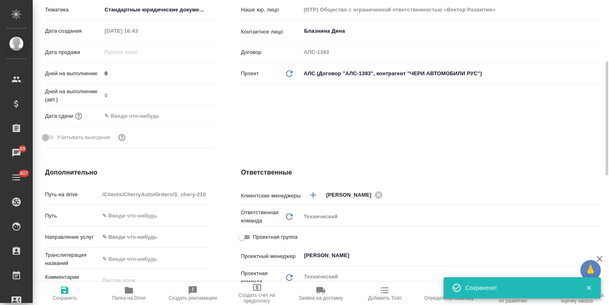
scroll to position [205, 0]
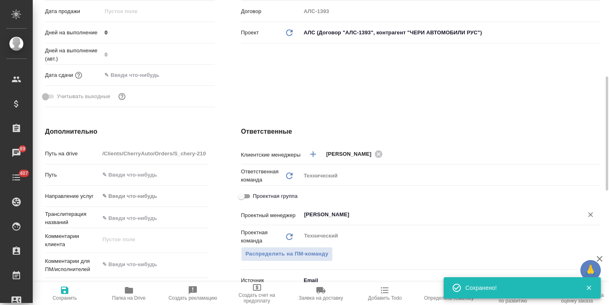
click at [358, 215] on input "[PERSON_NAME]" at bounding box center [436, 215] width 267 height 10
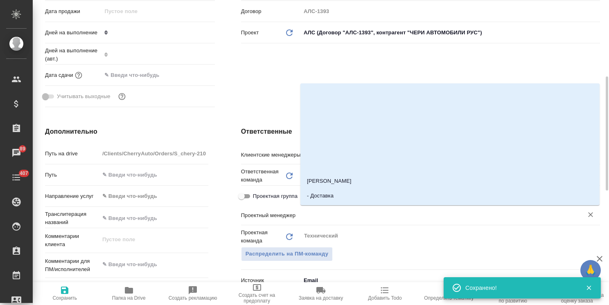
type textarea "x"
click at [71, 294] on span "Сохранить" at bounding box center [65, 294] width 54 height 16
type textarea "x"
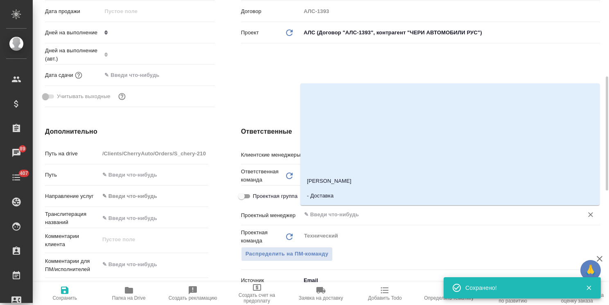
type textarea "x"
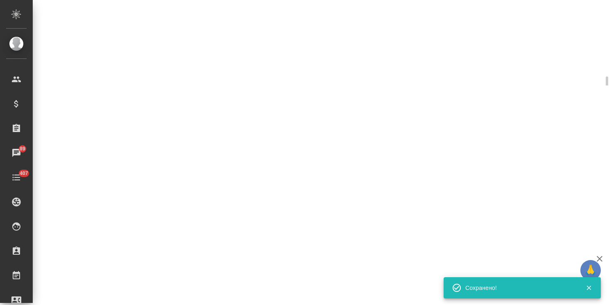
select select "RU"
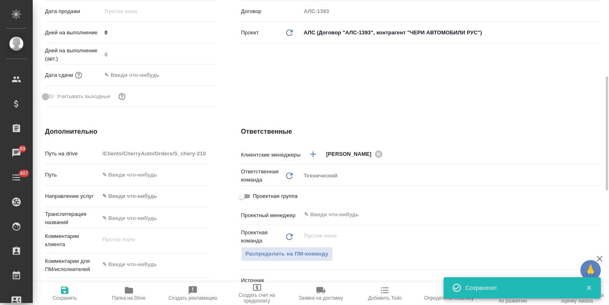
type textarea "x"
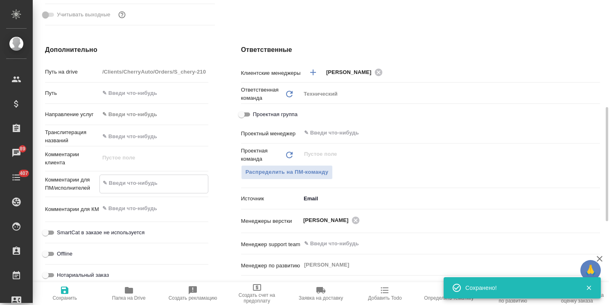
type textarea "x"
click at [142, 184] on textarea at bounding box center [154, 183] width 108 height 14
type textarea "x"
type textarea "н"
type textarea "x"
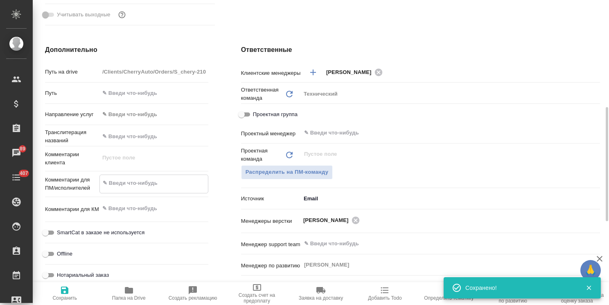
type textarea "x"
type textarea "на"
type textarea "x"
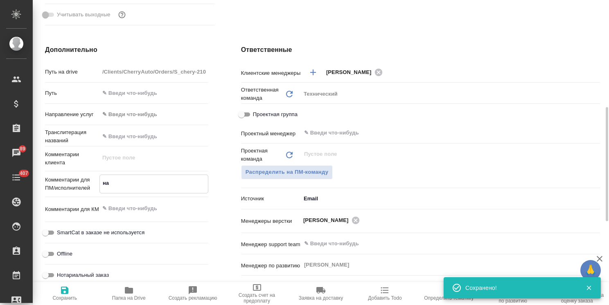
type textarea "x"
type textarea "на"
type textarea "x"
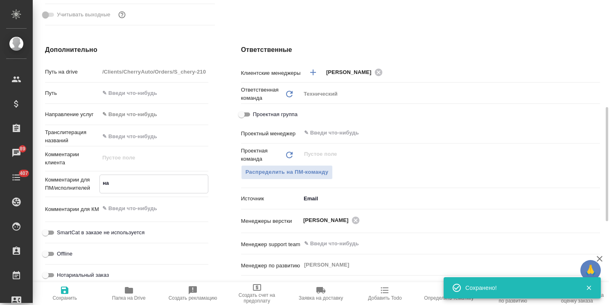
type textarea "на р"
type textarea "x"
type textarea "на ру"
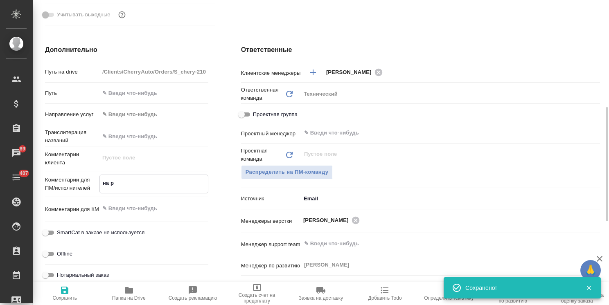
type textarea "x"
type textarea "на рус"
type textarea "x"
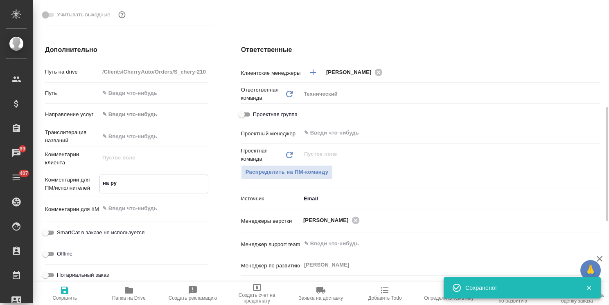
type textarea "x"
type textarea "на русс"
type textarea "x"
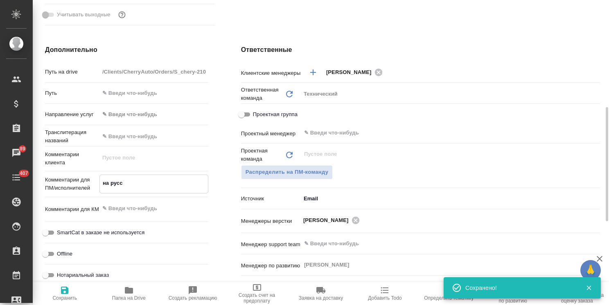
type textarea "x"
type textarea "на русск"
type textarea "x"
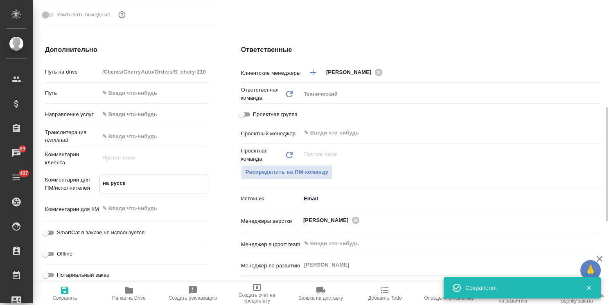
type textarea "на русски"
type textarea "x"
type textarea "на русский"
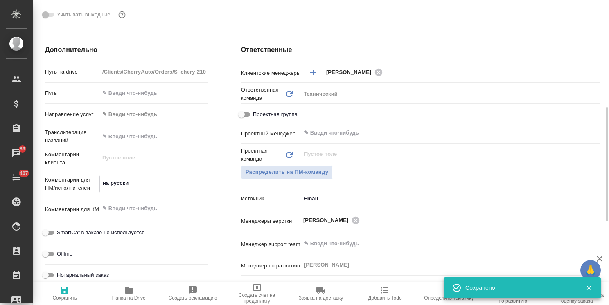
type textarea "x"
type textarea "на русский"
type textarea "x"
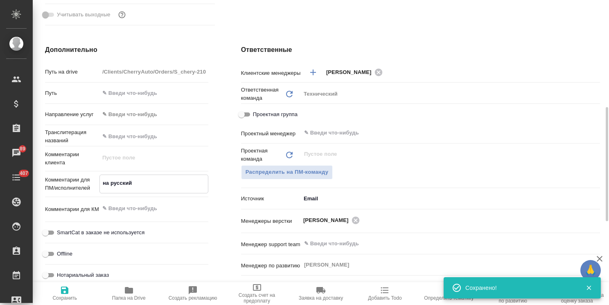
click at [149, 206] on textarea at bounding box center [153, 209] width 109 height 14
type textarea "x"
type textarea "1"
type textarea "x"
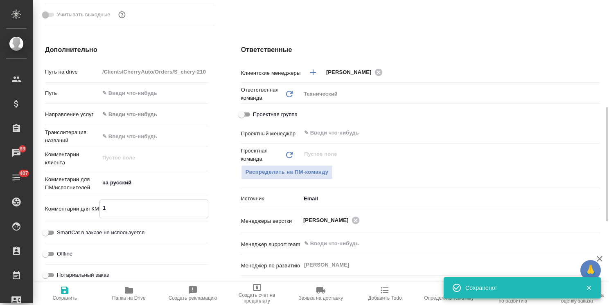
type textarea "1"
type textarea "x"
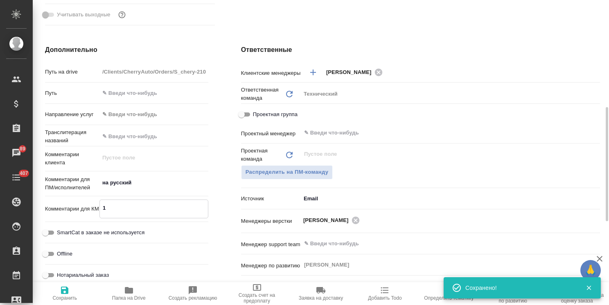
type textarea "x"
type textarea "1 З"
type textarea "x"
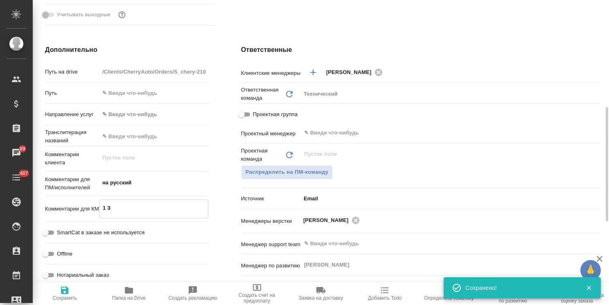
type textarea "1 ЗП"
type textarea "x"
type textarea "1 ЗПК"
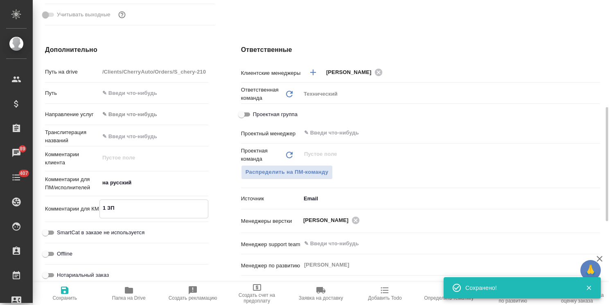
type textarea "x"
type textarea "1 ЗПК"
type textarea "x"
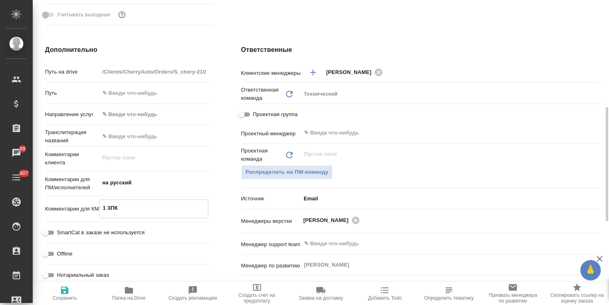
type textarea "x"
type textarea "1 ЗПК к"
type textarea "x"
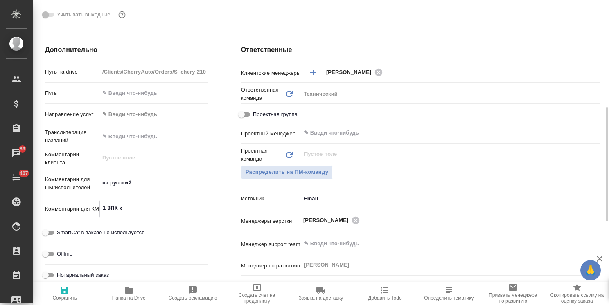
type textarea "x"
type textarea "1 ЗПК к"
type textarea "x"
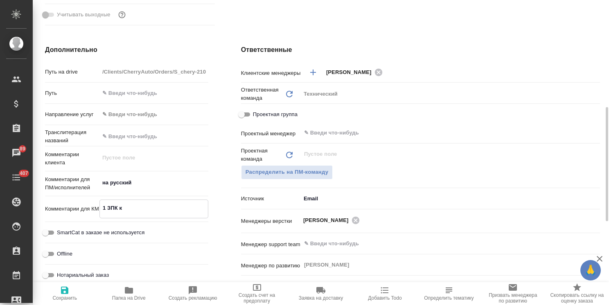
type textarea "1 ЗПК к с"
type textarea "x"
type textarea "1 ЗПК к ск"
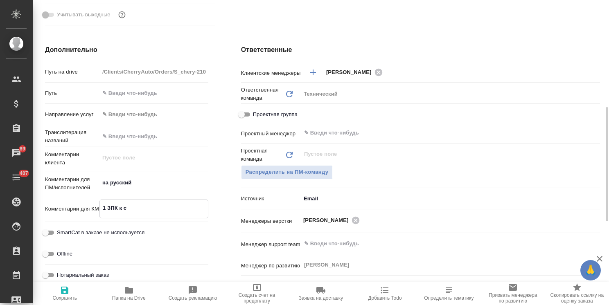
type textarea "x"
type textarea "1 ЗПК к скна"
type textarea "x"
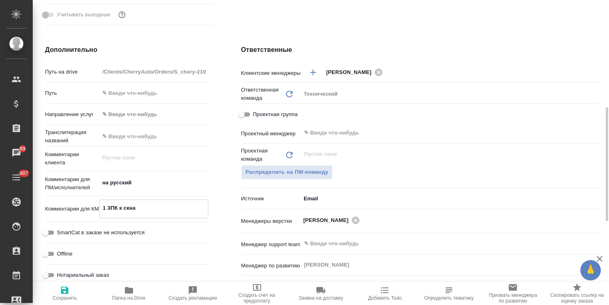
type textarea "x"
type textarea "1 ЗПК к скн"
type textarea "x"
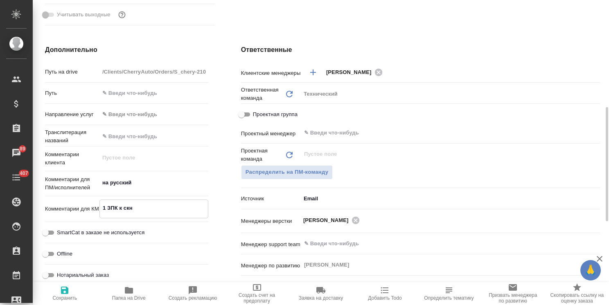
type textarea "x"
type textarea "1 ЗПК к ск"
type textarea "x"
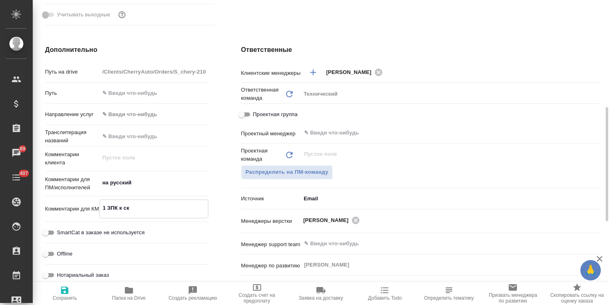
type textarea "1 ЗПК к ска"
type textarea "x"
type textarea "1 ЗПК к скан"
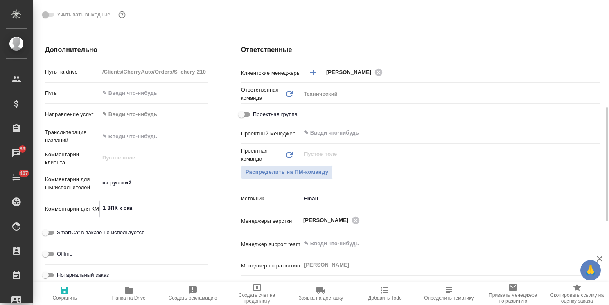
type textarea "x"
type textarea "1 ЗПК к скану"
type textarea "x"
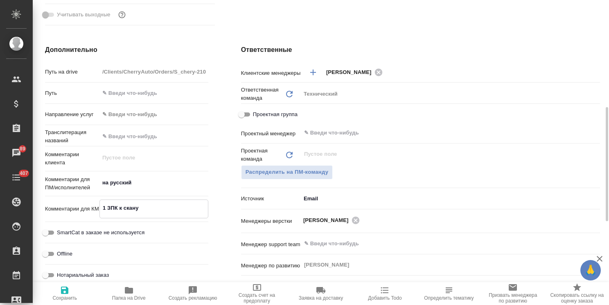
type textarea "x"
type textarea "1 ЗПК к скану"
type textarea "x"
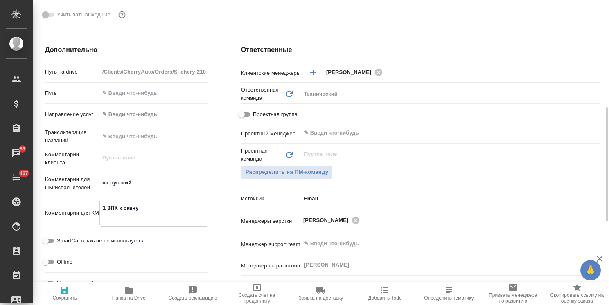
type textarea "x"
type textarea "1 ЗПК к скану н"
click at [63, 293] on icon "button" at bounding box center [64, 290] width 7 height 7
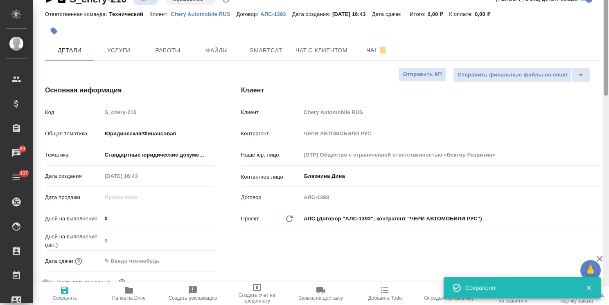
scroll to position [0, 0]
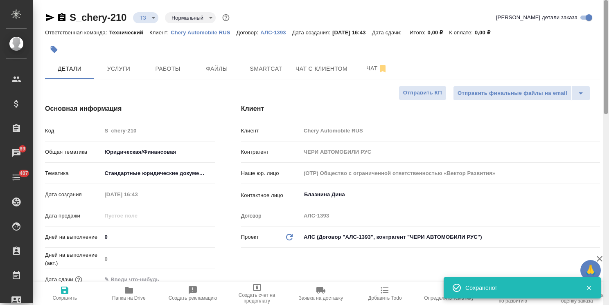
drag, startPoint x: 604, startPoint y: 174, endPoint x: 521, endPoint y: 33, distance: 163.7
click at [607, 11] on div at bounding box center [605, 57] width 4 height 114
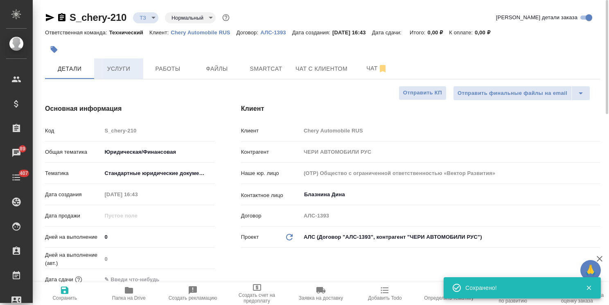
click at [119, 70] on span "Услуги" at bounding box center [118, 69] width 39 height 10
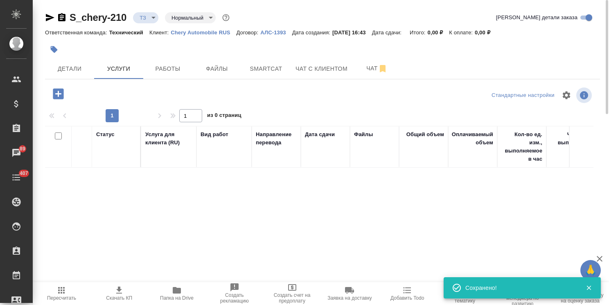
click at [60, 95] on icon "button" at bounding box center [58, 93] width 11 height 11
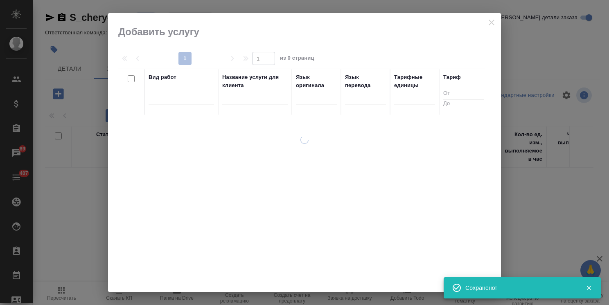
click at [239, 100] on input "text" at bounding box center [254, 100] width 65 height 10
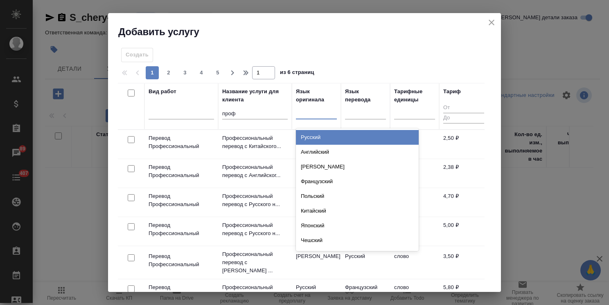
click at [308, 113] on div at bounding box center [316, 111] width 41 height 12
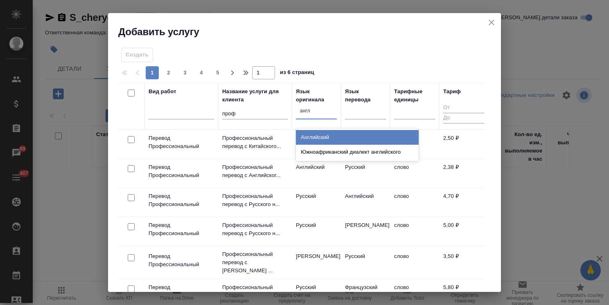
click at [306, 130] on div "Английский" at bounding box center [357, 137] width 123 height 15
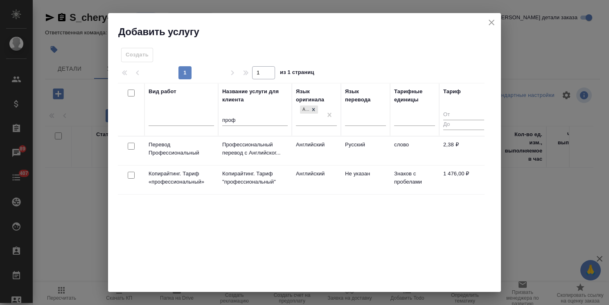
click at [132, 143] on input "checkbox" at bounding box center [131, 146] width 7 height 7
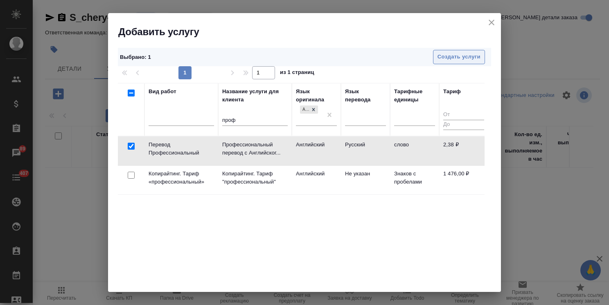
click at [442, 63] on button "Создать услуги" at bounding box center [459, 57] width 52 height 14
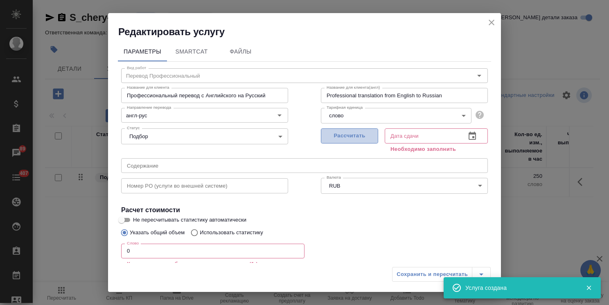
drag, startPoint x: 366, startPoint y: 143, endPoint x: 359, endPoint y: 142, distance: 7.0
click at [366, 142] on button "Рассчитать" at bounding box center [349, 135] width 57 height 15
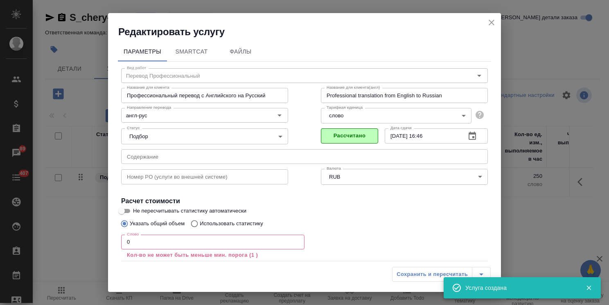
drag, startPoint x: 126, startPoint y: 218, endPoint x: 123, endPoint y: 209, distance: 10.3
click at [126, 218] on input "Указать общий объем" at bounding box center [123, 224] width 13 height 16
click at [123, 208] on input "Не пересчитывать статистику автоматически" at bounding box center [121, 211] width 29 height 10
drag, startPoint x: 139, startPoint y: 239, endPoint x: 105, endPoint y: 240, distance: 34.8
click at [109, 240] on div "Параметры SmartCat Файлы Вид работ Перевод Профессиональный Вид работ Название …" at bounding box center [304, 150] width 393 height 225
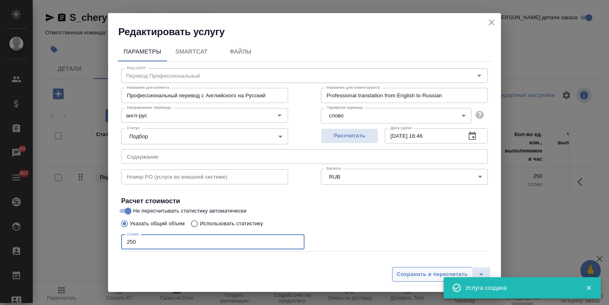
click at [438, 275] on span "Сохранить и пересчитать" at bounding box center [431, 274] width 71 height 9
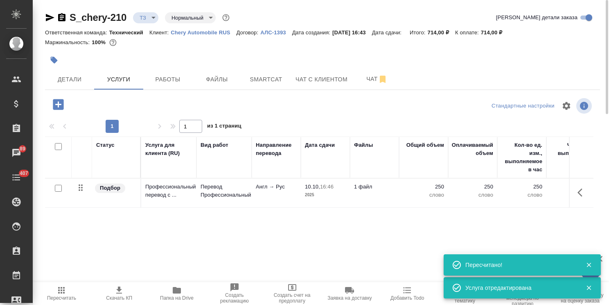
click at [353, 196] on td "1 файл" at bounding box center [374, 193] width 49 height 29
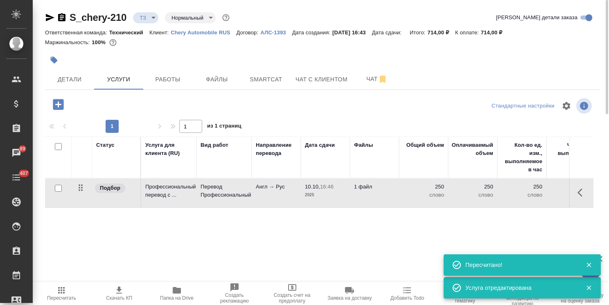
click at [353, 196] on td "1 файл" at bounding box center [374, 193] width 49 height 29
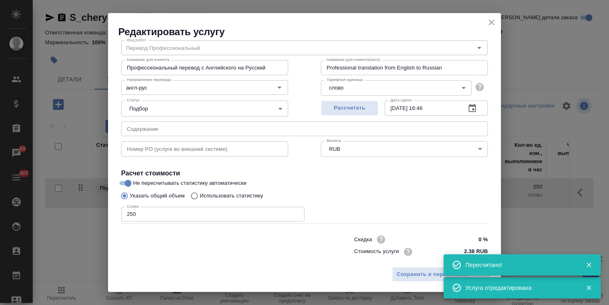
scroll to position [40, 0]
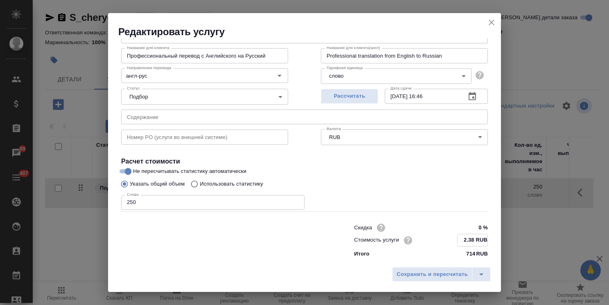
drag, startPoint x: 459, startPoint y: 242, endPoint x: 454, endPoint y: 242, distance: 5.7
click at [457, 242] on input "2.38 RUB" at bounding box center [472, 240] width 30 height 12
drag, startPoint x: 467, startPoint y: 238, endPoint x: 461, endPoint y: 241, distance: 6.0
click at [461, 240] on input "3.38 RUB" at bounding box center [472, 240] width 30 height 12
click at [440, 282] on div "Сохранить и пересчитать" at bounding box center [304, 277] width 393 height 29
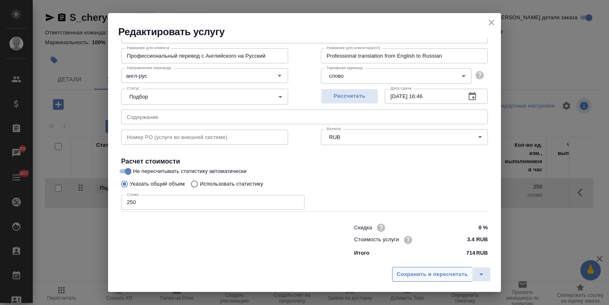
click at [440, 274] on span "Сохранить и пересчитать" at bounding box center [431, 274] width 71 height 9
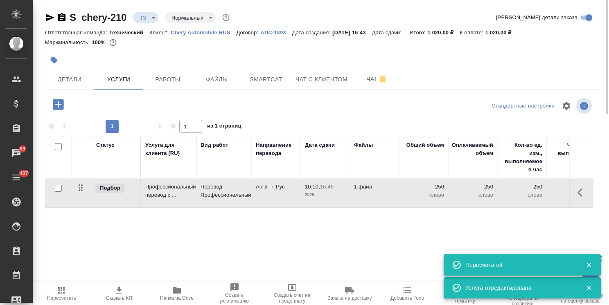
click at [55, 106] on icon "button" at bounding box center [58, 104] width 11 height 11
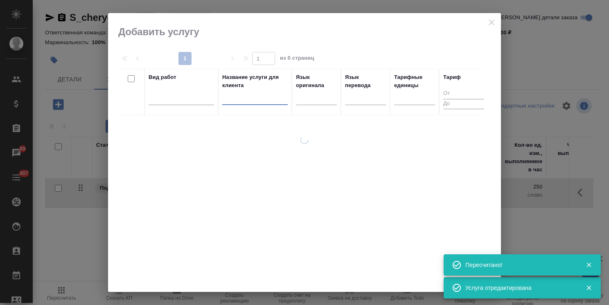
click at [259, 95] on input "text" at bounding box center [254, 100] width 65 height 10
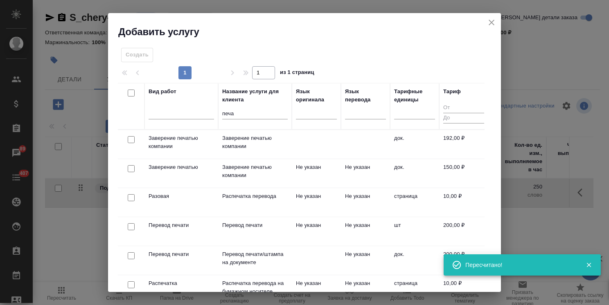
click at [132, 140] on input "checkbox" at bounding box center [131, 139] width 7 height 7
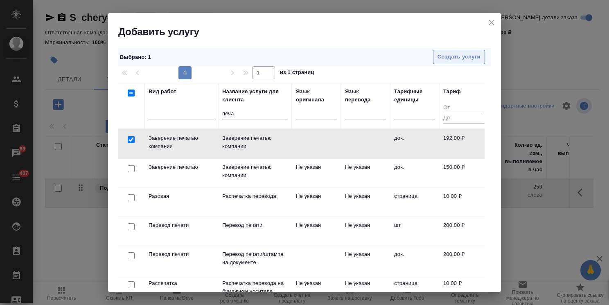
click at [440, 61] on span "Создать услуги" at bounding box center [458, 56] width 43 height 9
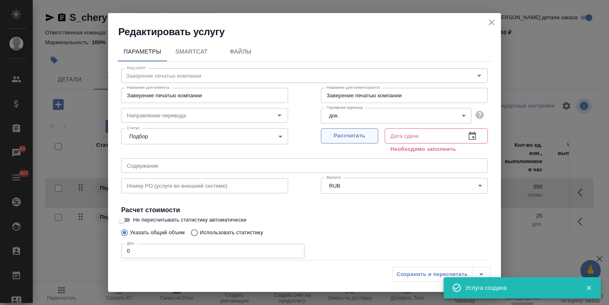
click at [362, 135] on span "Рассчитать" at bounding box center [349, 135] width 48 height 9
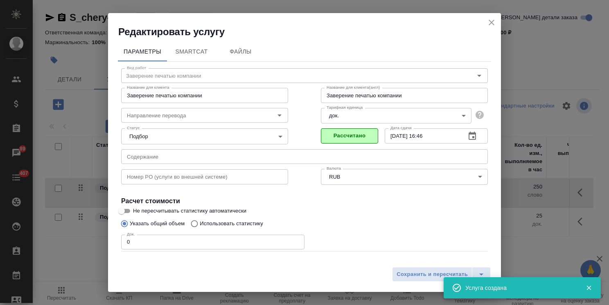
click at [117, 240] on div "Параметры SmartCat Файлы Вид работ Заверение печатью компании Вид работ Названи…" at bounding box center [304, 150] width 393 height 225
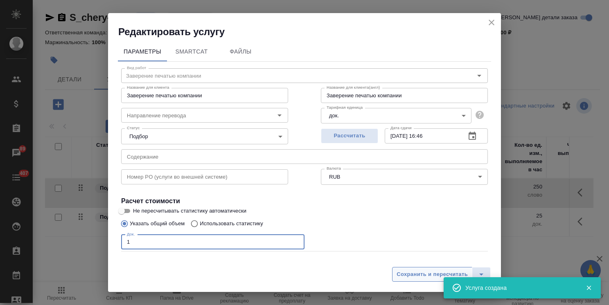
click at [417, 281] on button "Сохранить и пересчитать" at bounding box center [432, 274] width 80 height 15
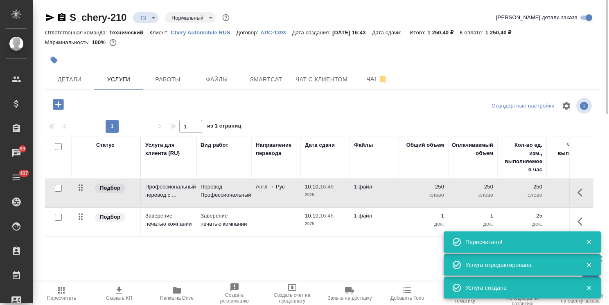
click at [58, 104] on icon "button" at bounding box center [58, 104] width 14 height 14
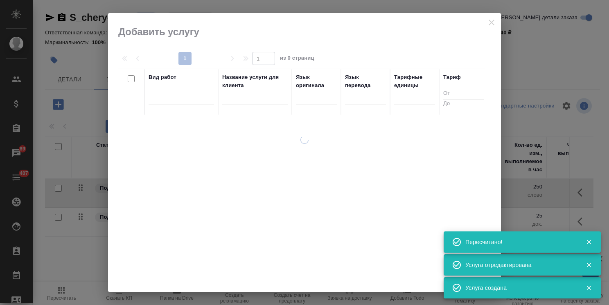
click at [237, 105] on div at bounding box center [254, 101] width 65 height 20
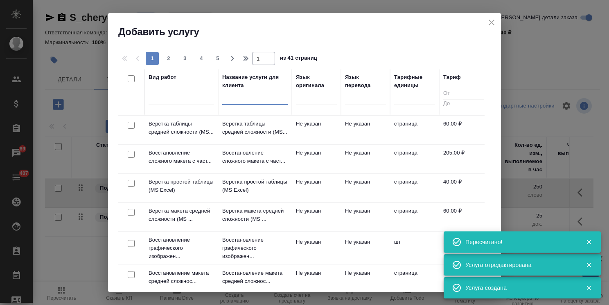
click at [242, 101] on input "text" at bounding box center [254, 100] width 65 height 10
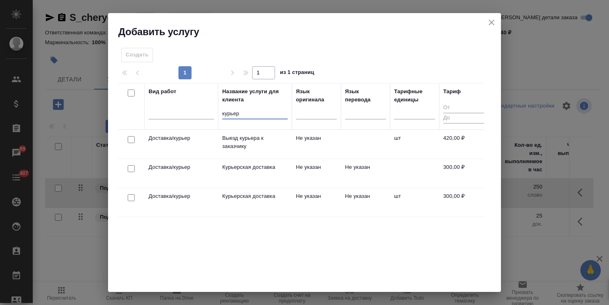
click at [131, 141] on input "checkbox" at bounding box center [131, 139] width 7 height 7
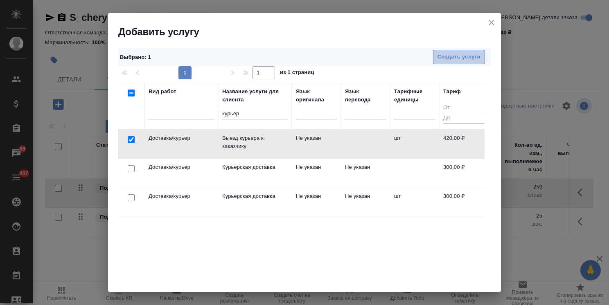
click at [447, 56] on span "Создать услуги" at bounding box center [458, 56] width 43 height 9
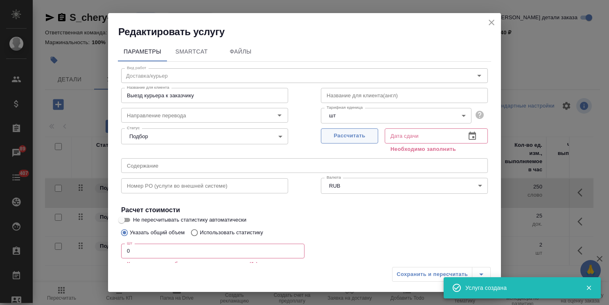
click at [332, 130] on button "Рассчитать" at bounding box center [349, 135] width 57 height 15
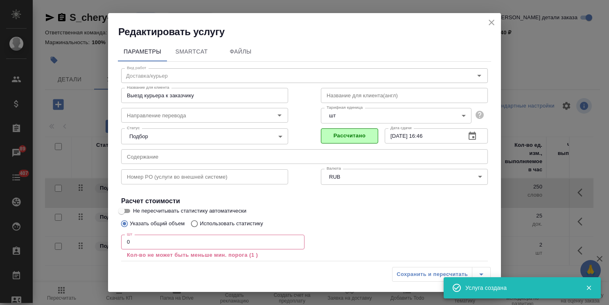
click at [95, 237] on div "Редактировать услугу Параметры SmartCat Файлы Вид работ Доставка/курьер Вид раб…" at bounding box center [304, 152] width 609 height 305
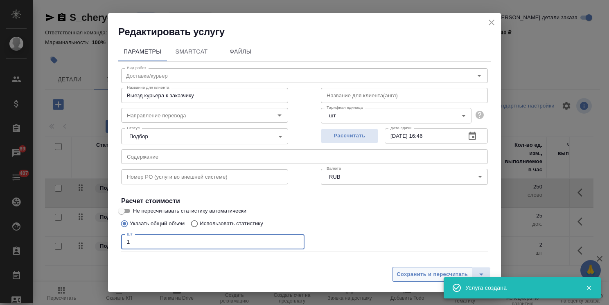
click at [413, 271] on span "Сохранить и пересчитать" at bounding box center [431, 274] width 71 height 9
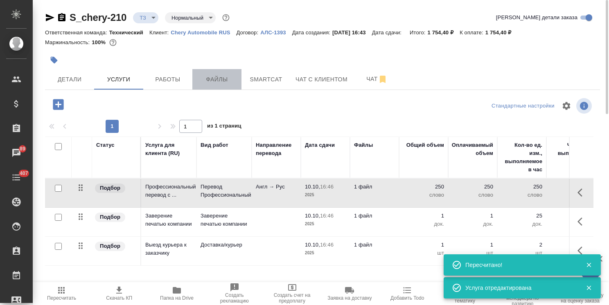
click at [202, 73] on button "Файлы" at bounding box center [216, 79] width 49 height 20
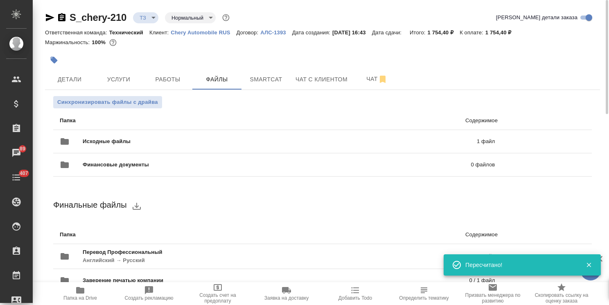
click at [79, 293] on icon "button" at bounding box center [80, 290] width 8 height 7
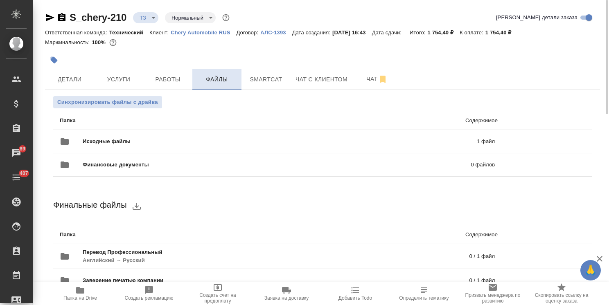
click at [232, 79] on span "Файлы" at bounding box center [216, 79] width 39 height 10
click at [112, 103] on span "Синхронизировать файлы с драйва" at bounding box center [107, 102] width 101 height 8
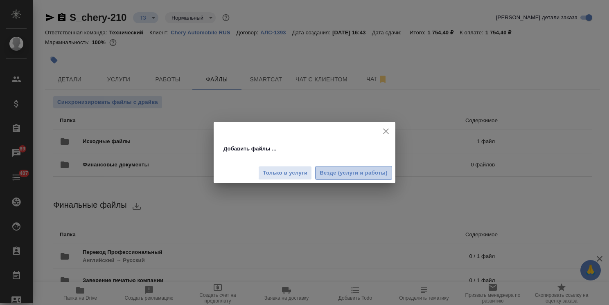
click at [349, 175] on span "Везде (услуги и работы)" at bounding box center [353, 173] width 68 height 9
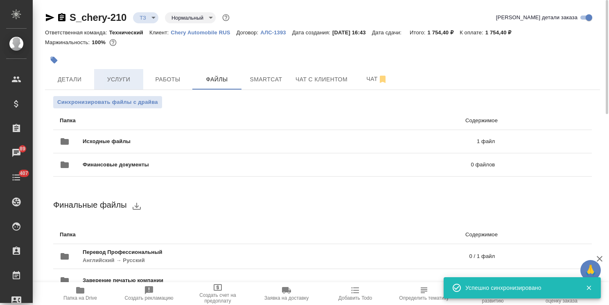
click at [114, 76] on span "Услуги" at bounding box center [118, 79] width 39 height 10
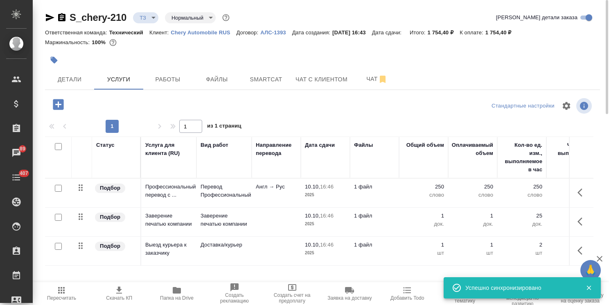
click at [57, 186] on input "checkbox" at bounding box center [58, 188] width 7 height 7
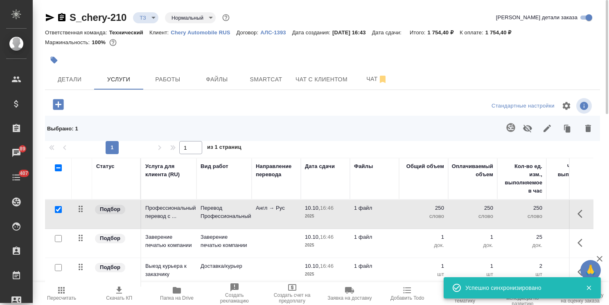
click at [509, 132] on icon "button" at bounding box center [510, 127] width 9 height 9
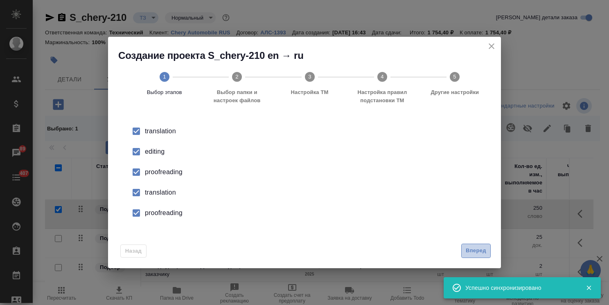
click at [481, 252] on span "Вперед" at bounding box center [476, 250] width 20 height 9
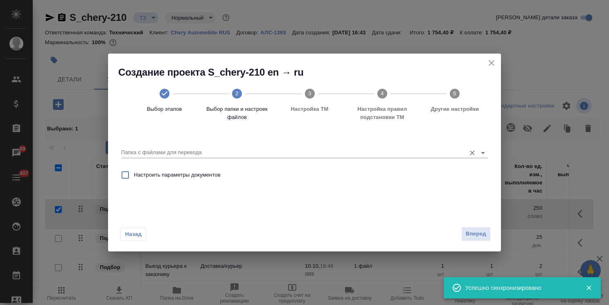
click at [183, 151] on input "Папка с файлами для перевода" at bounding box center [291, 153] width 340 height 10
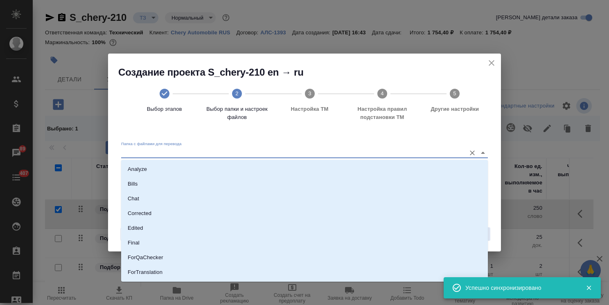
click at [174, 167] on li "Analyze" at bounding box center [304, 169] width 367 height 15
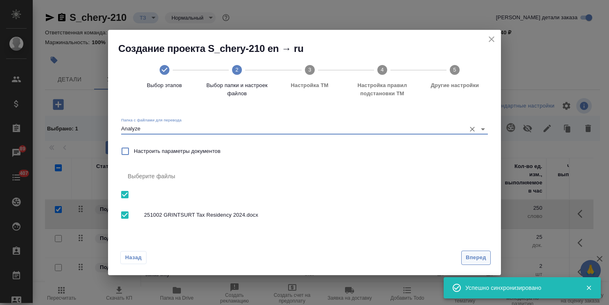
click at [474, 258] on span "Вперед" at bounding box center [476, 257] width 20 height 9
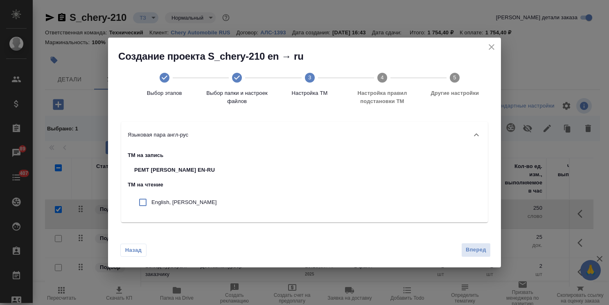
click at [166, 201] on p "English, chery" at bounding box center [183, 202] width 65 height 8
click at [463, 249] on button "Вперед" at bounding box center [475, 250] width 29 height 14
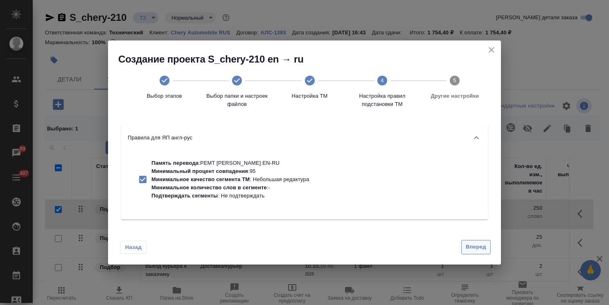
click at [471, 247] on span "Вперед" at bounding box center [476, 247] width 20 height 9
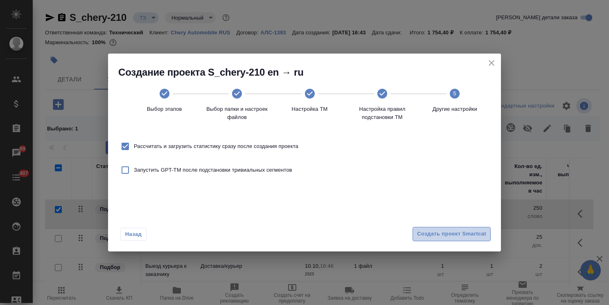
click at [475, 232] on span "Создать проект Smartcat" at bounding box center [451, 233] width 69 height 9
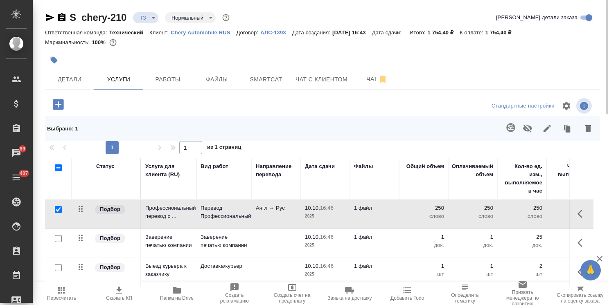
click at [58, 209] on input "checkbox" at bounding box center [58, 209] width 7 height 7
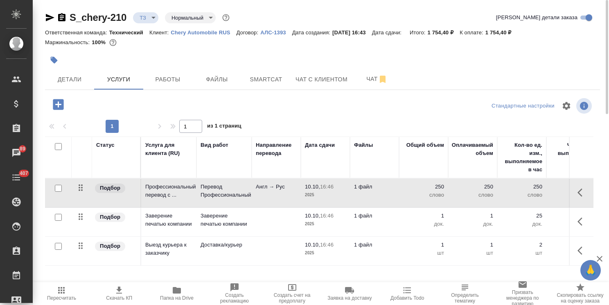
click at [236, 199] on td "Перевод Профессиональный" at bounding box center [223, 193] width 55 height 29
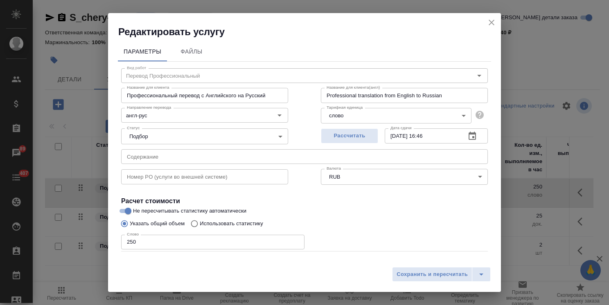
click at [490, 24] on icon "close" at bounding box center [491, 23] width 6 height 6
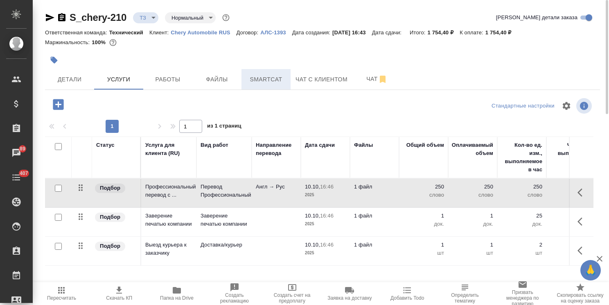
click at [256, 83] on span "Smartcat" at bounding box center [265, 79] width 39 height 10
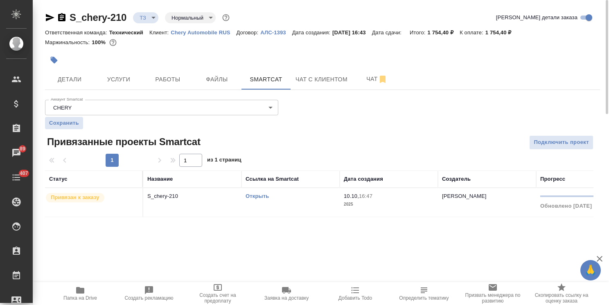
click at [257, 199] on link "Открыть" at bounding box center [256, 196] width 23 height 6
click at [115, 85] on button "Услуги" at bounding box center [118, 79] width 49 height 20
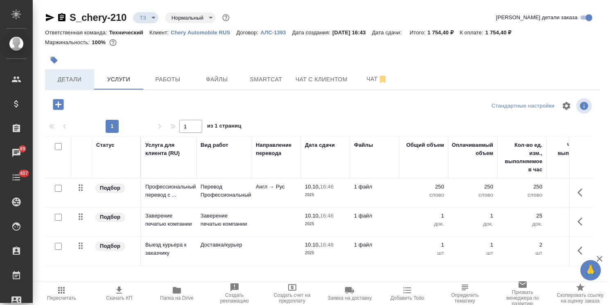
click at [85, 76] on span "Детали" at bounding box center [69, 79] width 39 height 10
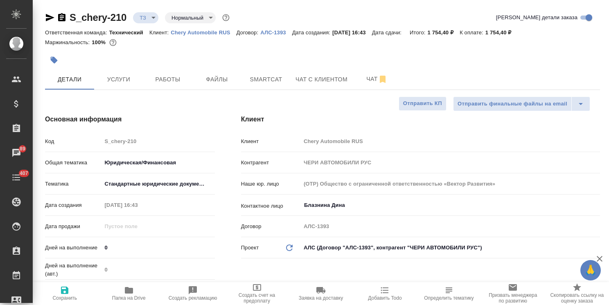
click at [76, 249] on div "Дней на выполнение 0" at bounding box center [130, 248] width 170 height 14
click at [70, 294] on span "Сохранить" at bounding box center [65, 294] width 54 height 16
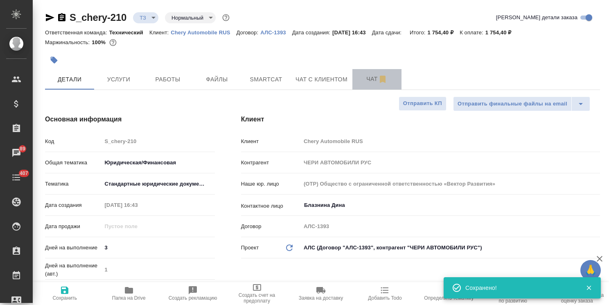
click at [368, 74] on button "Чат" at bounding box center [376, 79] width 49 height 20
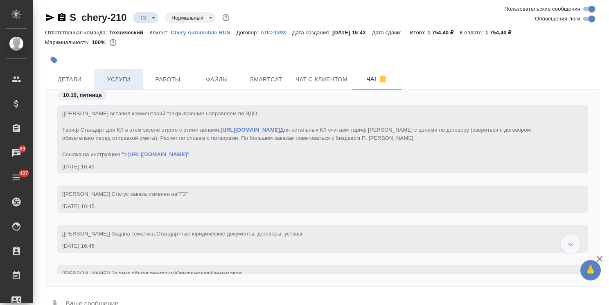
click at [121, 82] on span "Услуги" at bounding box center [118, 79] width 39 height 10
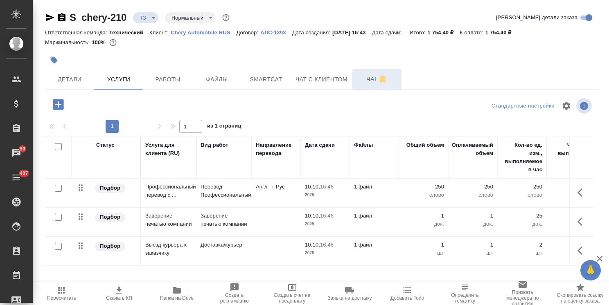
click at [358, 83] on span "Чат" at bounding box center [376, 79] width 39 height 10
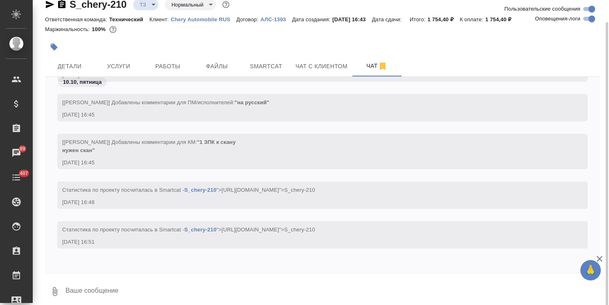
scroll to position [18, 0]
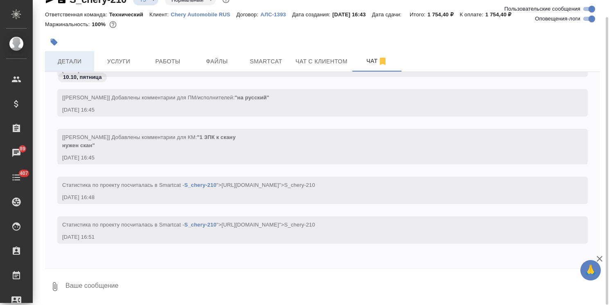
click at [70, 61] on span "Детали" at bounding box center [69, 61] width 39 height 10
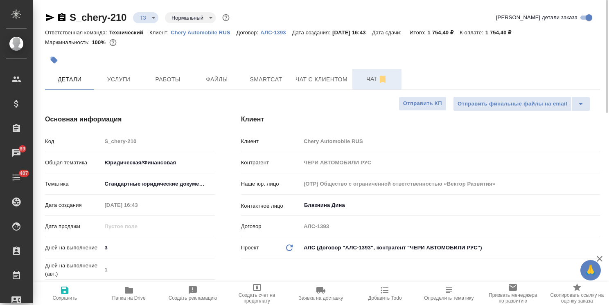
click at [367, 83] on span "Чат" at bounding box center [376, 79] width 39 height 10
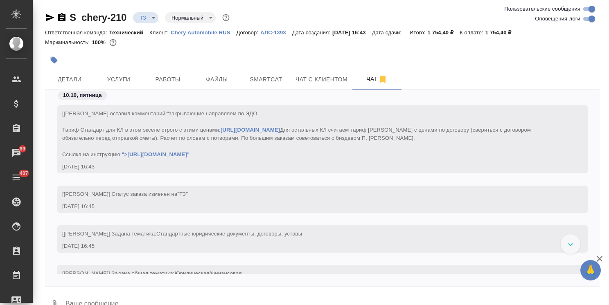
scroll to position [198, 0]
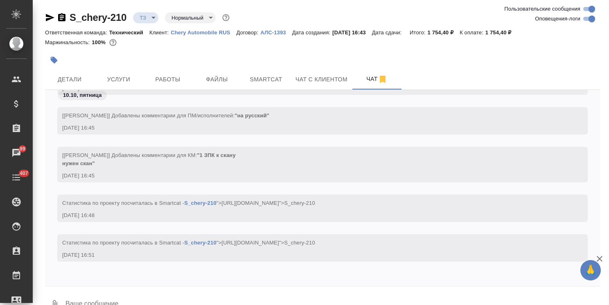
click at [598, 258] on icon "button" at bounding box center [599, 259] width 6 height 6
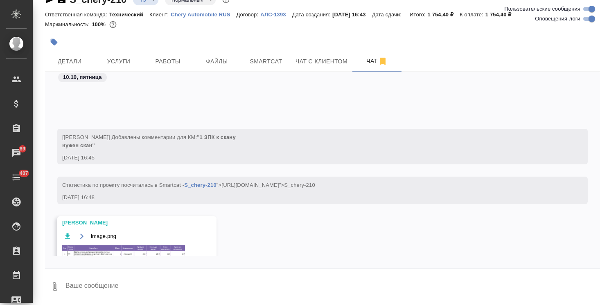
scroll to position [263, 0]
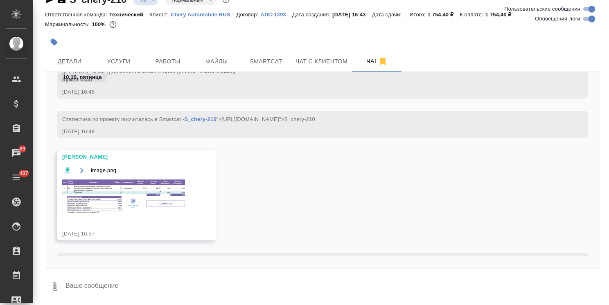
click at [117, 193] on img at bounding box center [123, 198] width 123 height 36
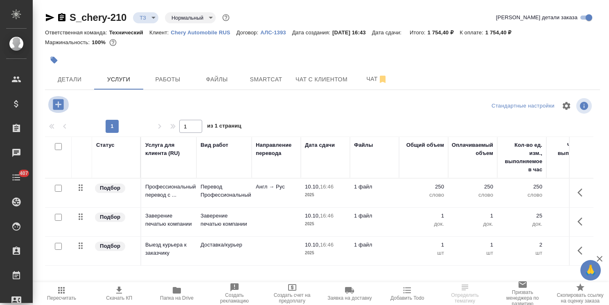
click at [59, 106] on icon "button" at bounding box center [58, 104] width 11 height 11
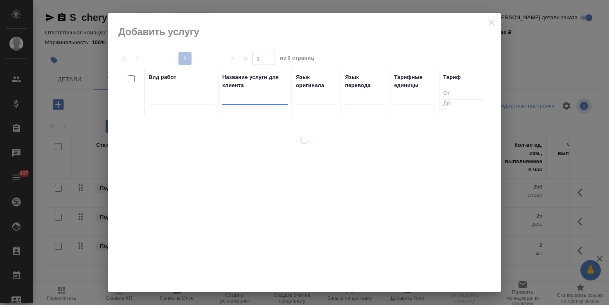
click at [250, 102] on input "text" at bounding box center [254, 100] width 65 height 10
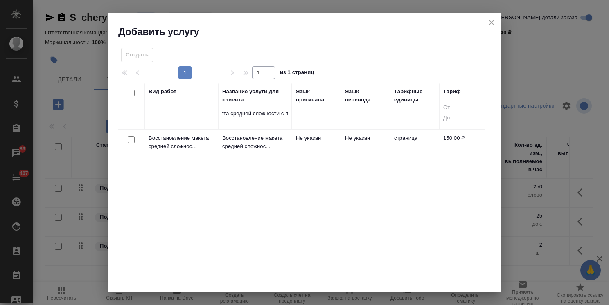
scroll to position [0, 14]
type input "макета средней сложности с по"
click at [133, 139] on input "checkbox" at bounding box center [131, 139] width 7 height 7
checkbox input "true"
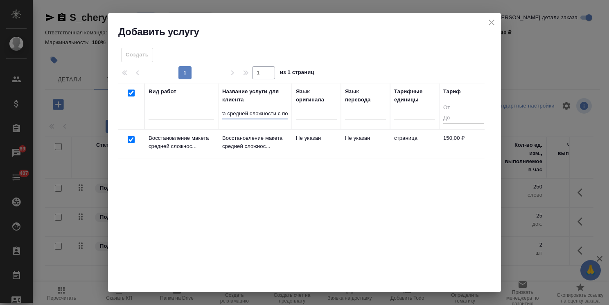
scroll to position [0, 0]
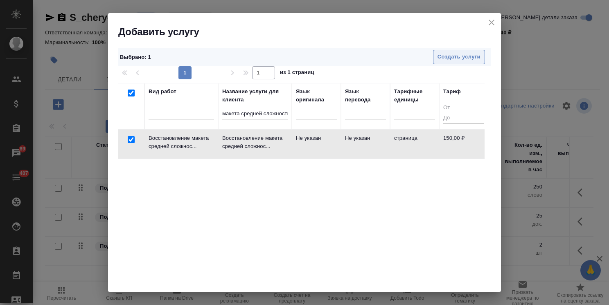
click at [434, 63] on button "Создать услуги" at bounding box center [459, 57] width 52 height 14
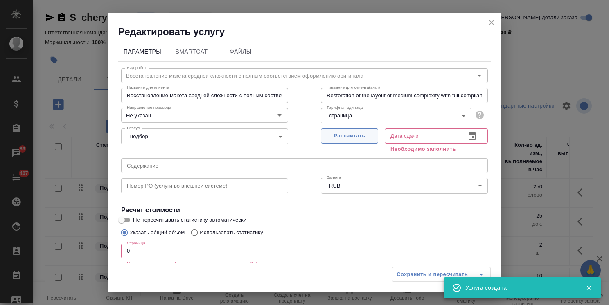
click at [336, 142] on button "Рассчитать" at bounding box center [349, 135] width 57 height 15
type input "14.10.2025 16:58"
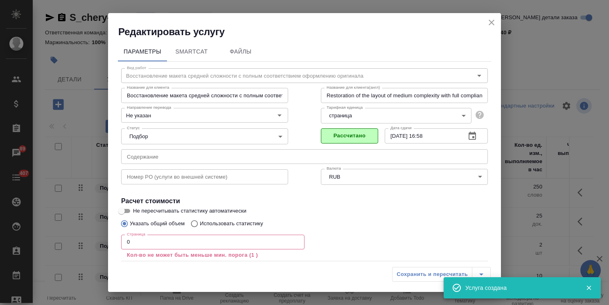
drag, startPoint x: 141, startPoint y: 241, endPoint x: 116, endPoint y: 240, distance: 24.6
click at [124, 241] on input "0" at bounding box center [212, 242] width 183 height 15
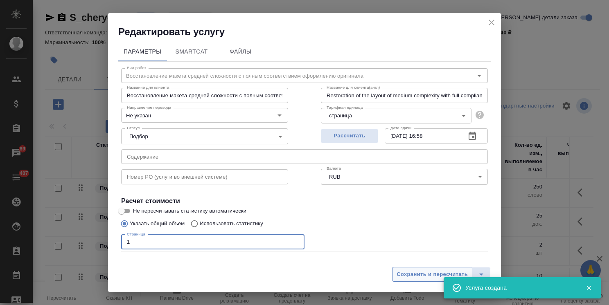
type input "1"
click at [439, 274] on span "Сохранить и пересчитать" at bounding box center [431, 274] width 71 height 9
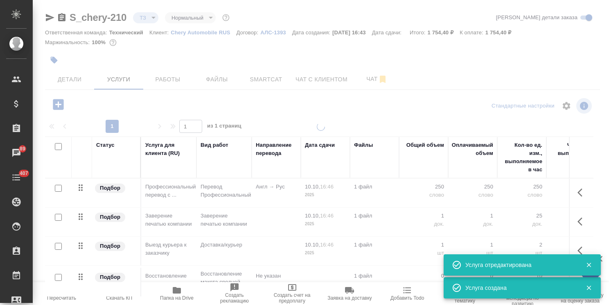
type input "new"
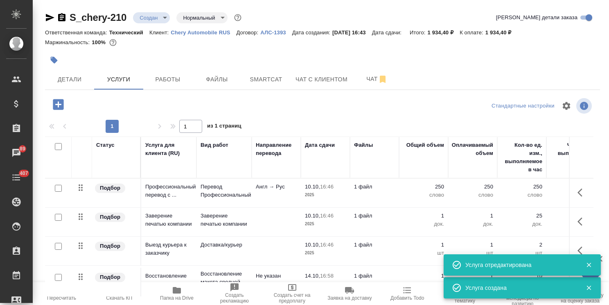
scroll to position [28, 0]
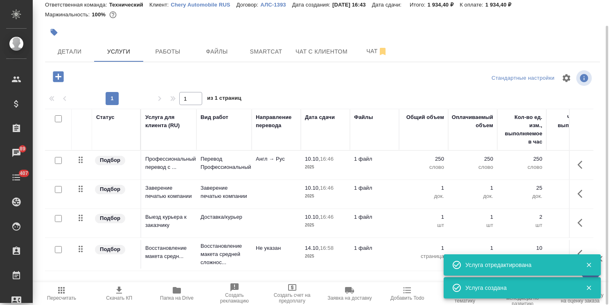
click at [281, 246] on p "Не указан" at bounding box center [276, 248] width 41 height 8
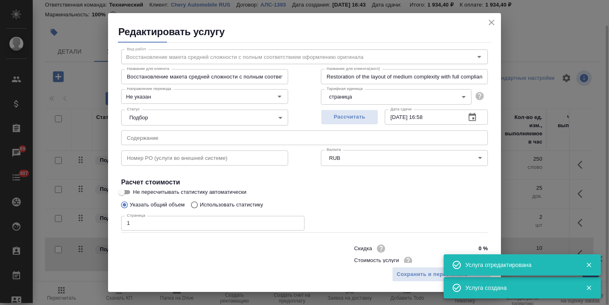
scroll to position [40, 0]
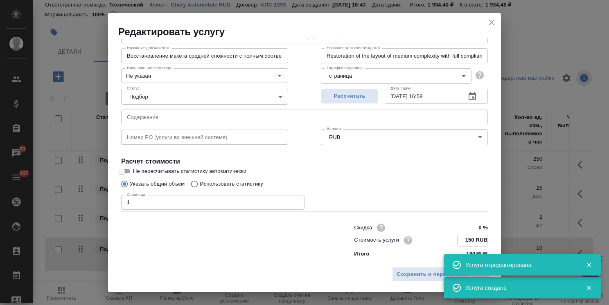
drag, startPoint x: 468, startPoint y: 236, endPoint x: 454, endPoint y: 237, distance: 13.5
click at [457, 237] on input "150 RUB" at bounding box center [472, 240] width 30 height 12
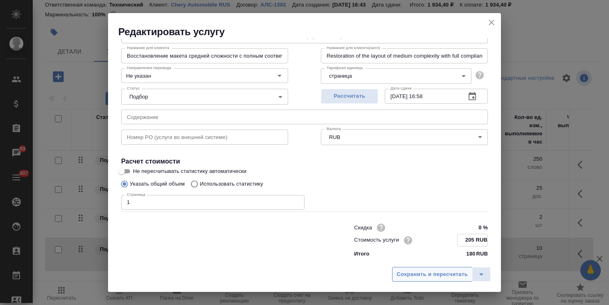
type input "205 RUB"
click at [445, 281] on button "Сохранить и пересчитать" at bounding box center [432, 274] width 80 height 15
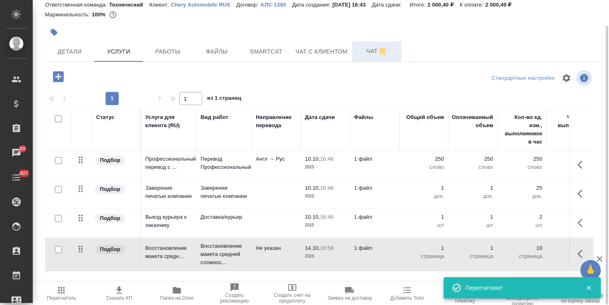
click at [364, 53] on span "Чат" at bounding box center [376, 51] width 39 height 10
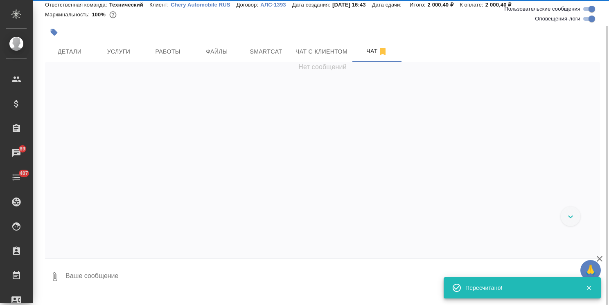
scroll to position [536, 0]
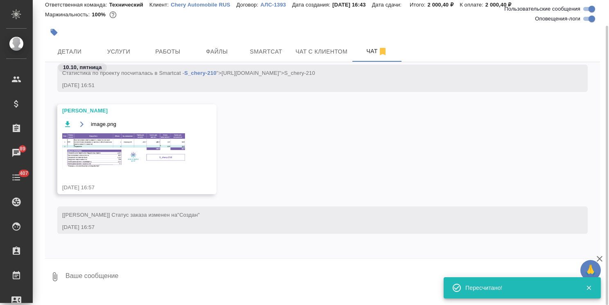
click at [134, 153] on img at bounding box center [123, 151] width 123 height 36
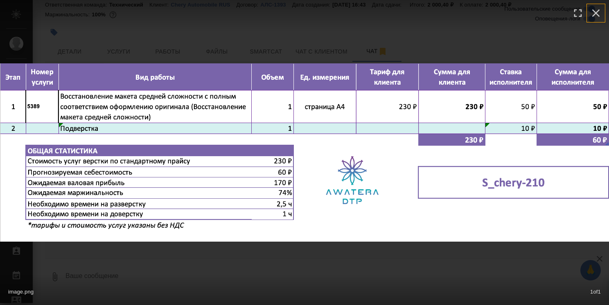
click at [600, 8] on icon "button" at bounding box center [595, 13] width 13 height 13
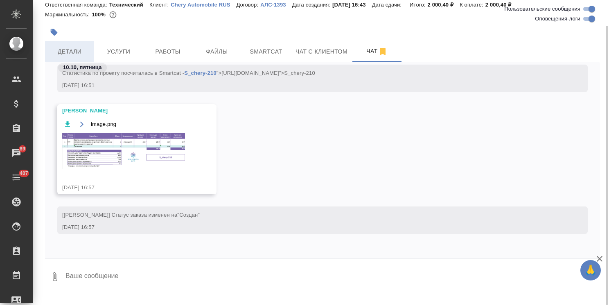
click at [65, 44] on button "Детали" at bounding box center [69, 51] width 49 height 20
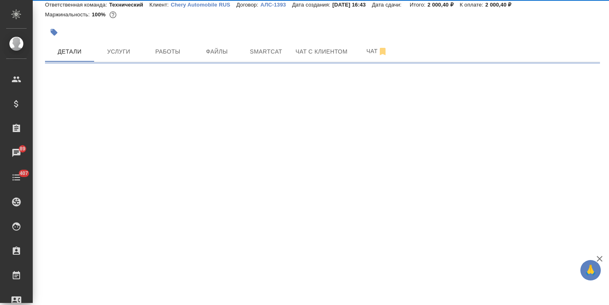
select select "RU"
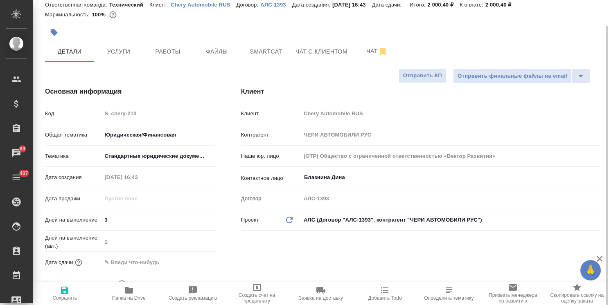
type textarea "x"
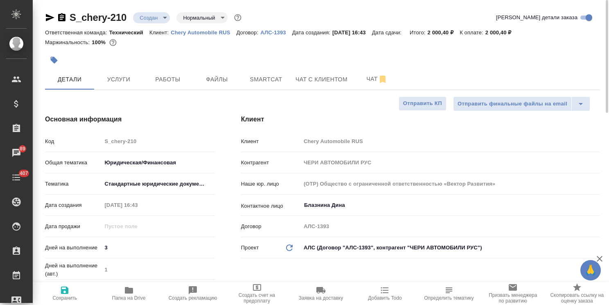
click at [152, 14] on body "🙏 .cls-1 fill:#fff; AWATERA Usmanova Olga Клиенты Спецификации Заказы 89 Чаты 4…" at bounding box center [304, 152] width 609 height 305
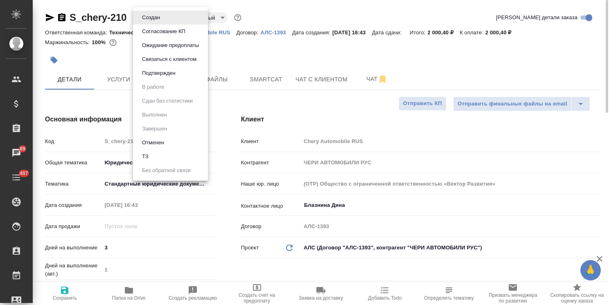
click at [164, 34] on button "Согласование КП" at bounding box center [163, 31] width 48 height 9
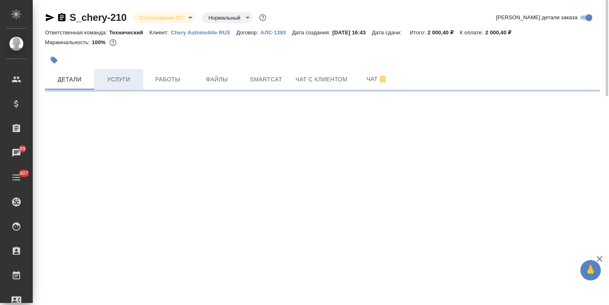
click at [116, 78] on span "Услуги" at bounding box center [118, 79] width 39 height 10
select select "RU"
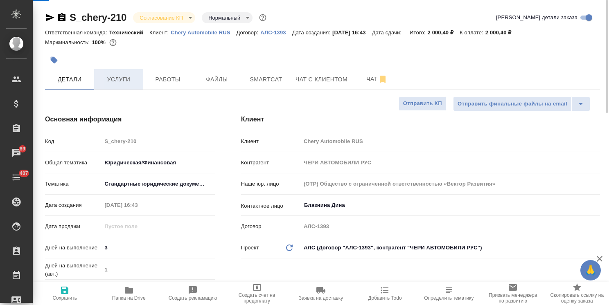
type textarea "x"
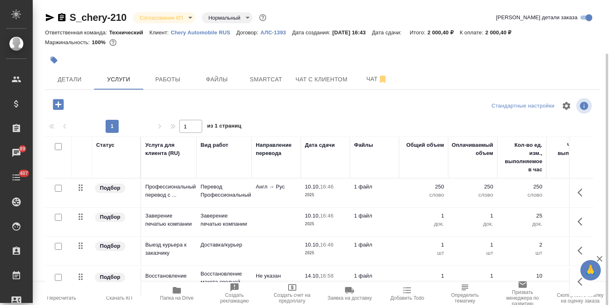
scroll to position [28, 0]
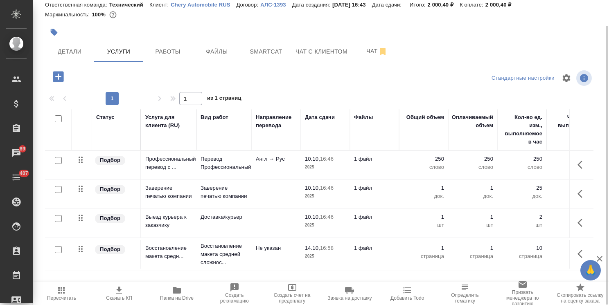
click at [115, 297] on span "Скачать КП" at bounding box center [119, 298] width 26 height 6
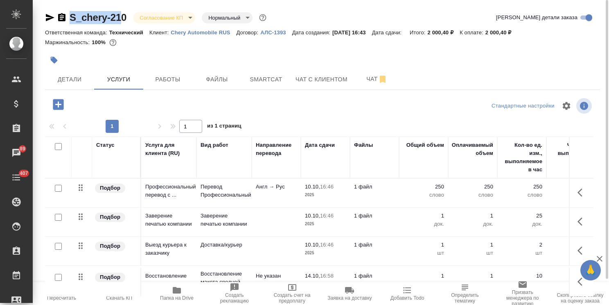
drag, startPoint x: 124, startPoint y: 5, endPoint x: 59, endPoint y: 8, distance: 64.7
click at [59, 8] on div "S_chery-210 Согласование КП kpNegotiation Нормальный normal Кратко детали заказ…" at bounding box center [322, 166] width 564 height 333
copy link "S_chery-21"
drag, startPoint x: 130, startPoint y: 9, endPoint x: 38, endPoint y: -4, distance: 92.6
click at [38, 0] on html "🙏 .cls-1 fill:#fff; AWATERA Usmanova Olga Клиенты Спецификации Заказы 89 Чаты 4…" at bounding box center [304, 152] width 609 height 305
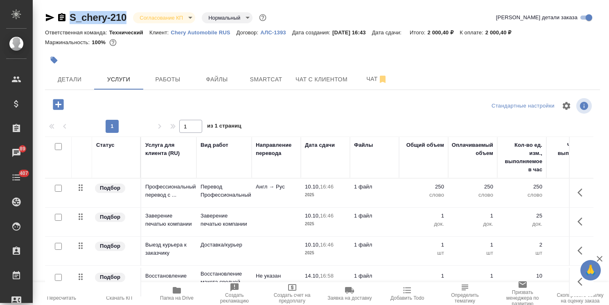
copy link "S_chery-210"
